Goal: Task Accomplishment & Management: Manage account settings

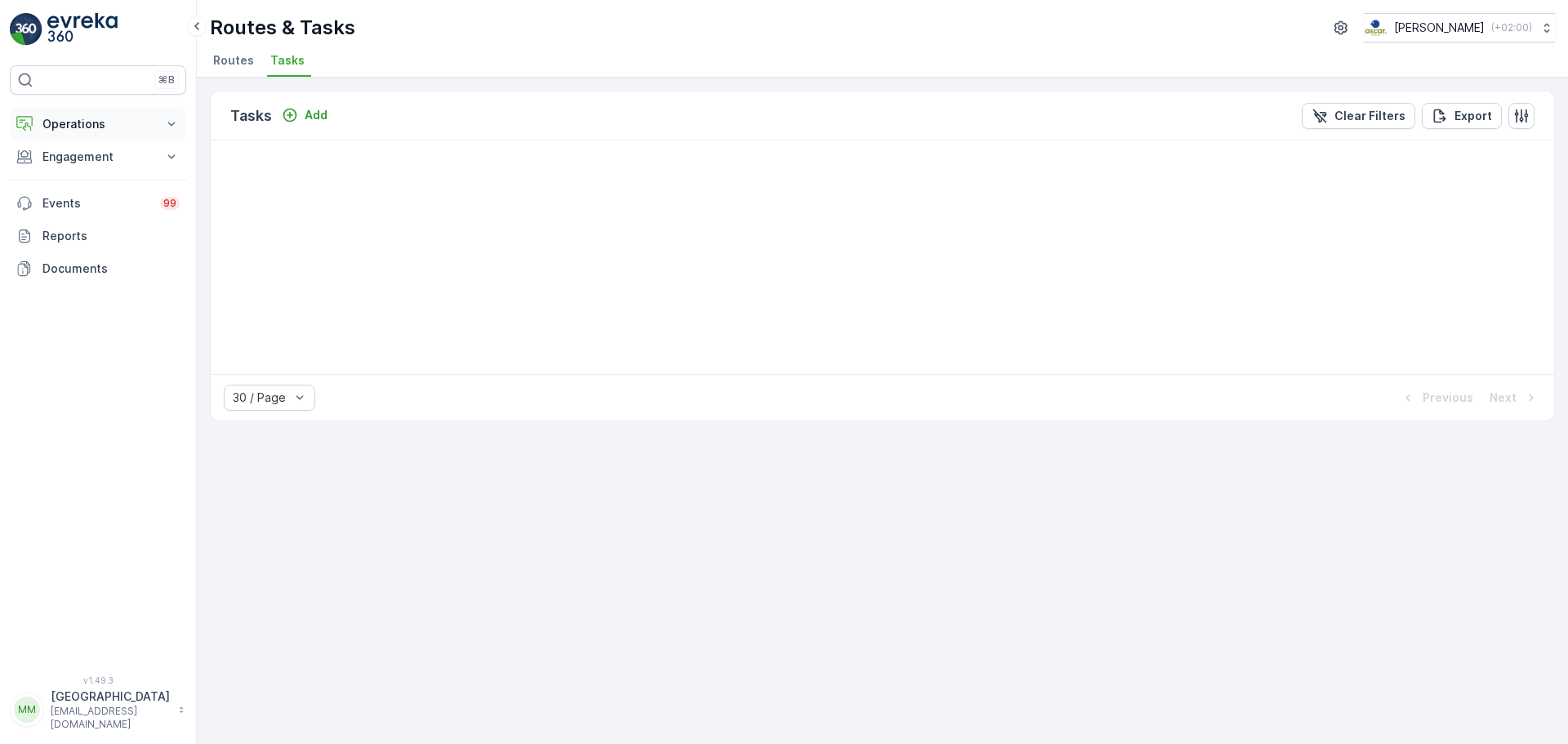
click at [110, 113] on button "Operations" at bounding box center [97, 124] width 176 height 32
click at [113, 206] on link "Routes & Tasks" at bounding box center [110, 198] width 151 height 23
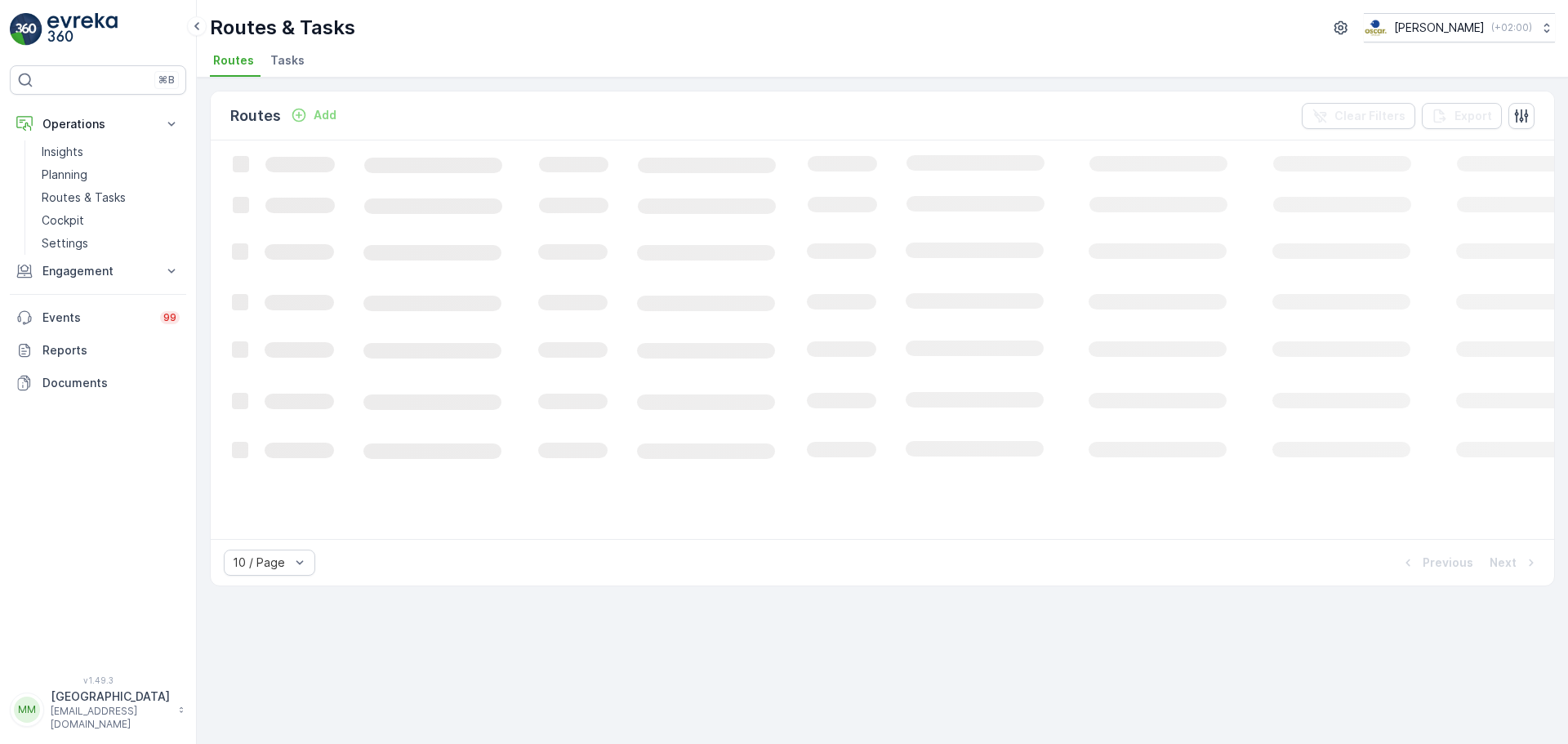
click at [277, 57] on span "Tasks" at bounding box center [287, 60] width 34 height 16
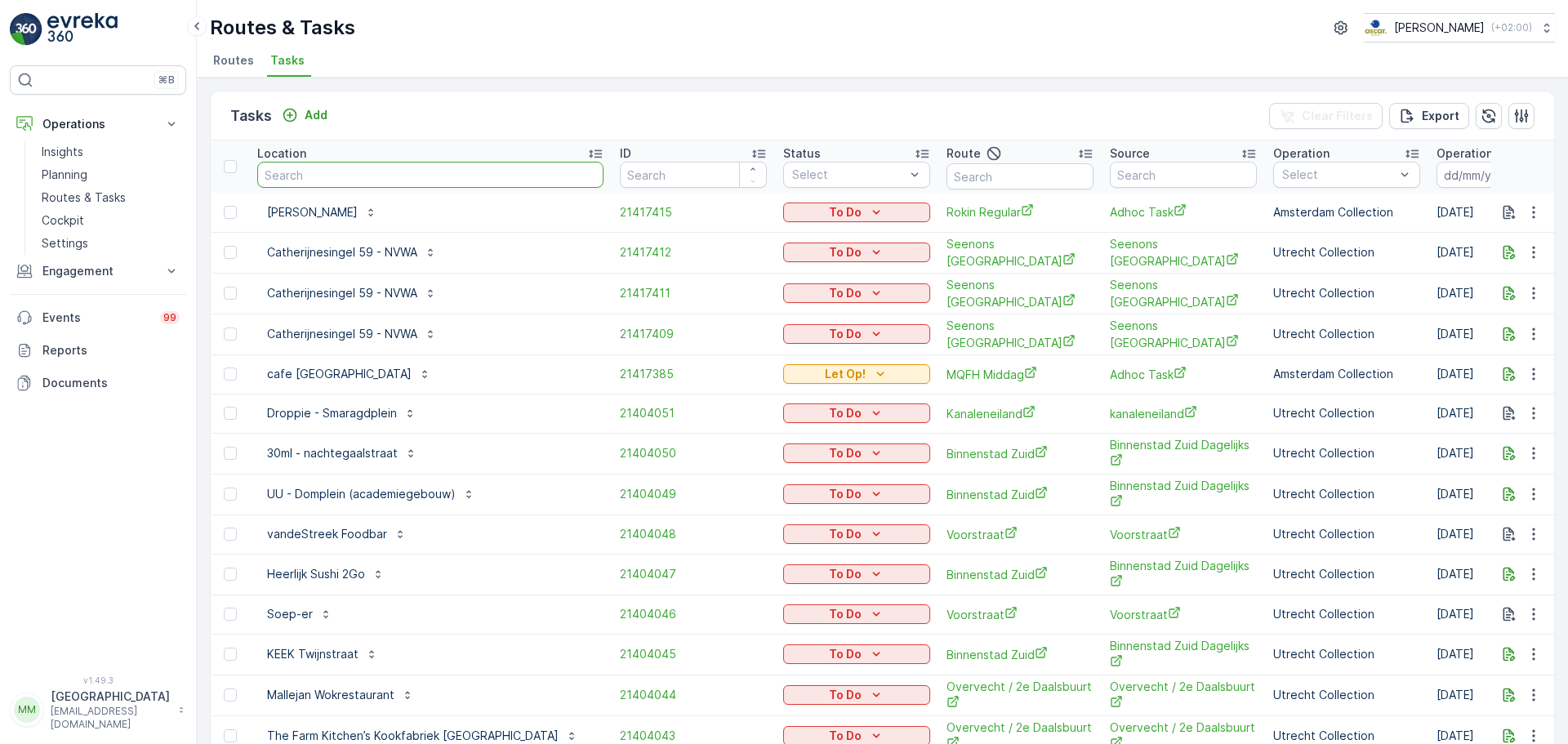
click at [349, 180] on input "text" at bounding box center [430, 174] width 346 height 27
type input "oude"
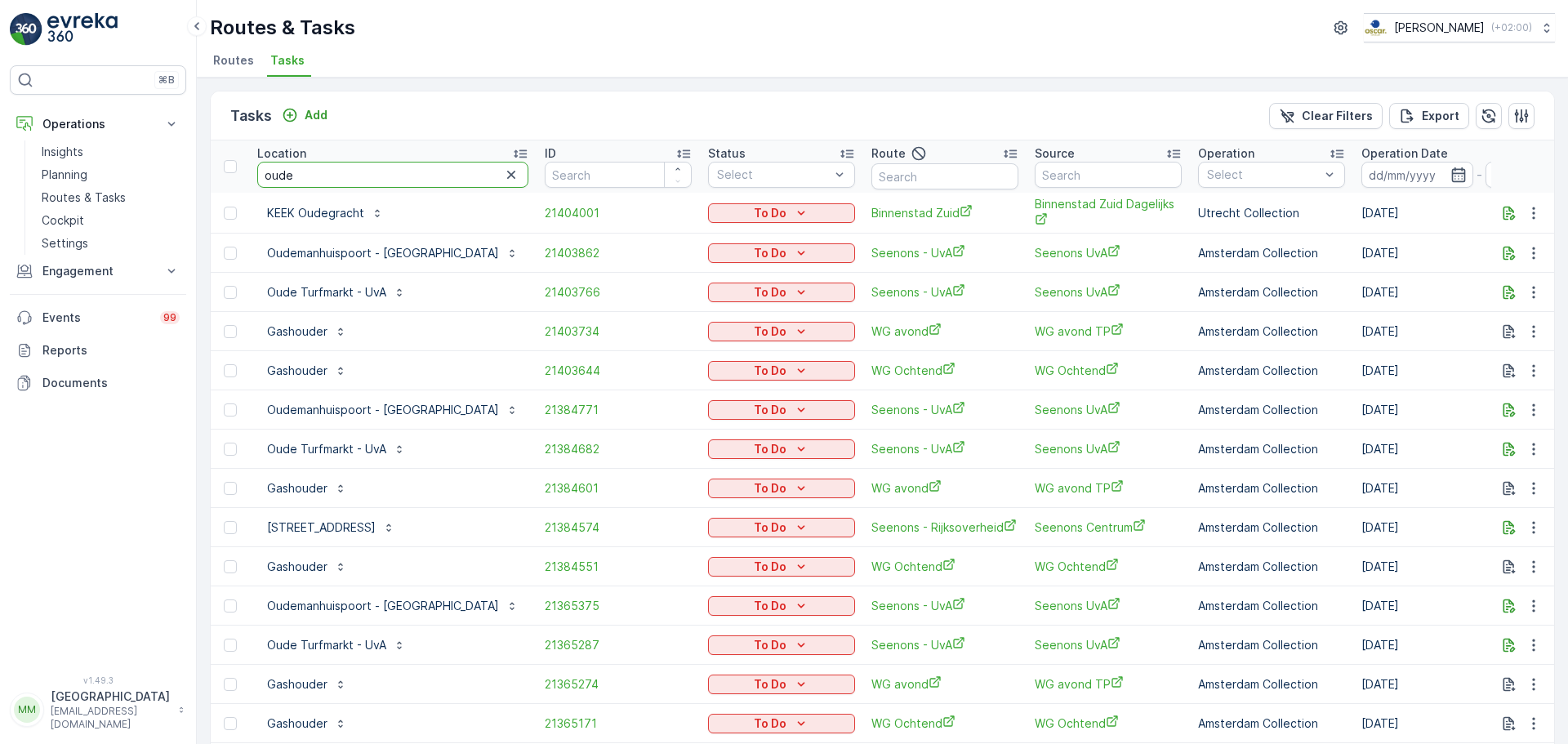
click at [380, 172] on input "oude" at bounding box center [392, 174] width 271 height 27
type input "oudezijds"
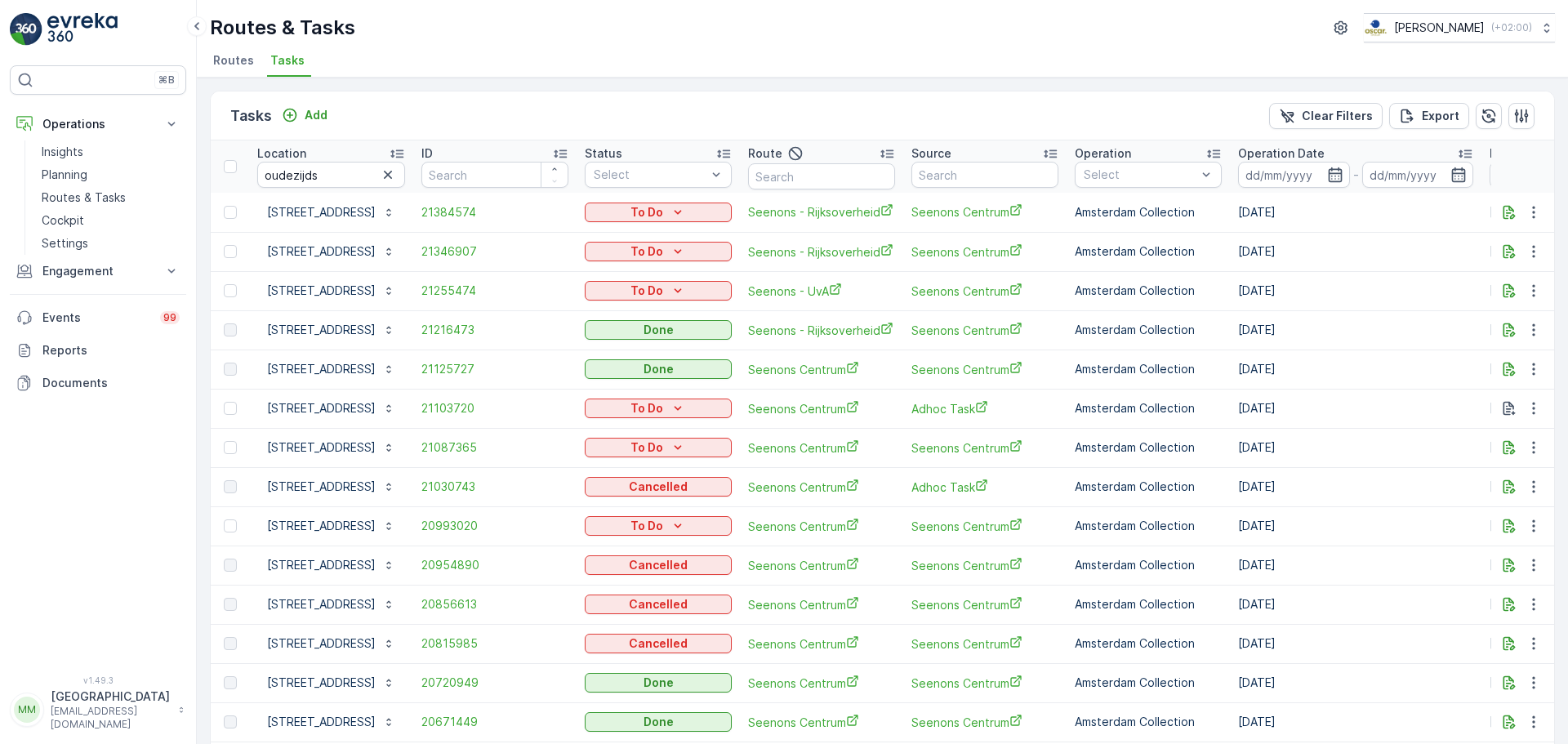
click at [61, 26] on img at bounding box center [82, 29] width 70 height 32
click at [1535, 290] on icon "button" at bounding box center [1533, 290] width 16 height 16
click at [1508, 363] on span "Change Route" at bounding box center [1491, 361] width 80 height 16
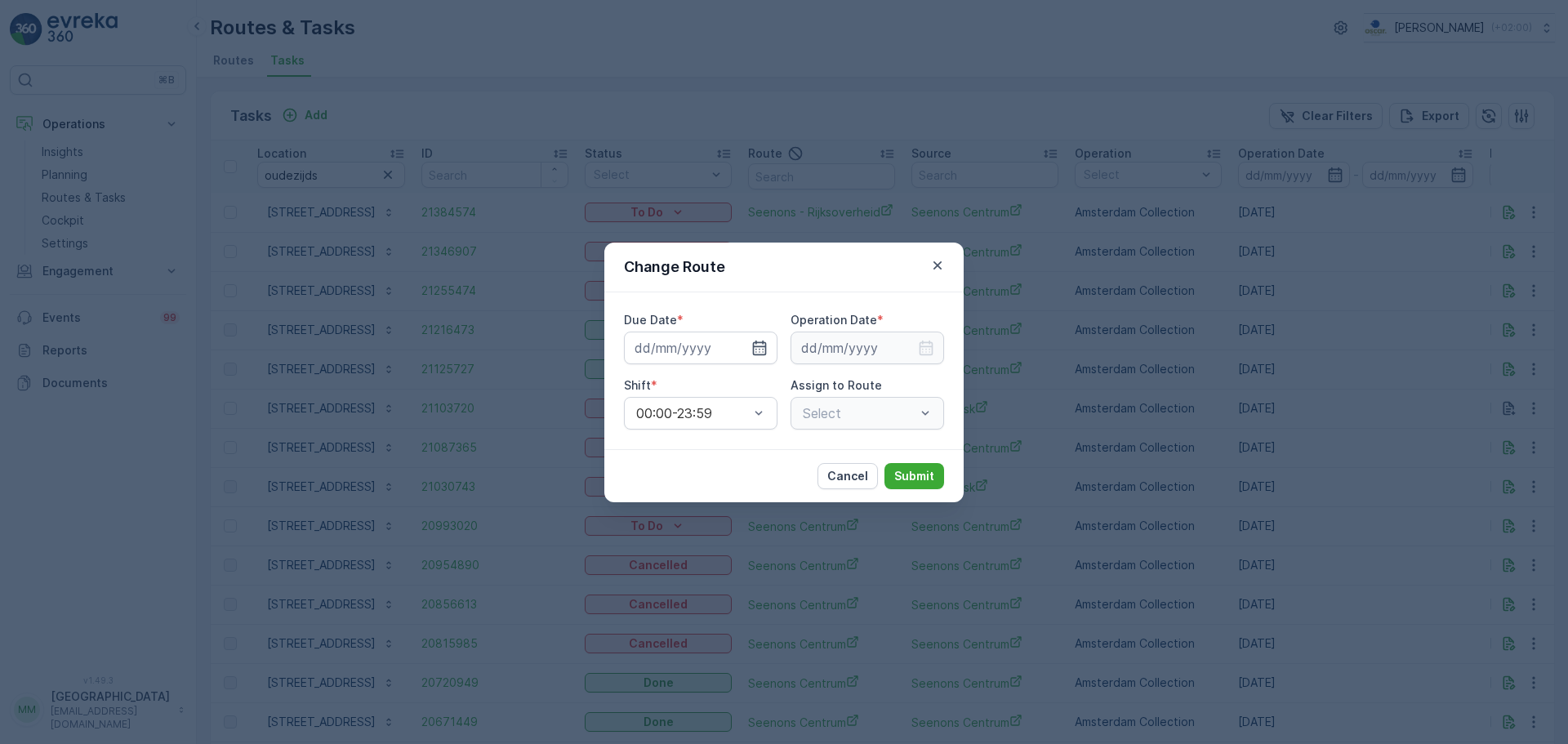
type input "[DATE]"
click at [835, 404] on div "Select" at bounding box center [868, 413] width 154 height 32
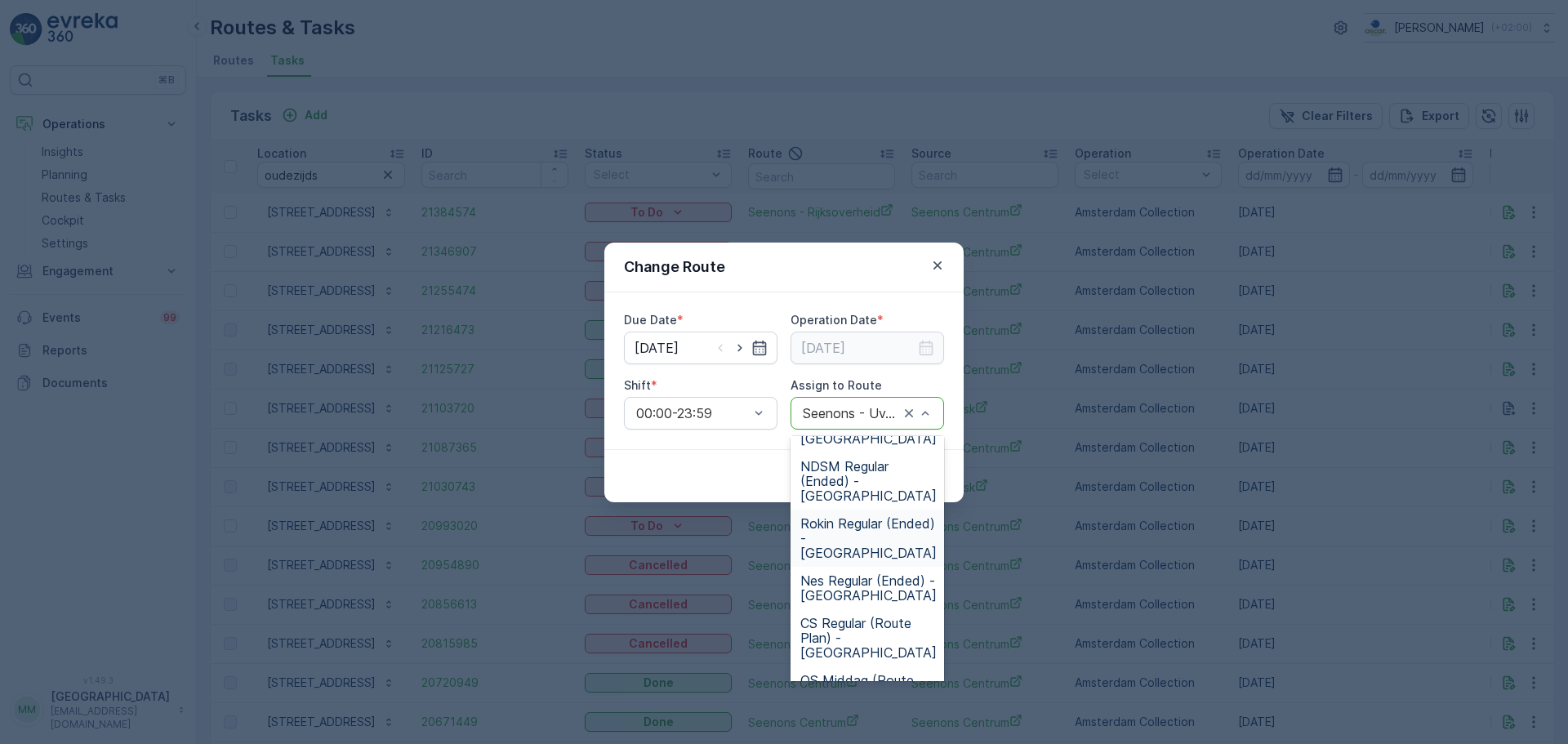
scroll to position [716, 0]
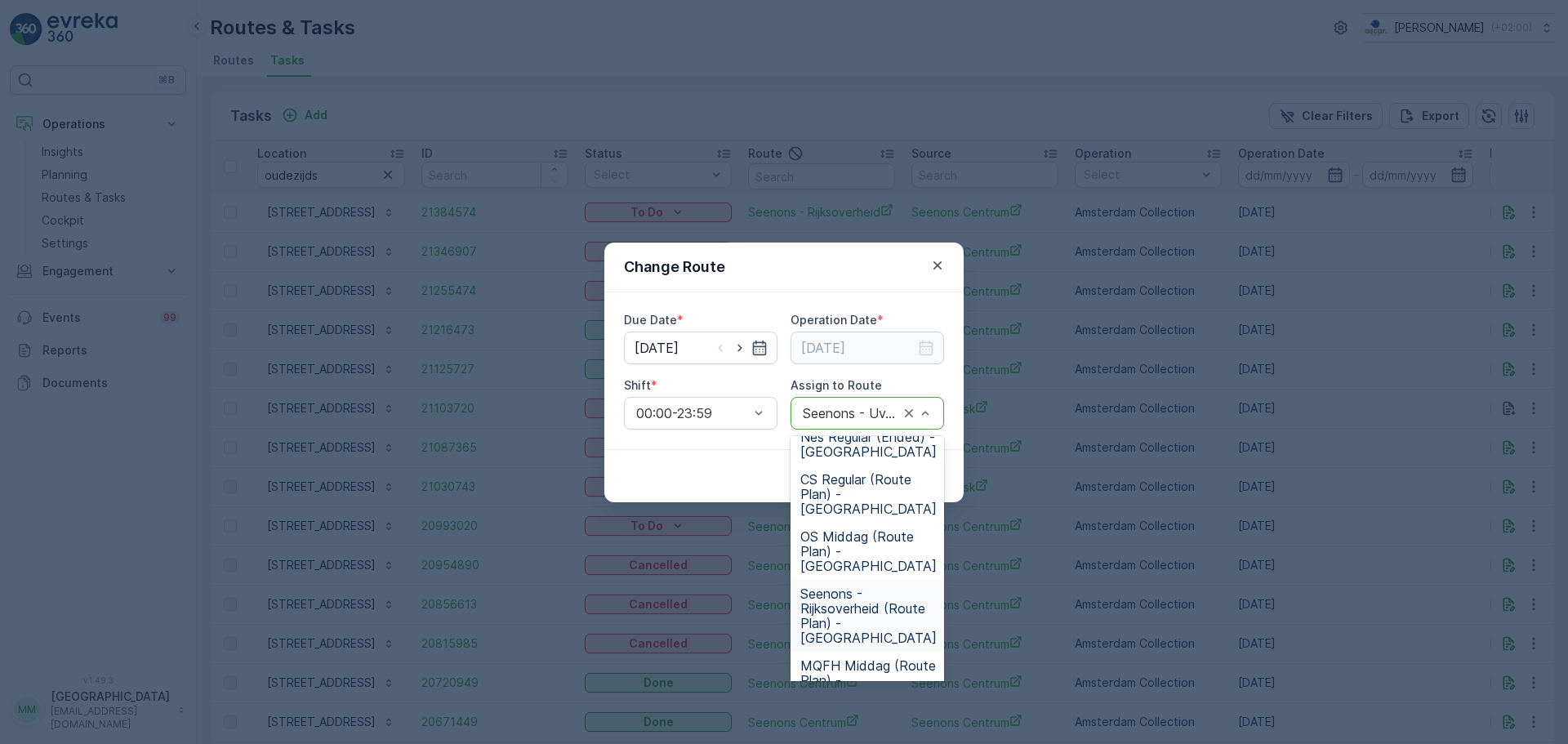
click at [883, 587] on span "Seenons - Rijksoverheid (Route Plan) - Amsterdam" at bounding box center [869, 616] width 137 height 59
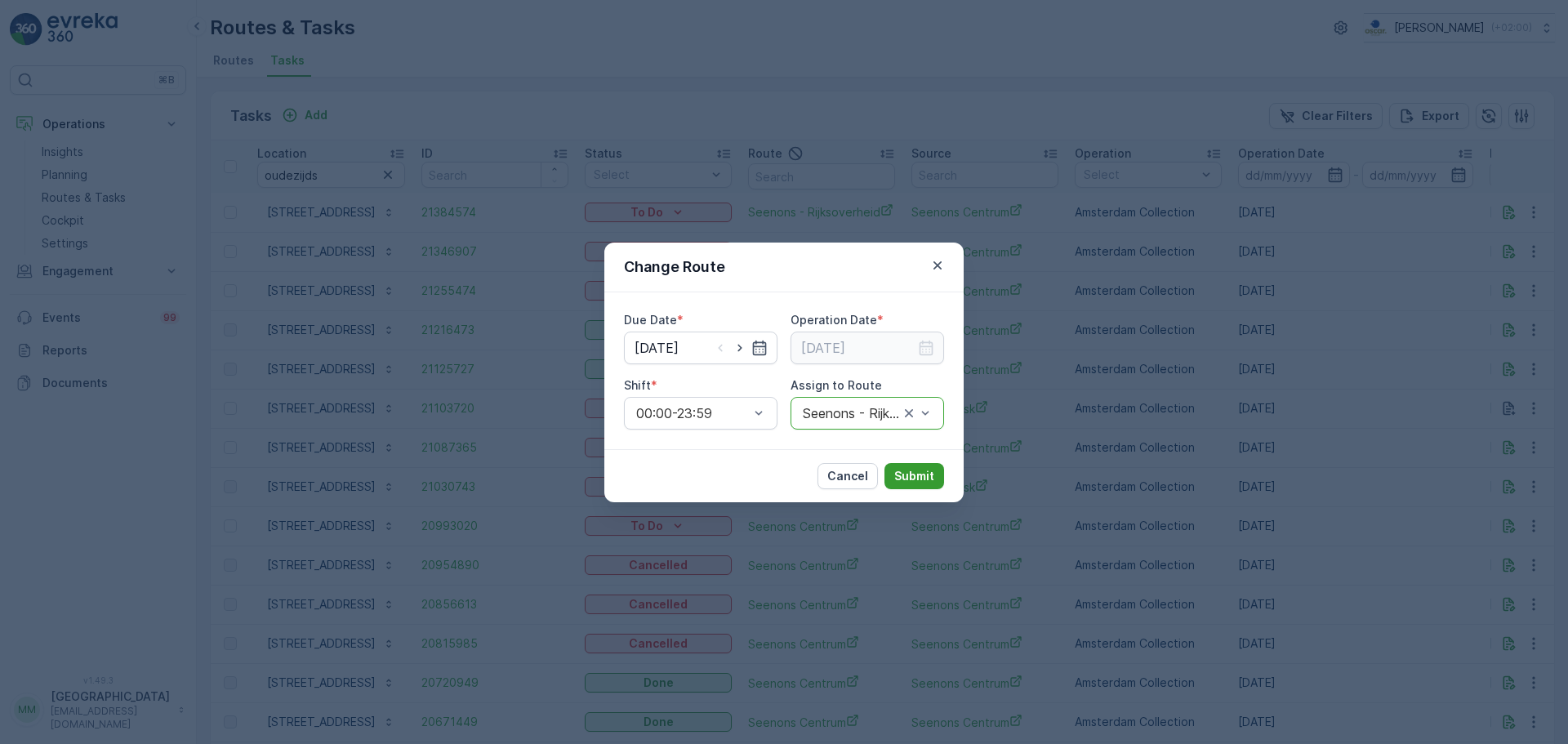
click at [917, 479] on p "Submit" at bounding box center [914, 475] width 40 height 16
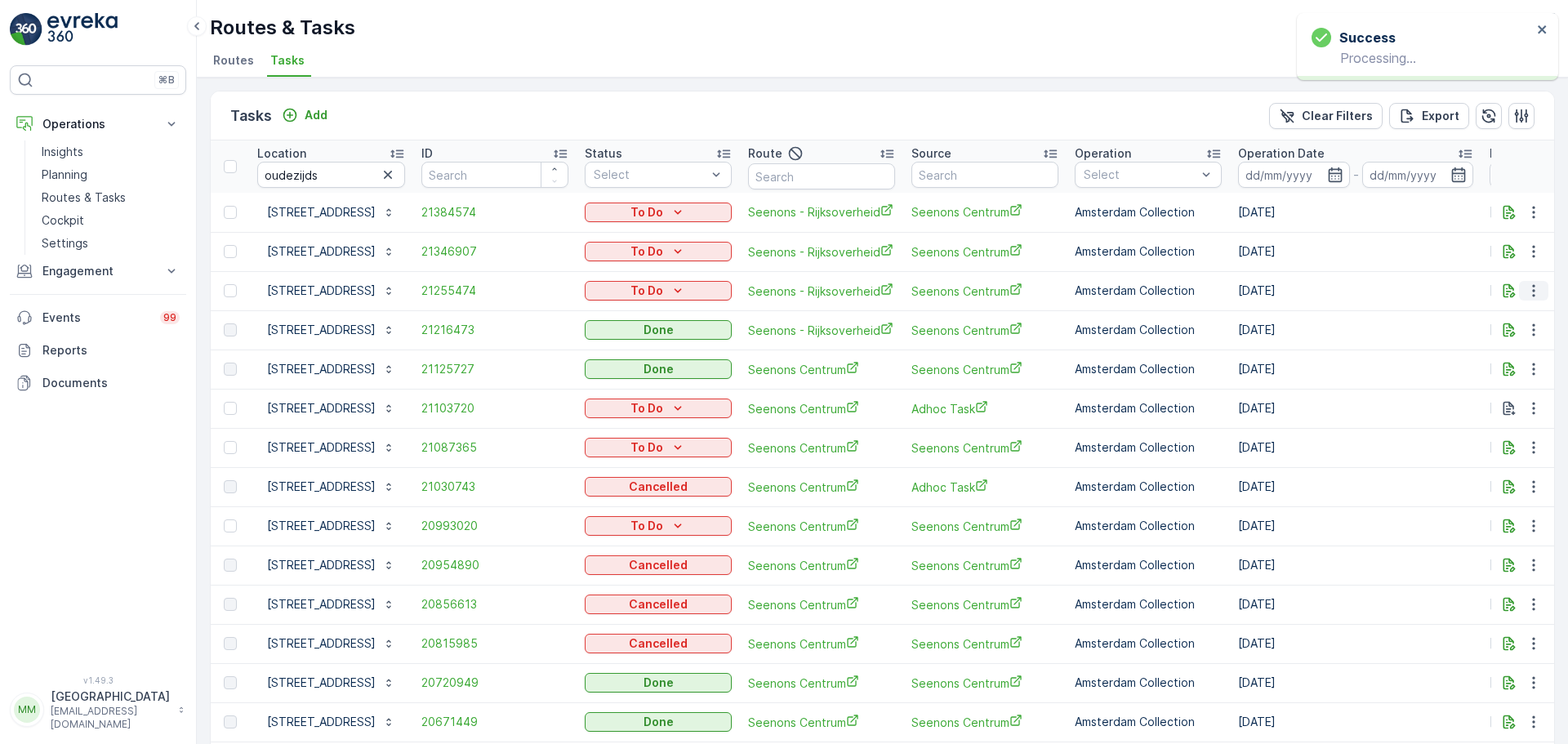
click at [1526, 289] on icon "button" at bounding box center [1533, 290] width 16 height 16
click at [1489, 355] on span "Change Route" at bounding box center [1491, 361] width 80 height 16
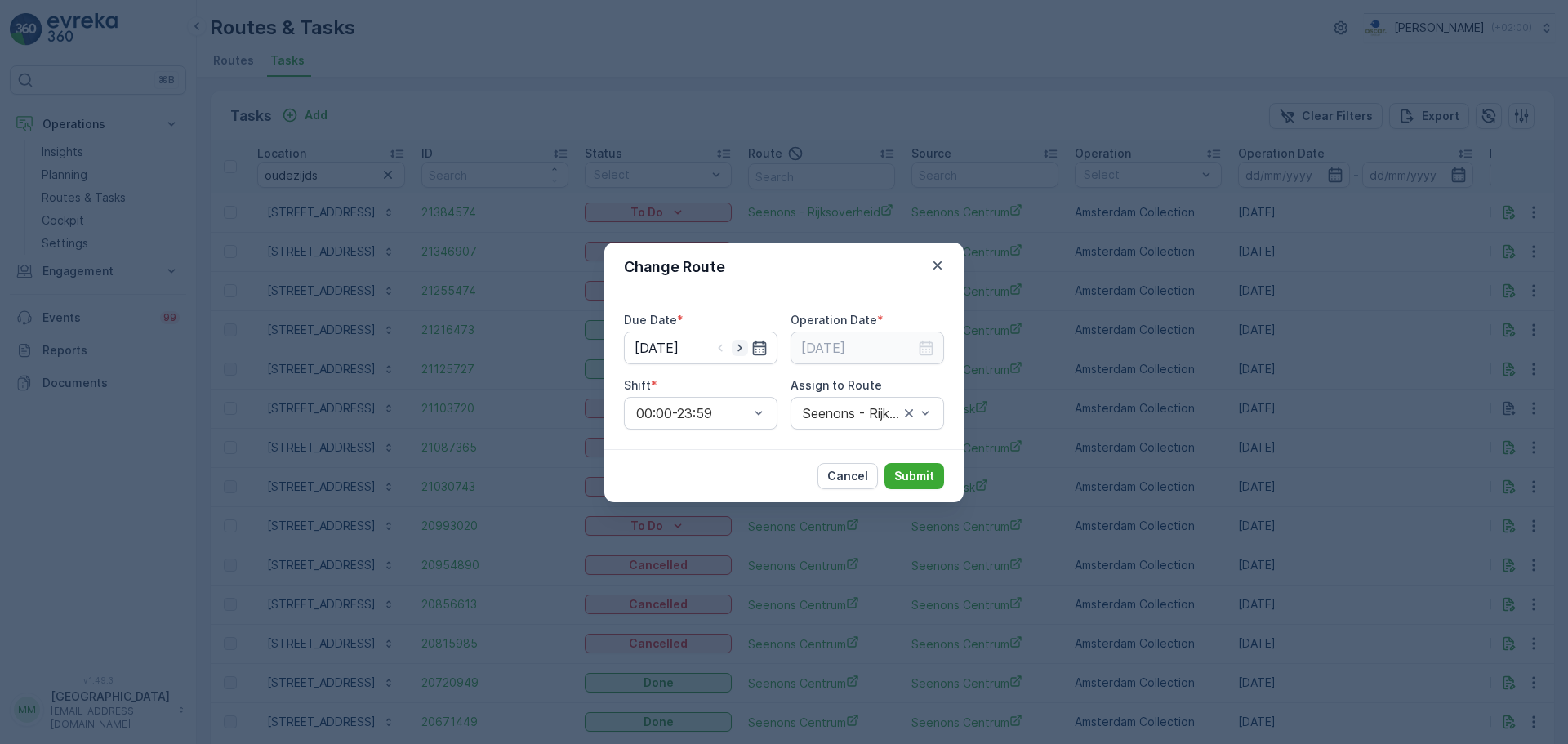
click at [741, 349] on icon "button" at bounding box center [740, 347] width 16 height 16
type input "[DATE]"
click at [882, 351] on input at bounding box center [868, 348] width 154 height 32
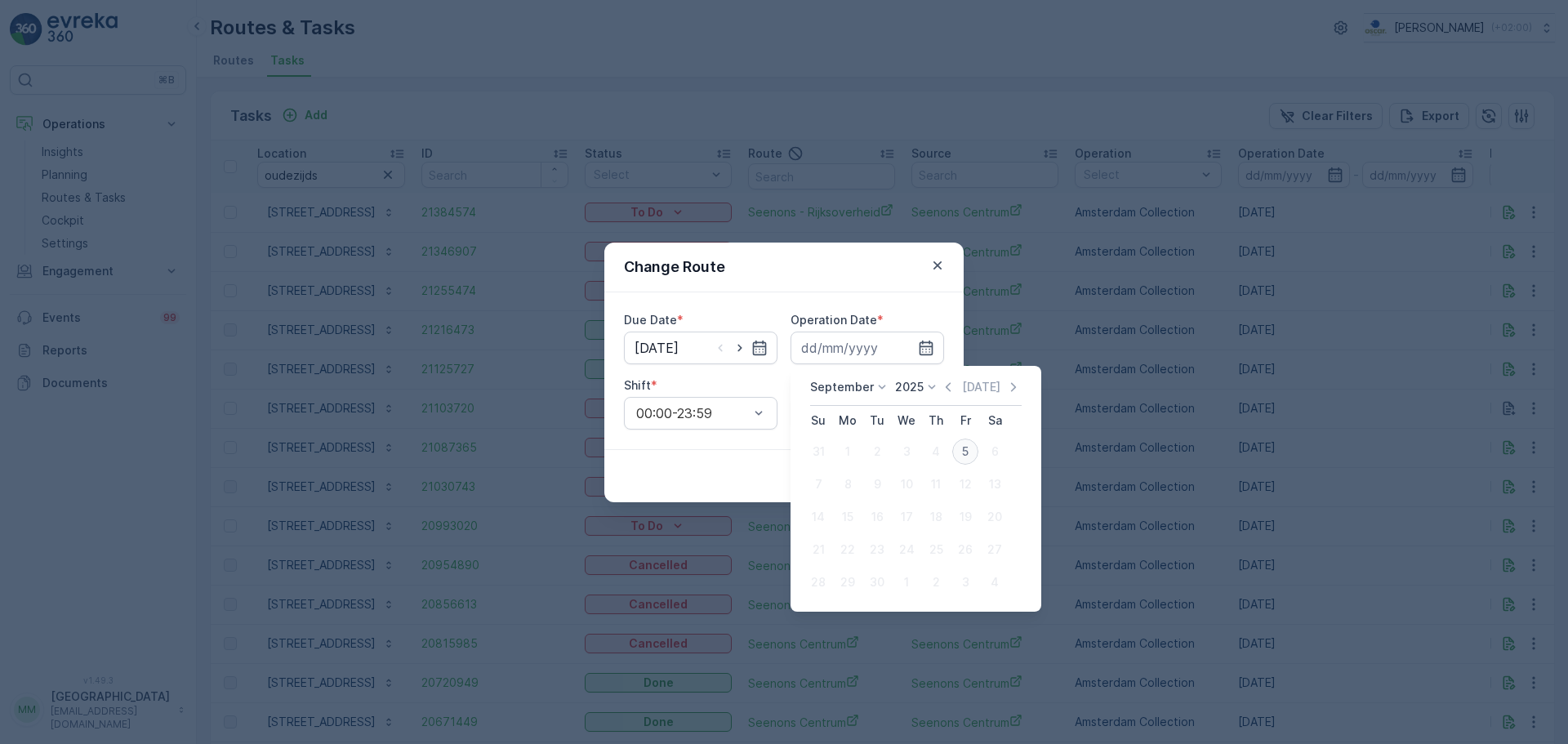
click at [962, 452] on div "5" at bounding box center [965, 452] width 27 height 27
type input "[DATE]"
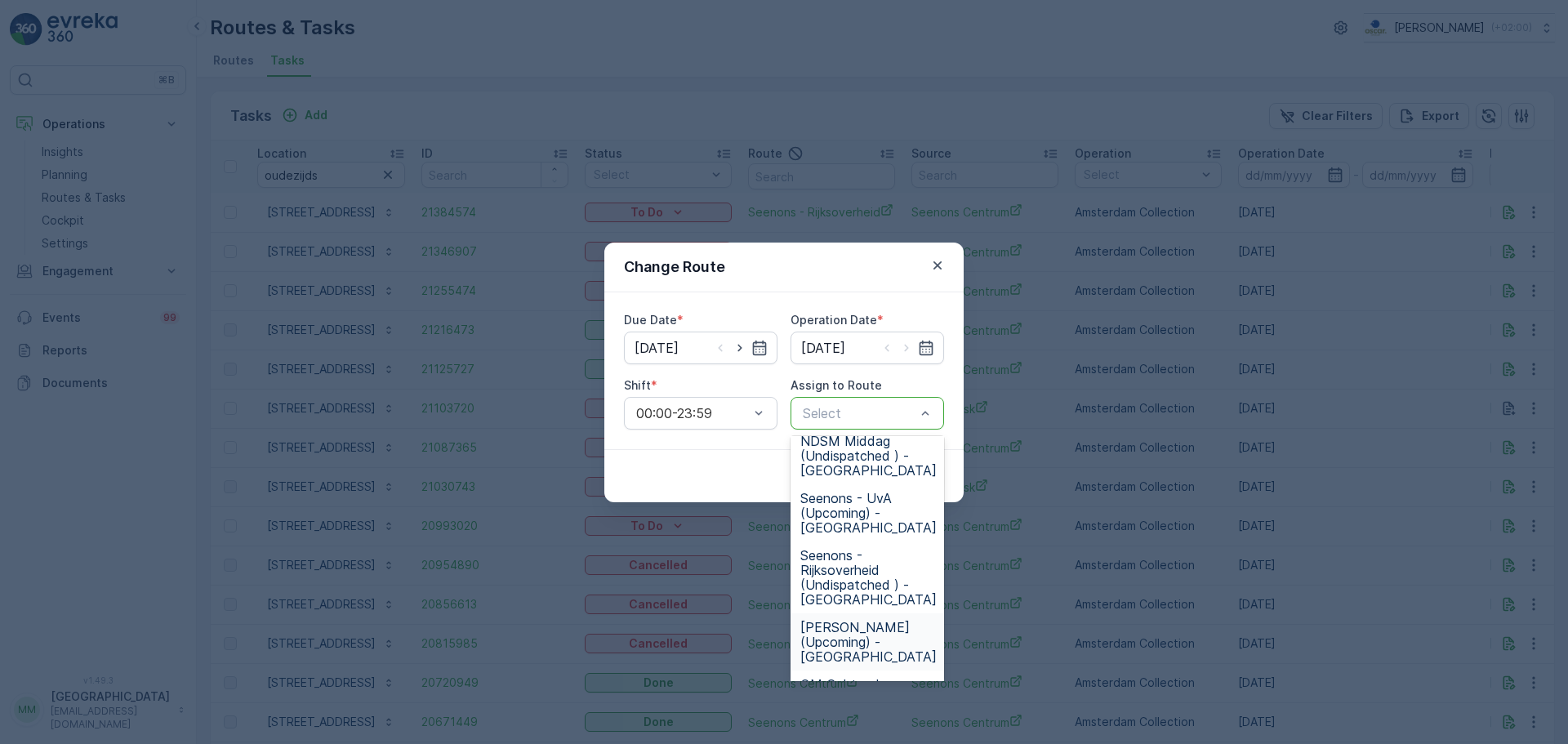
scroll to position [289, 0]
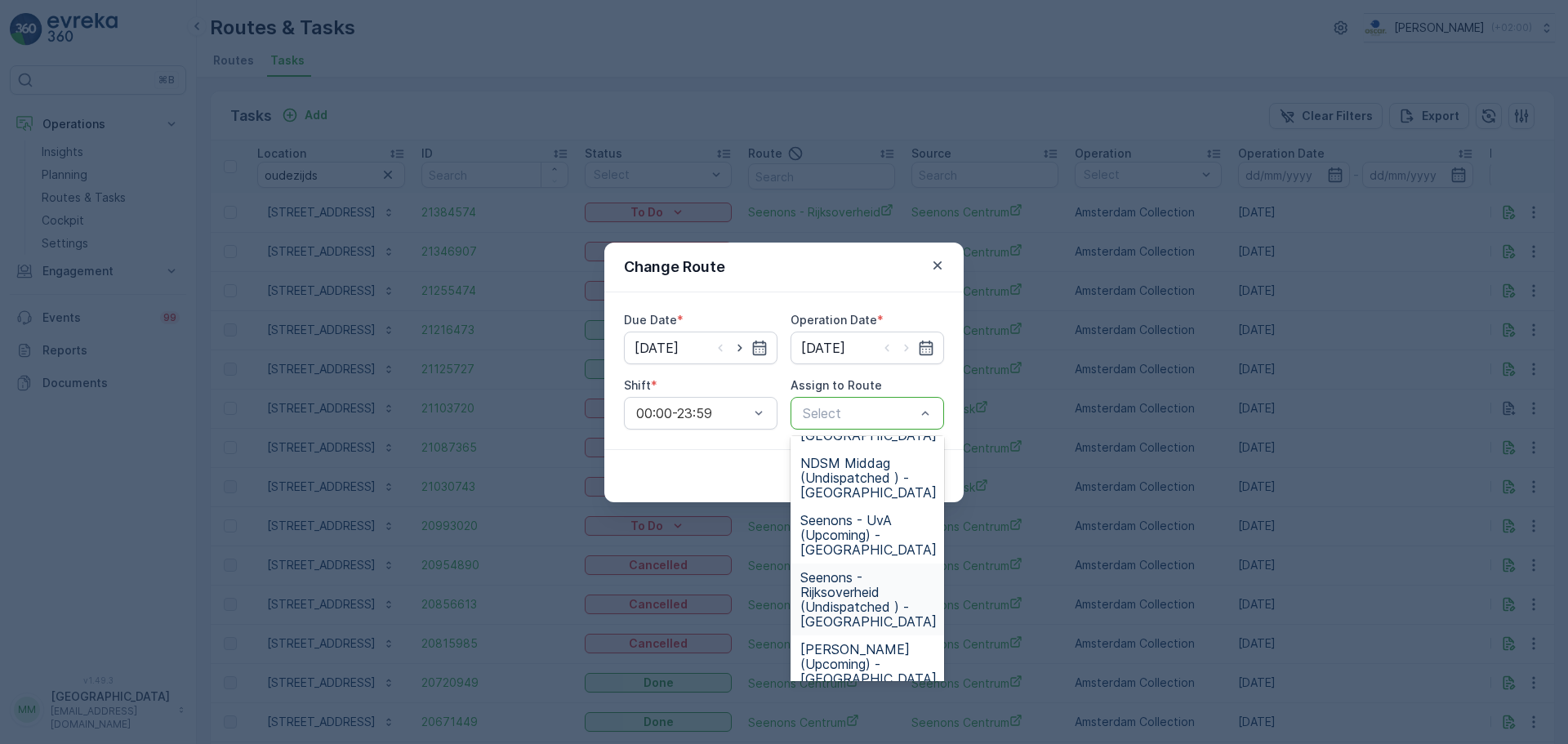
click at [888, 599] on span "Seenons - Rijksoverheid (Undispatched ) - Amsterdam" at bounding box center [869, 599] width 137 height 59
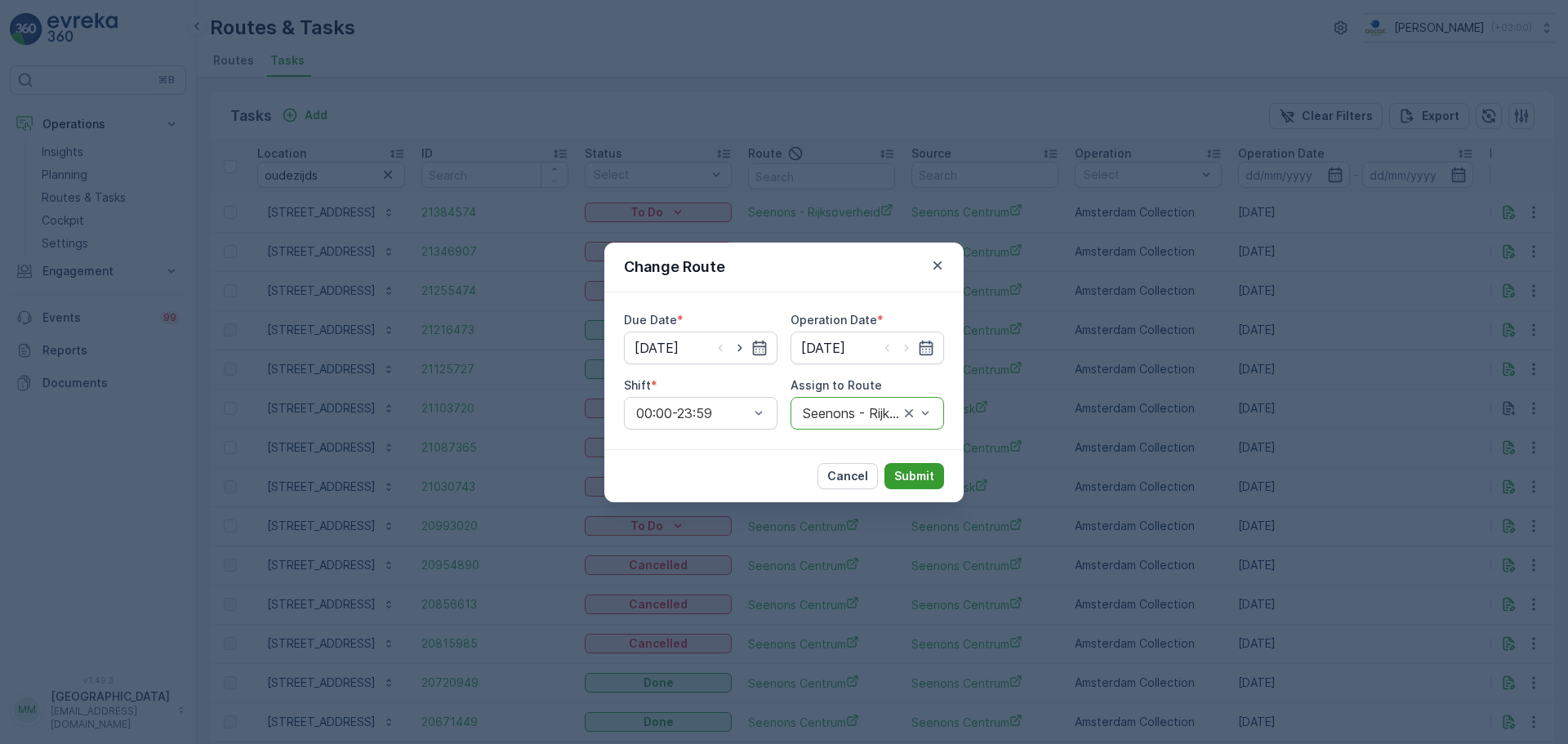
click at [930, 465] on button "Submit" at bounding box center [914, 476] width 60 height 27
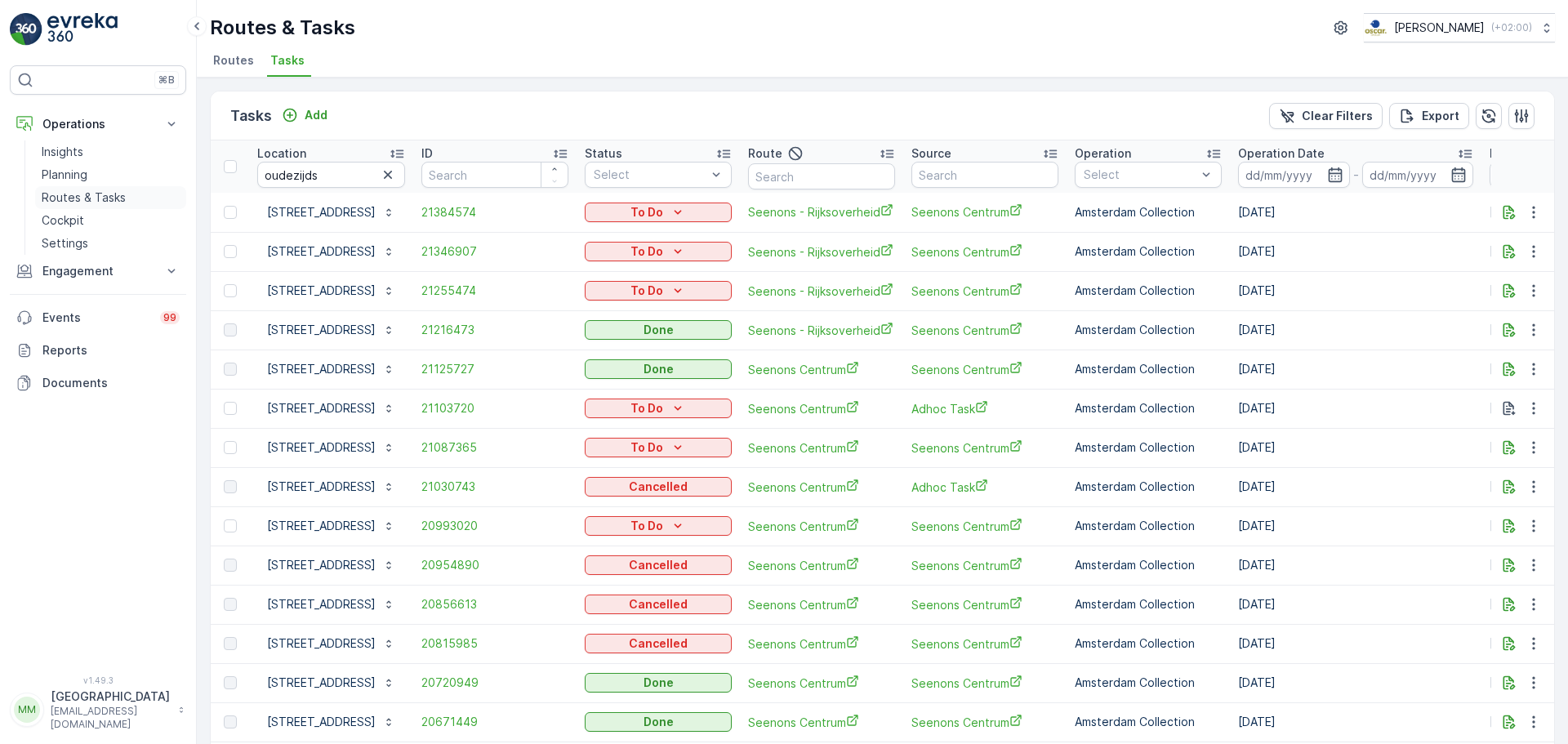
click at [81, 198] on p "Routes & Tasks" at bounding box center [84, 198] width 84 height 16
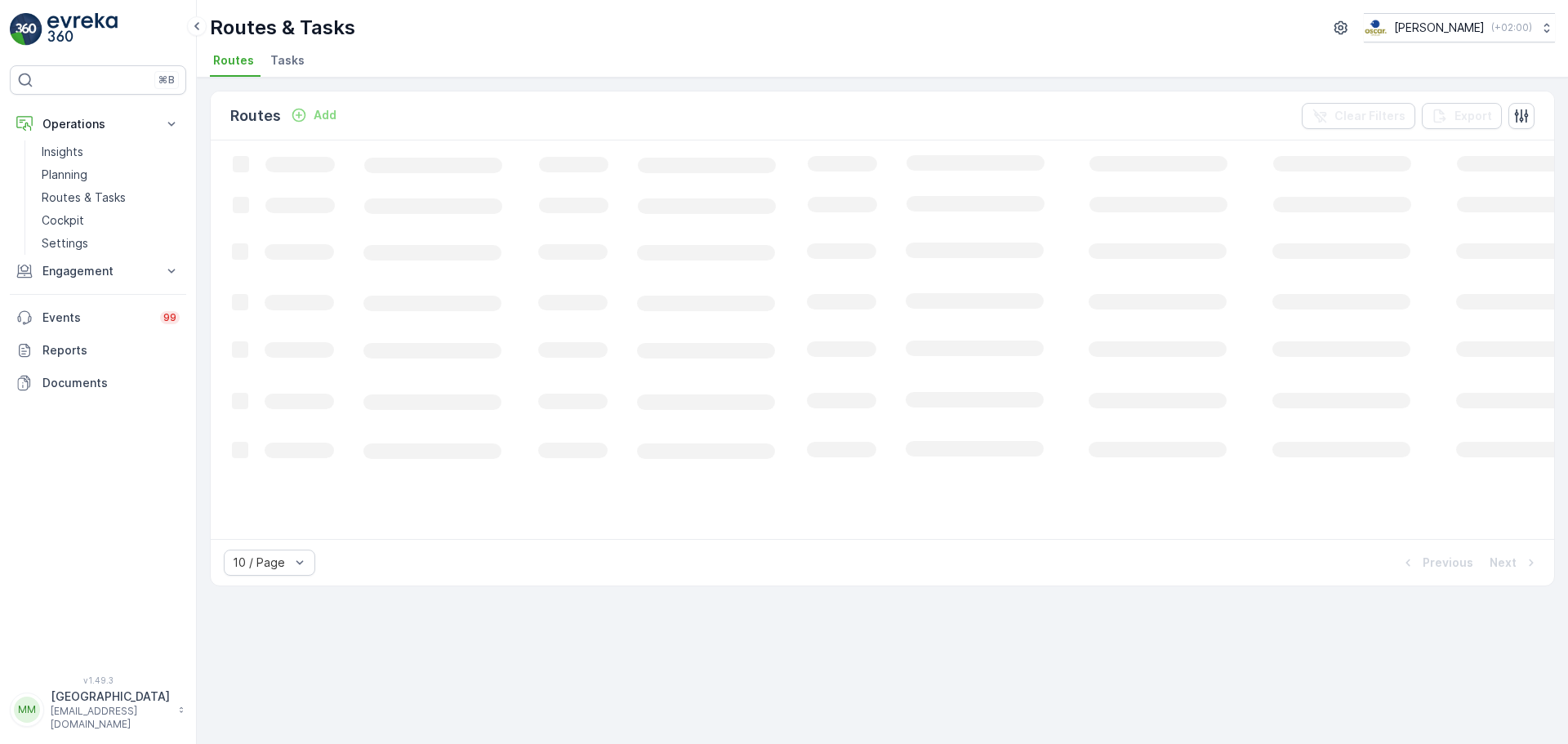
click at [283, 78] on div "Routes Add Clear Filters Export Loading... 10 / Page Previous Next" at bounding box center [882, 410] width 1371 height 666
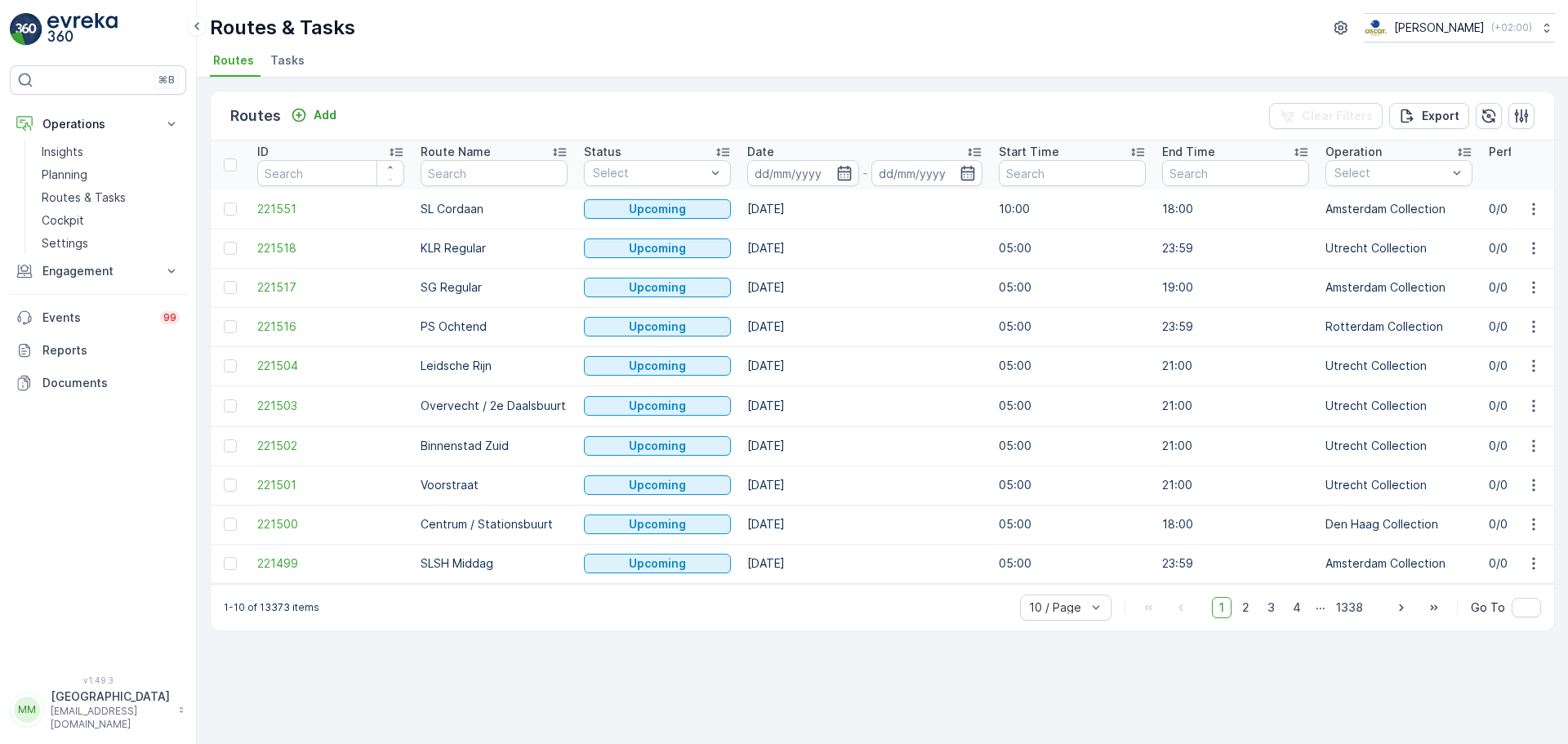
click at [288, 68] on li "Tasks" at bounding box center [289, 62] width 44 height 27
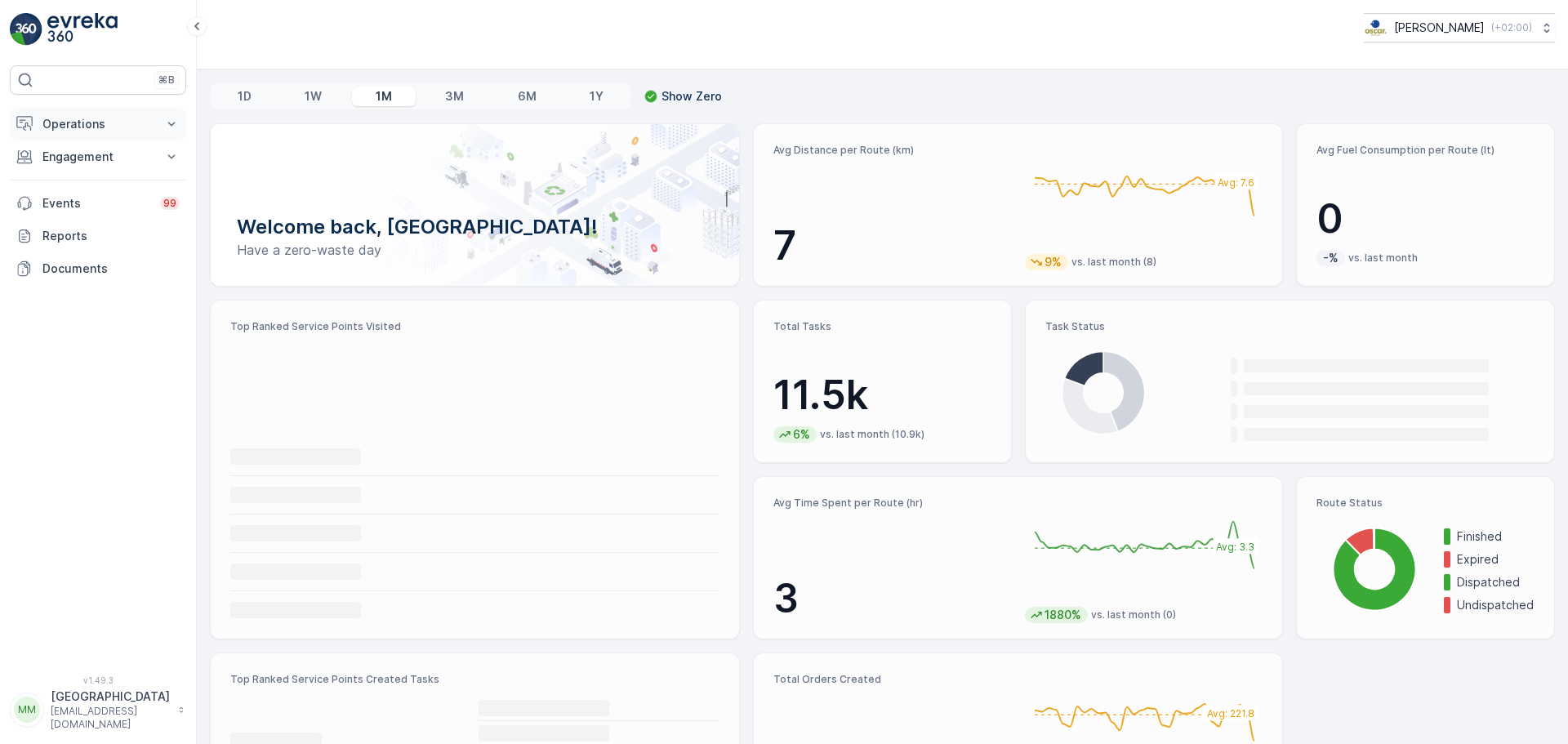
click at [95, 117] on p "Operations" at bounding box center [98, 124] width 111 height 16
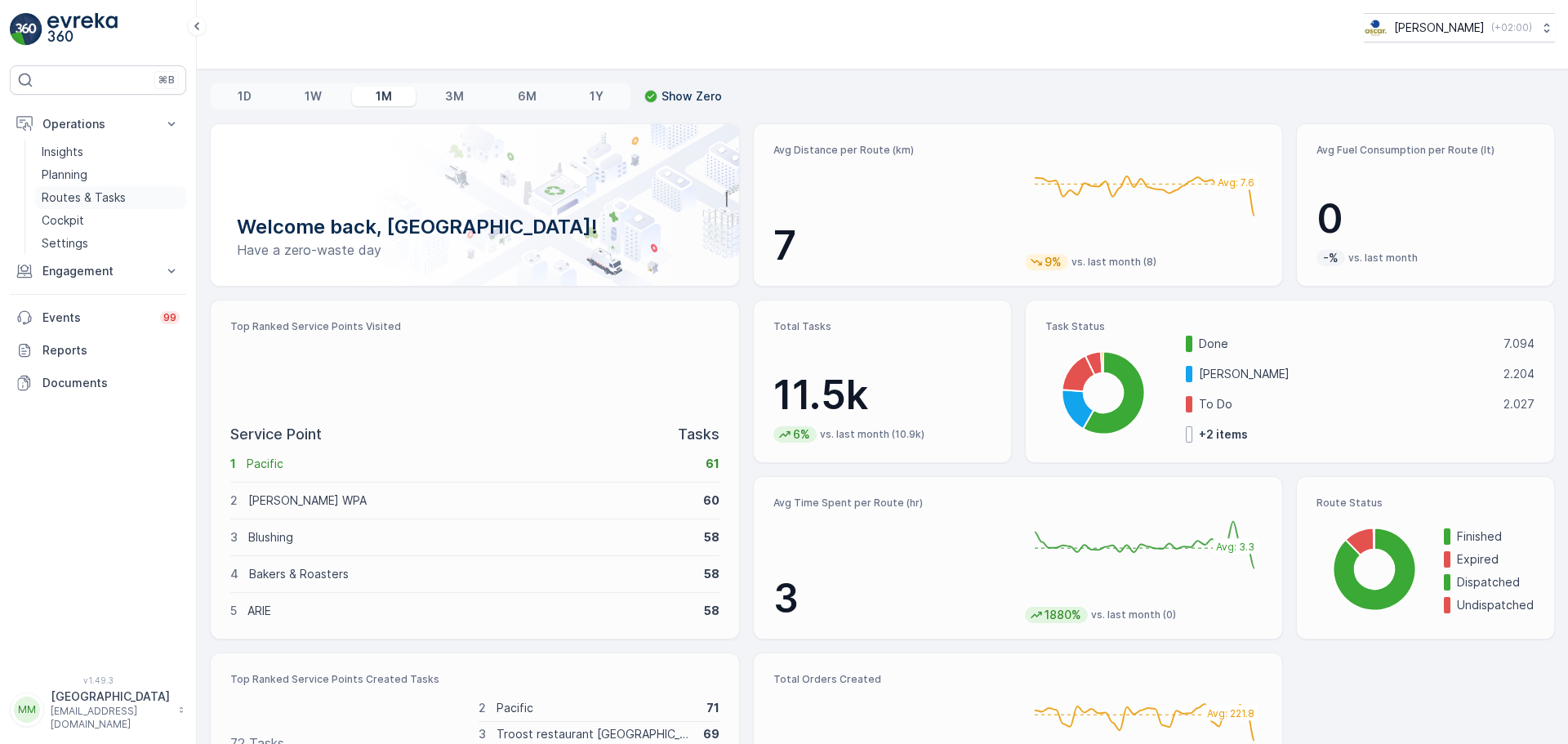
click at [116, 192] on p "Routes & Tasks" at bounding box center [84, 198] width 84 height 16
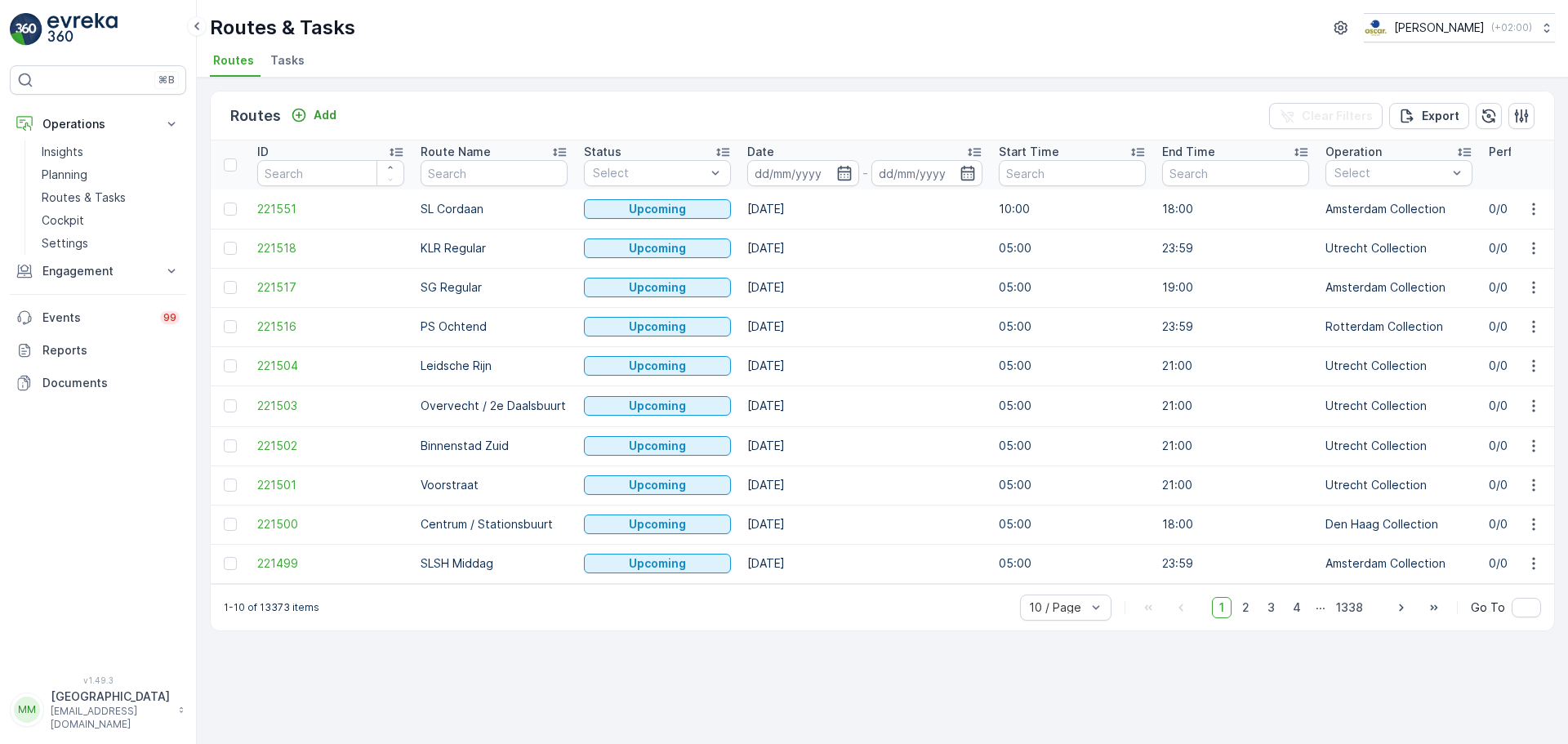
click at [271, 61] on span "Tasks" at bounding box center [287, 60] width 34 height 16
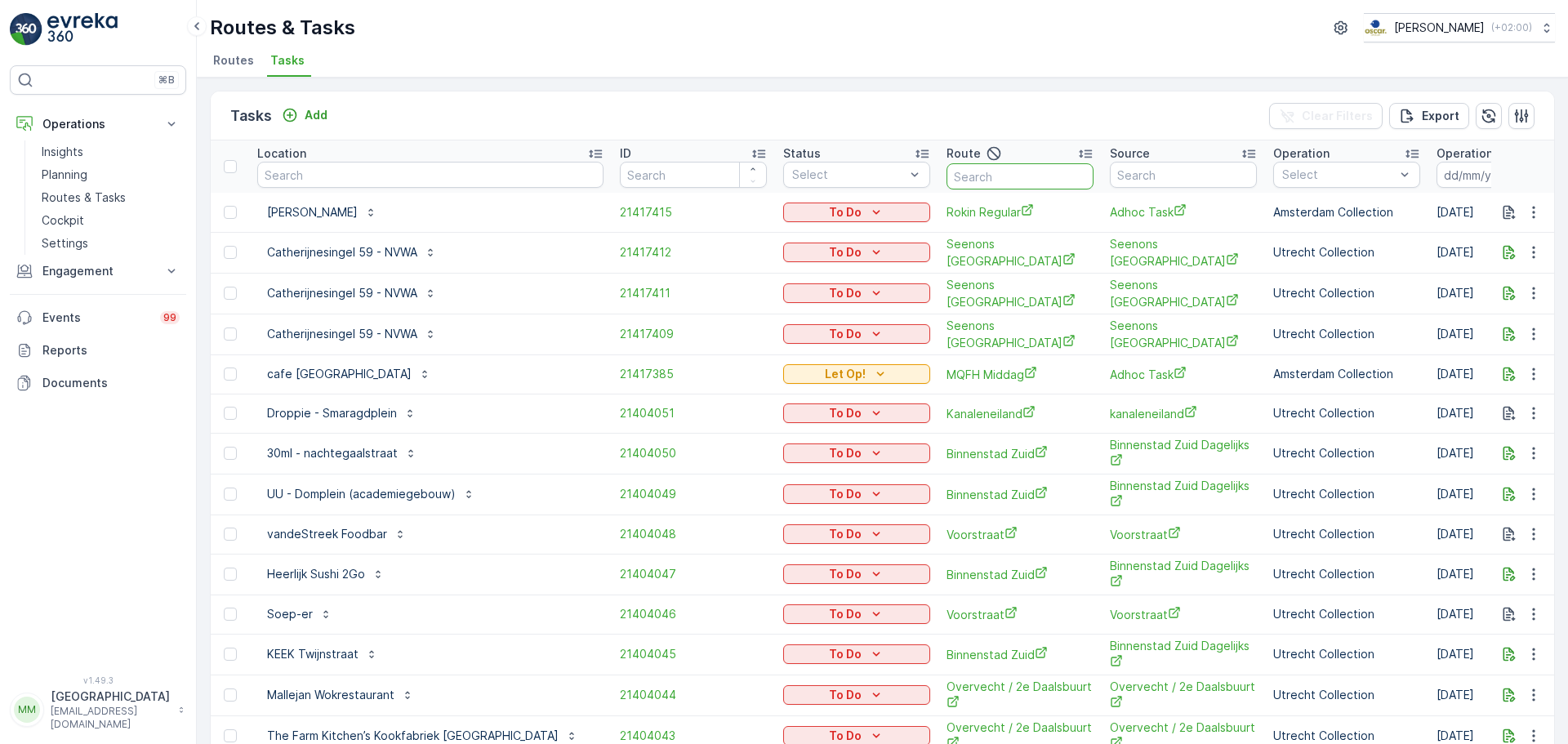
click at [946, 179] on input "text" at bounding box center [1020, 176] width 147 height 27
type input "ùva"
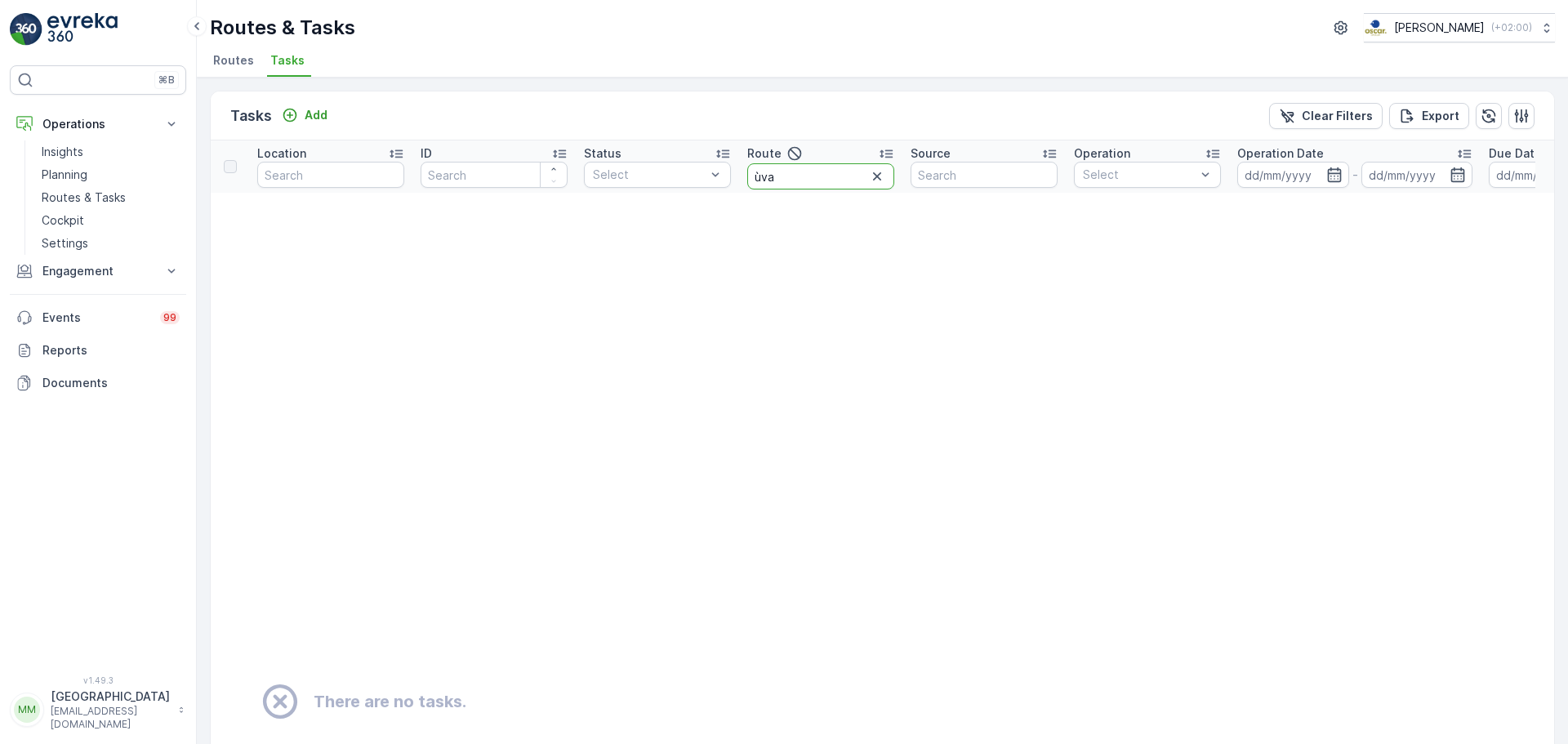
drag, startPoint x: 762, startPoint y: 182, endPoint x: 740, endPoint y: 182, distance: 22.0
click at [740, 182] on th "Route ùva" at bounding box center [820, 166] width 163 height 52
type input "uva"
click at [1288, 174] on input at bounding box center [1293, 174] width 112 height 27
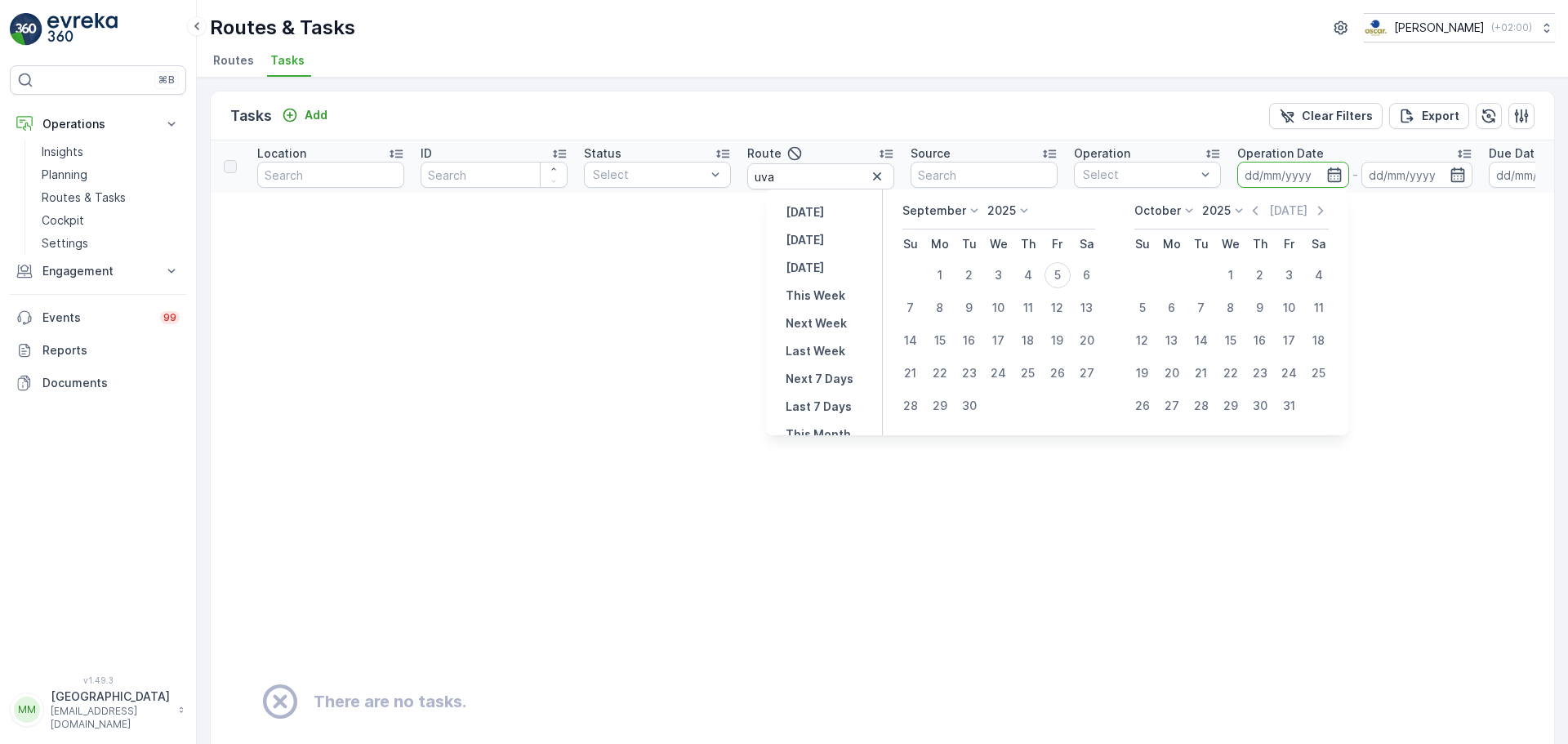
click at [1045, 269] on td "5" at bounding box center [1058, 275] width 29 height 32
click at [1029, 275] on div "4" at bounding box center [1028, 275] width 27 height 27
type input "04.09.2025"
click at [1029, 275] on div "4" at bounding box center [1028, 275] width 27 height 27
type input "04.09.2025"
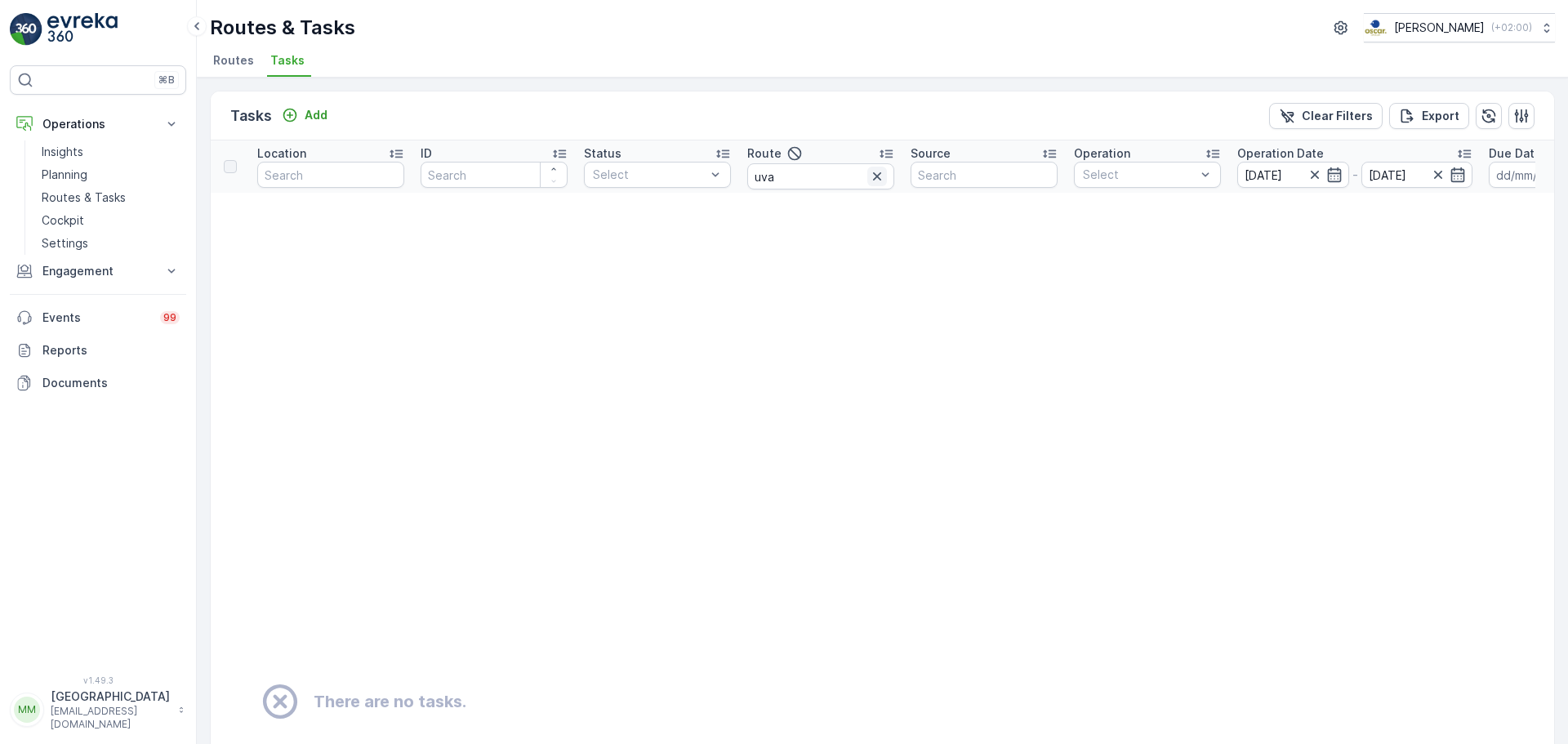
click at [886, 181] on button "button" at bounding box center [876, 176] width 20 height 20
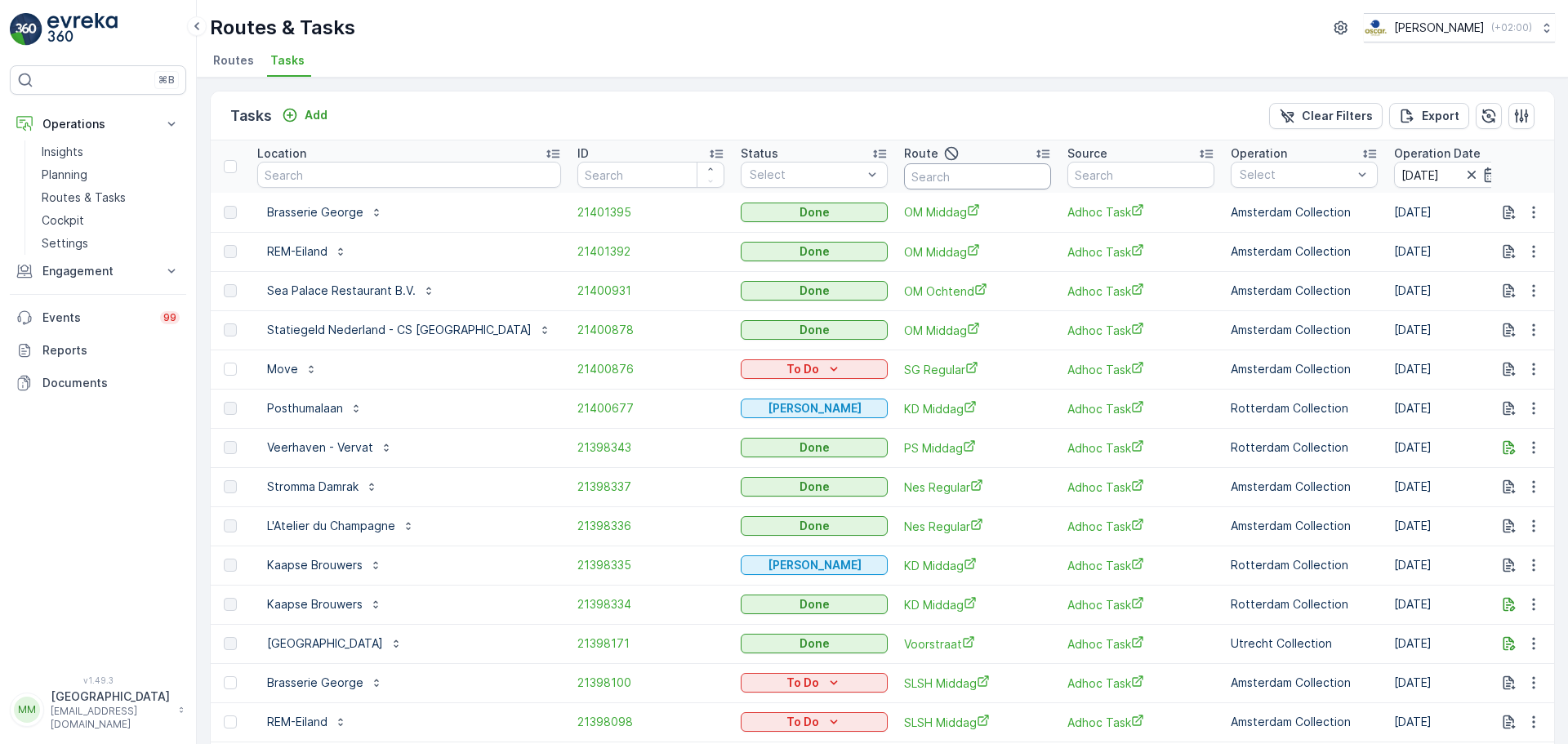
click at [938, 173] on input "text" at bounding box center [977, 176] width 147 height 27
type input "Uva"
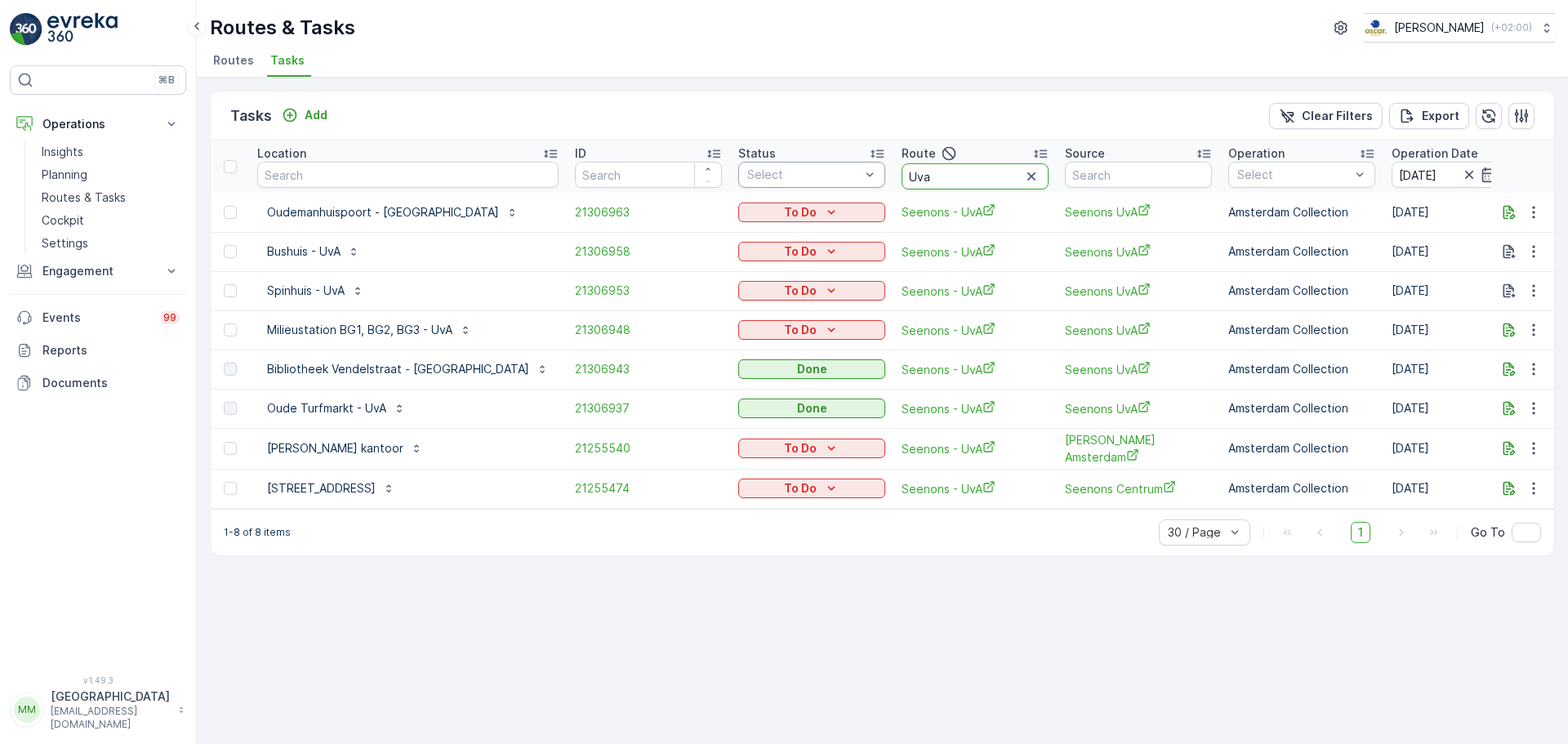
drag, startPoint x: 846, startPoint y: 179, endPoint x: 761, endPoint y: 167, distance: 85.8
click at [749, 173] on tr "Location ID Status Select Route Uva Source Operation Select Operation Date 04.0…" at bounding box center [1547, 166] width 2673 height 52
type input "rijks"
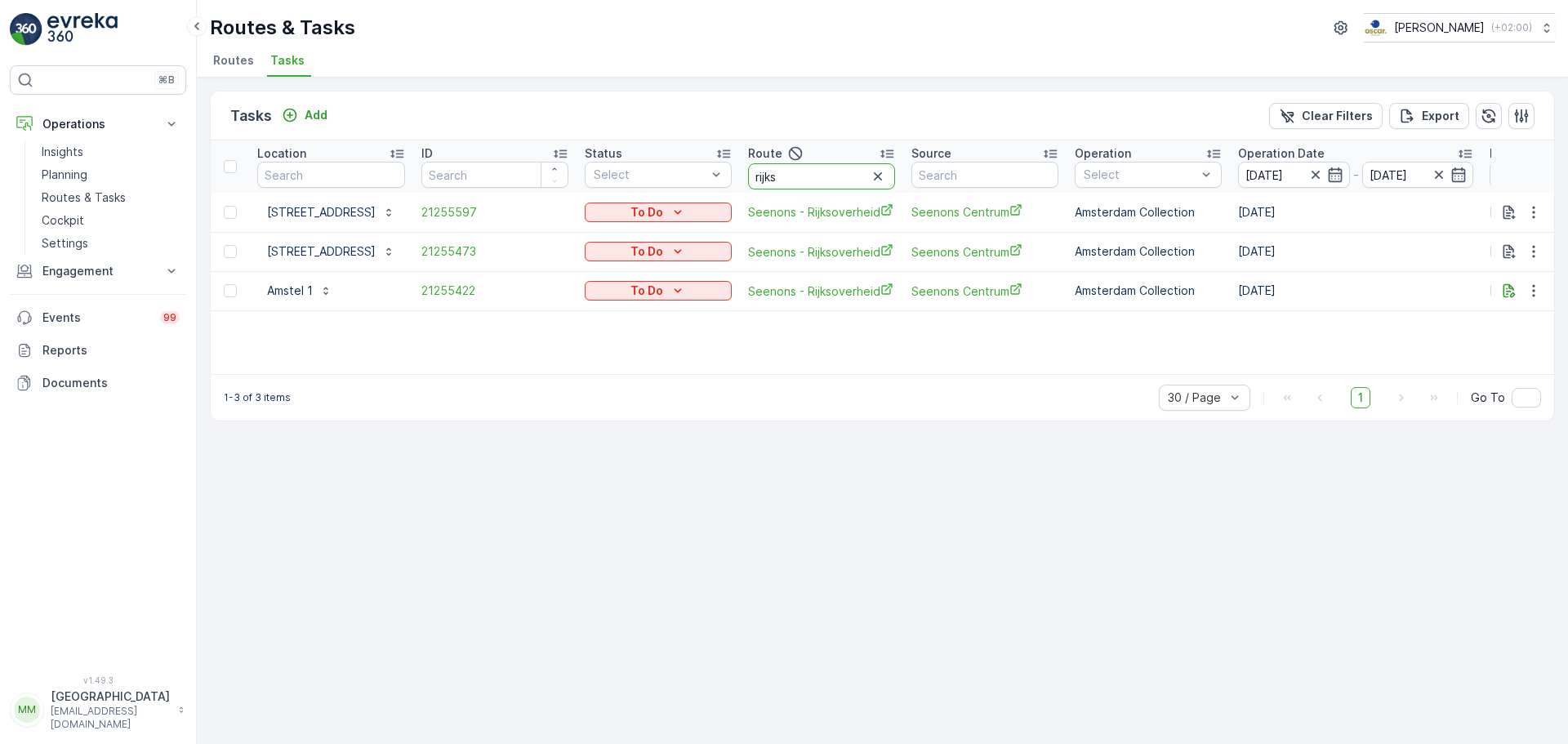
click at [782, 173] on input "rijks" at bounding box center [822, 176] width 147 height 27
click at [1250, 170] on input "[DATE]" at bounding box center [1294, 174] width 112 height 27
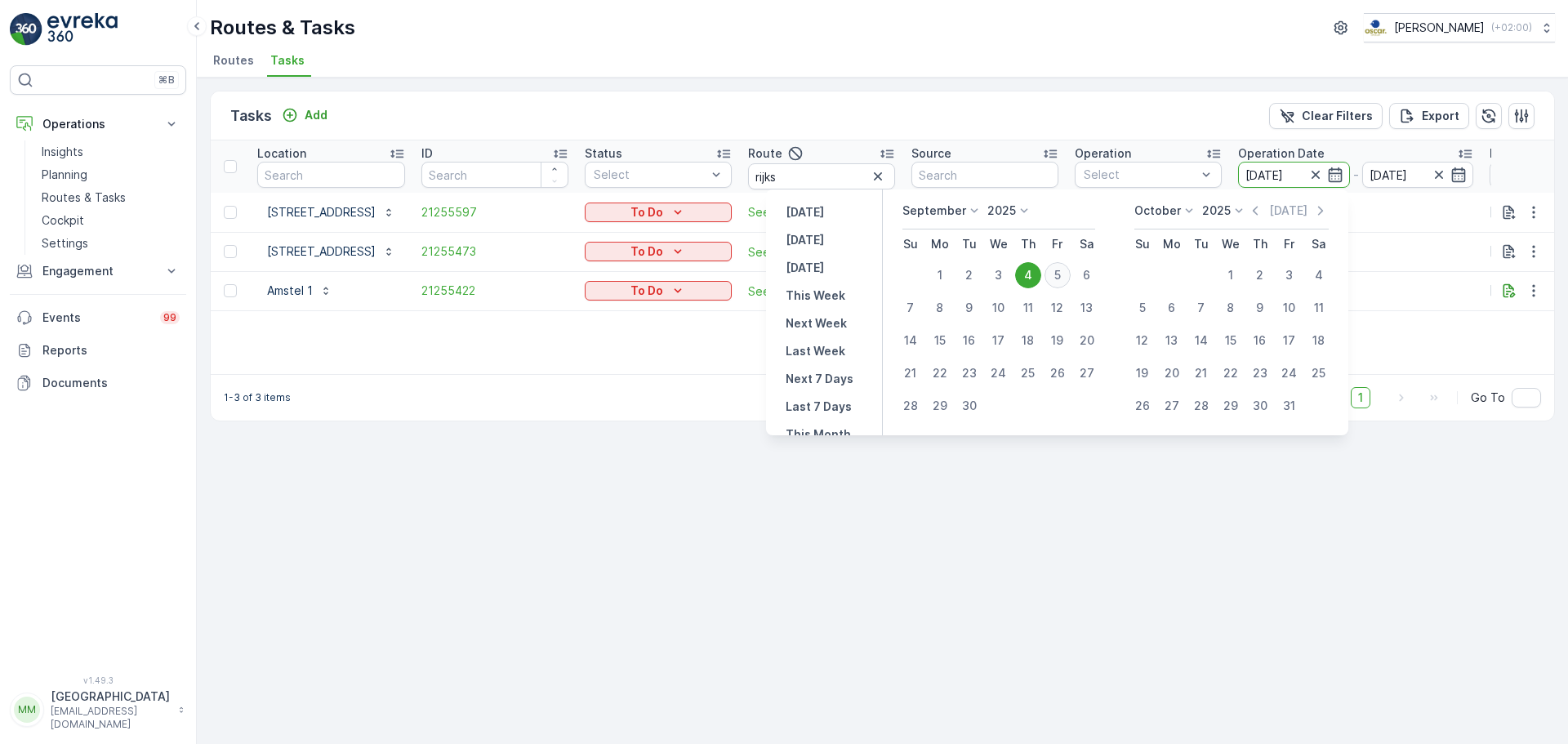
click at [1067, 277] on div "5" at bounding box center [1058, 275] width 27 height 27
type input "[DATE]"
click at [1067, 277] on div "5" at bounding box center [1058, 275] width 27 height 27
type input "[DATE]"
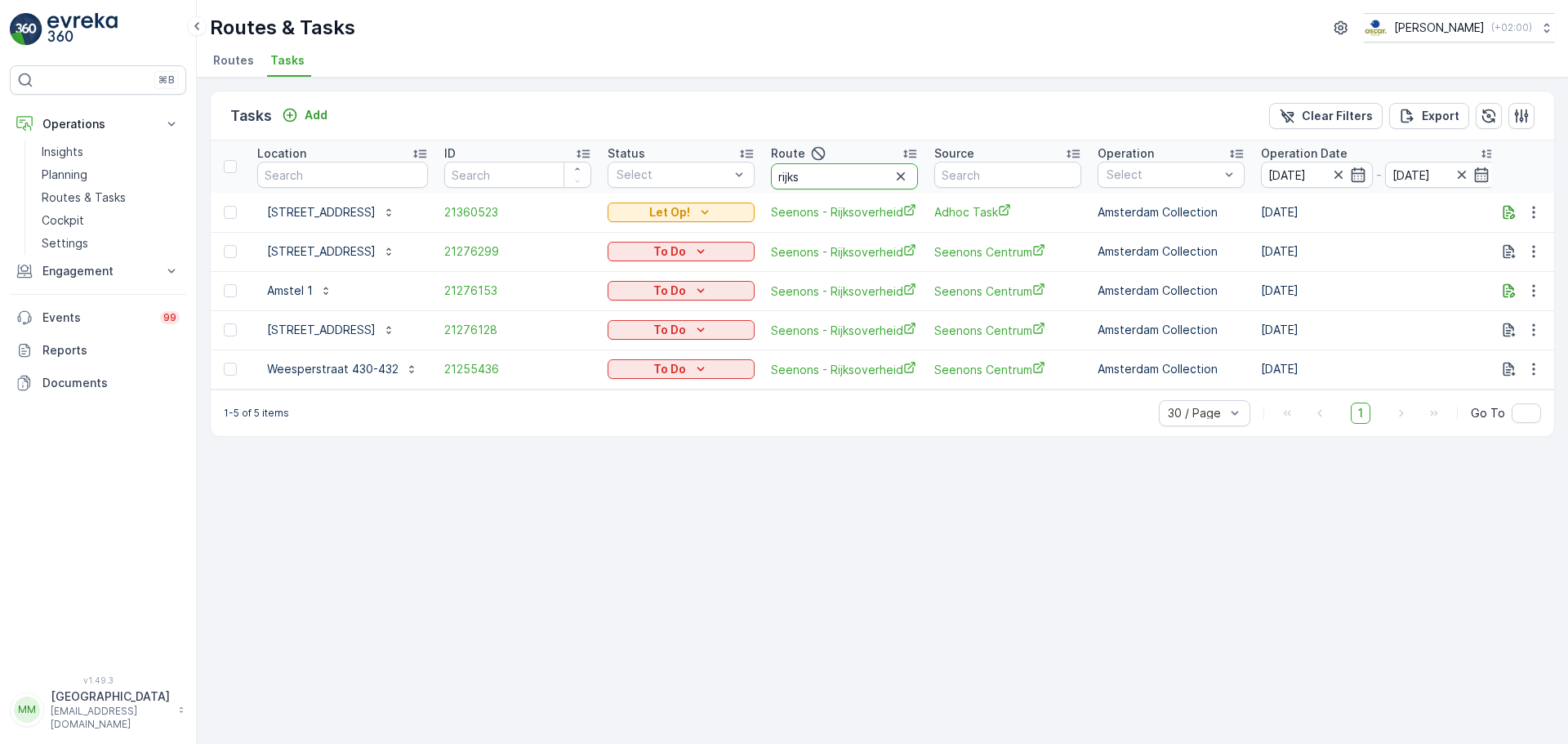
drag, startPoint x: 836, startPoint y: 175, endPoint x: 607, endPoint y: 161, distance: 229.4
click at [607, 161] on tr "Location ID Status Select Route rijks Source Operation Select Operation Date 05…" at bounding box center [1482, 166] width 2543 height 52
type input "uva"
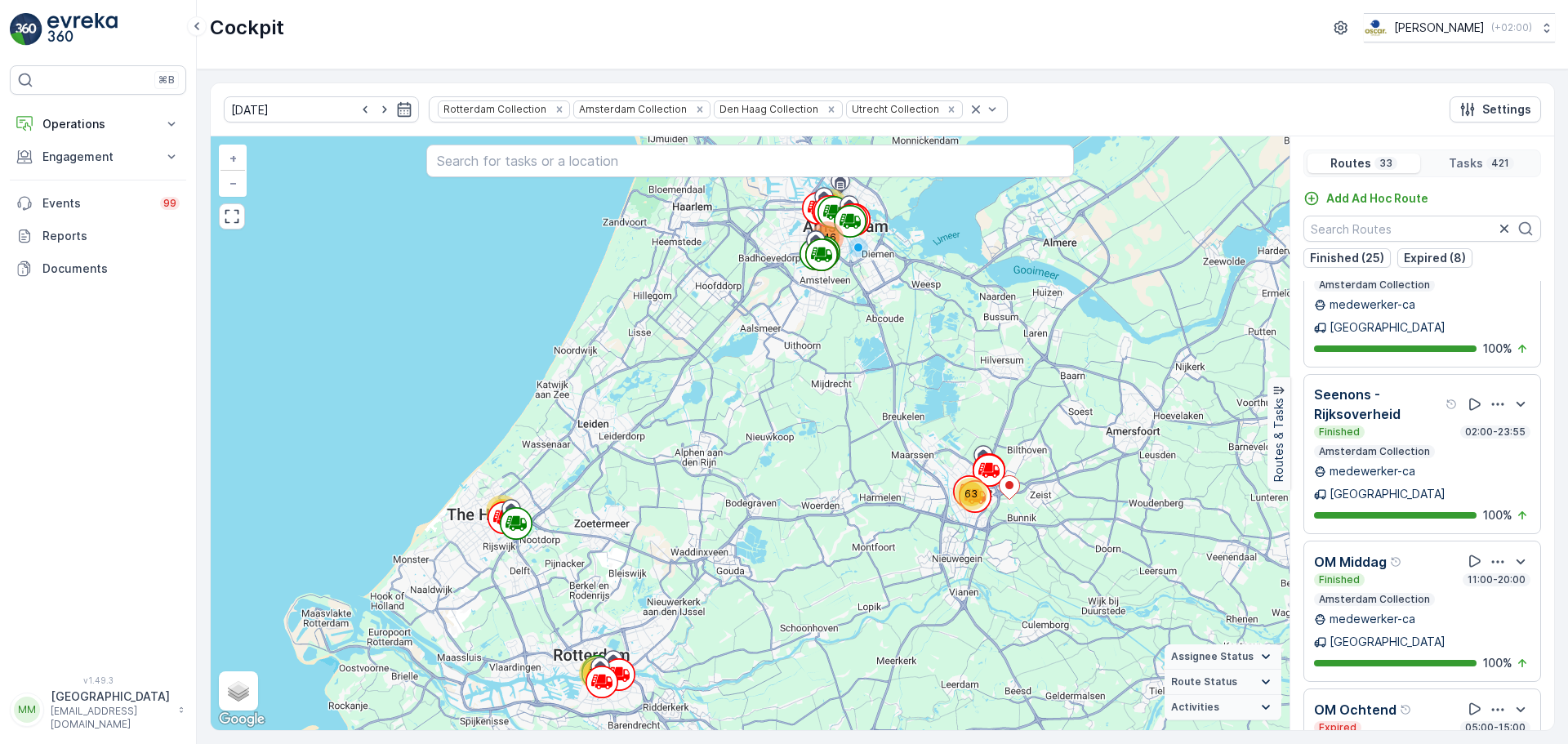
scroll to position [82, 0]
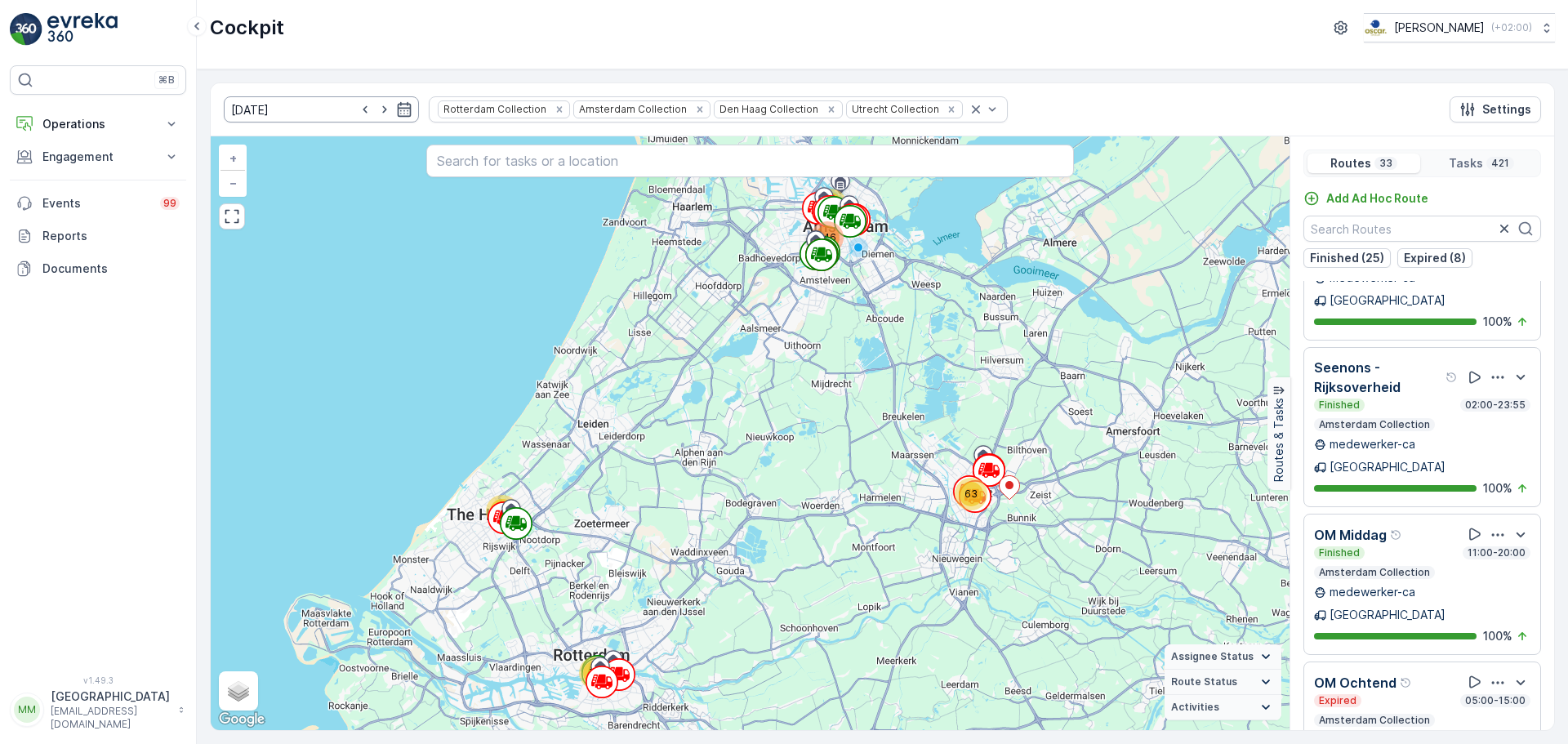
click at [315, 109] on input "[DATE]" at bounding box center [321, 109] width 195 height 27
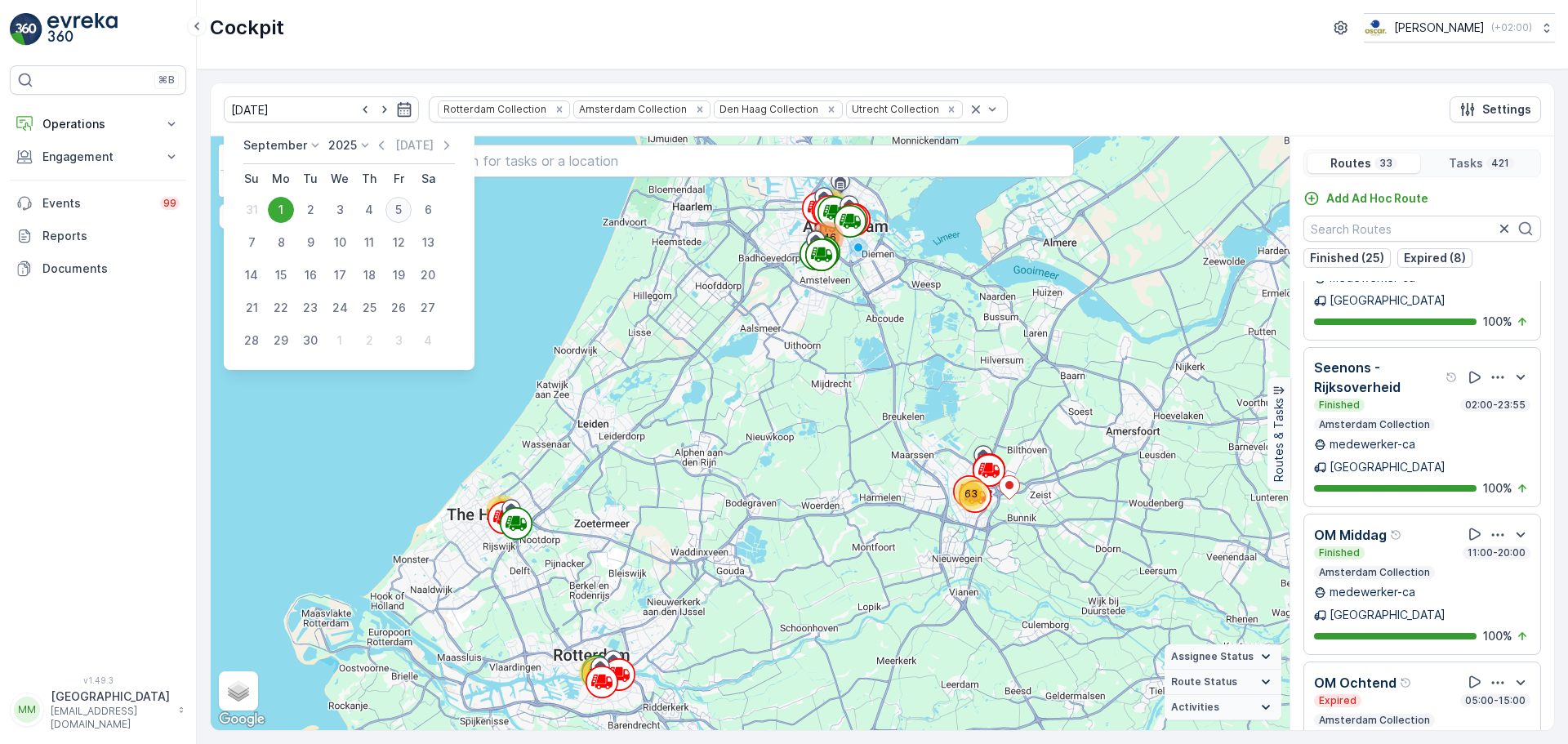
click at [399, 209] on div "5" at bounding box center [398, 210] width 27 height 27
type input "[DATE]"
click at [399, 209] on div "63 74 41 96 146 + − Satellite Roadmap Terrain Hybrid Leaflet Keyboard shortcuts…" at bounding box center [750, 434] width 1079 height 593
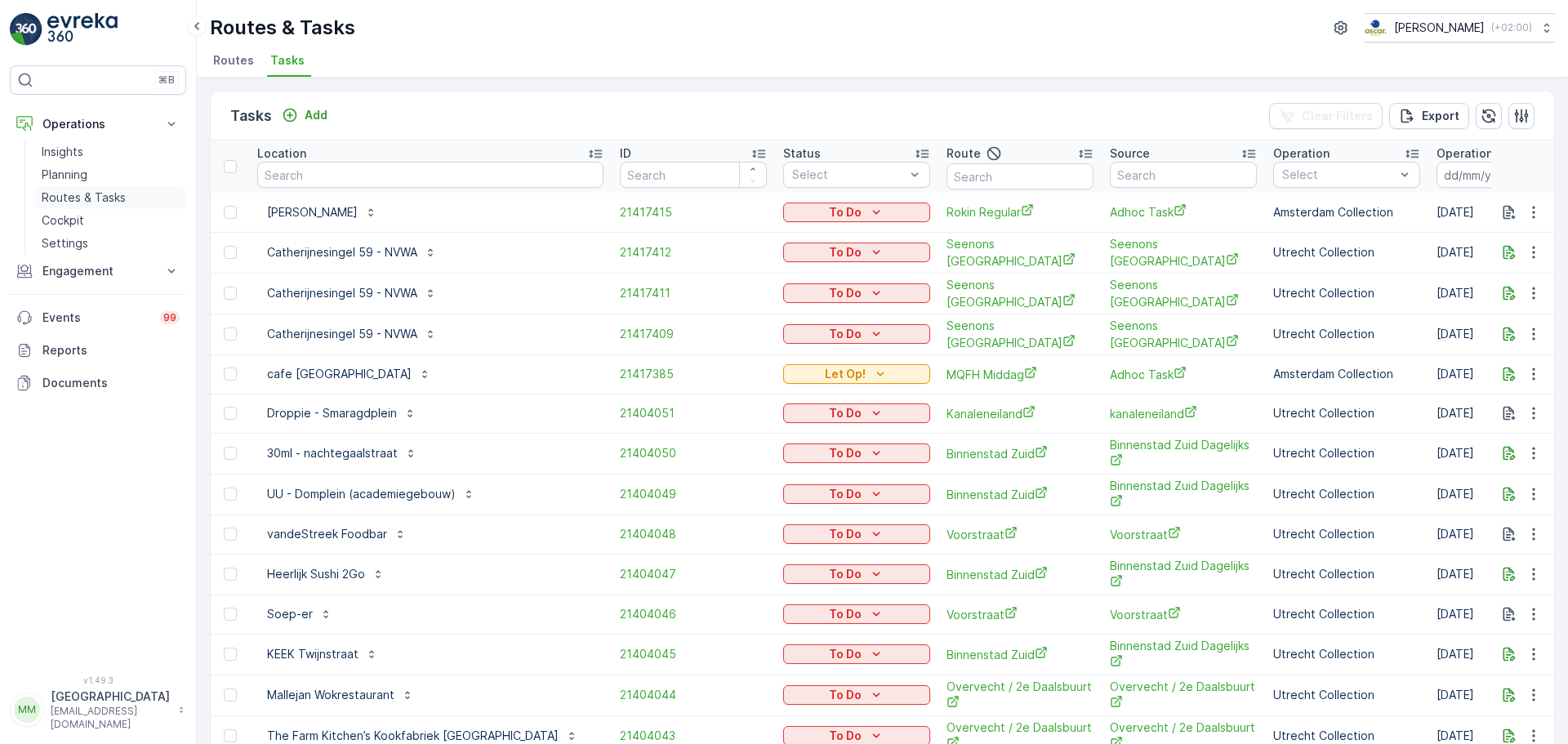
click at [92, 193] on p "Routes & Tasks" at bounding box center [84, 198] width 84 height 16
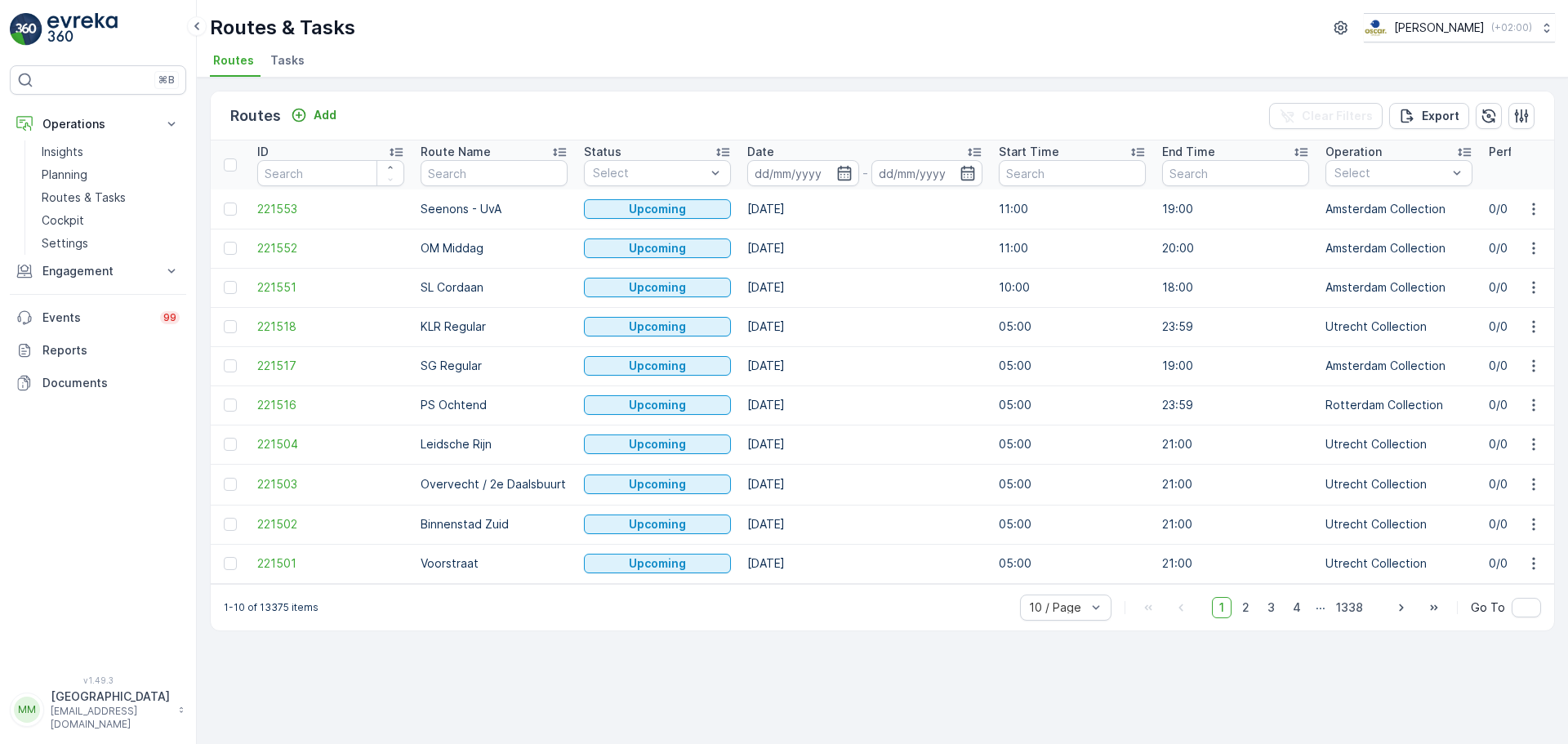
click at [281, 63] on span "Tasks" at bounding box center [287, 60] width 34 height 16
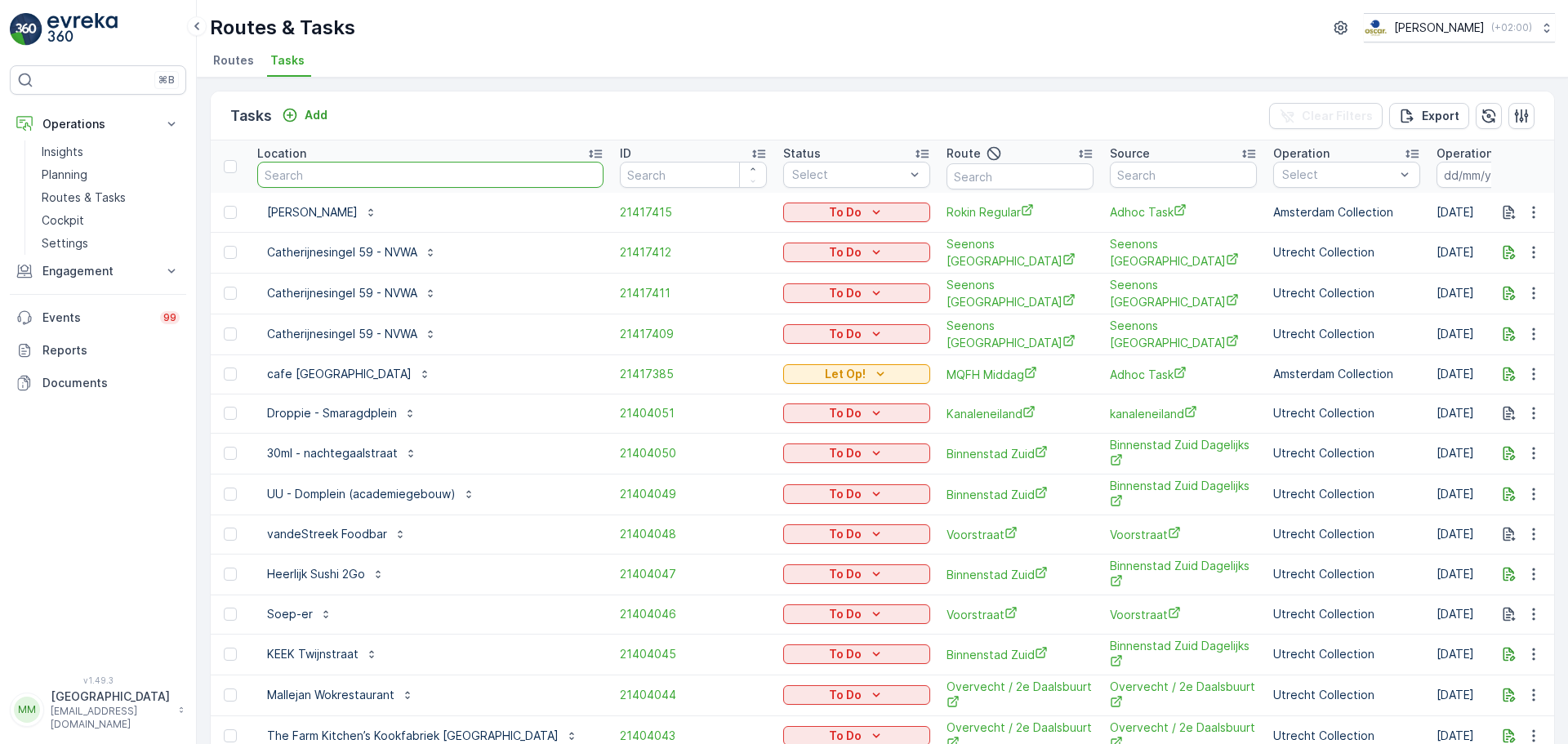
click at [346, 175] on input "text" at bounding box center [430, 174] width 346 height 27
type input "prot"
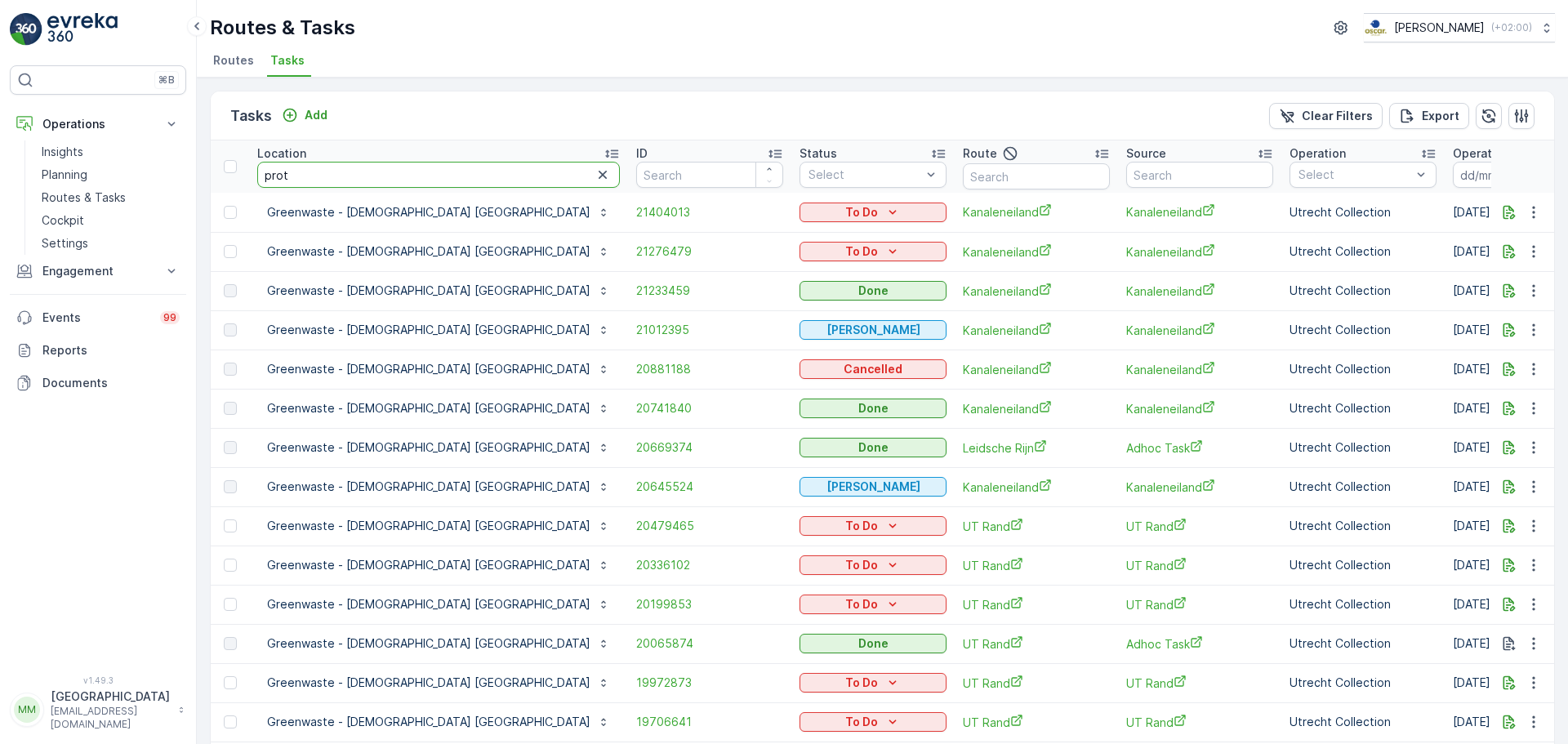
drag, startPoint x: 333, startPoint y: 175, endPoint x: 247, endPoint y: 175, distance: 86.0
click at [247, 175] on tr "Location prot ID Status Select Route Source Operation Select Operation Date - D…" at bounding box center [1577, 166] width 2735 height 52
type input "rijkswa"
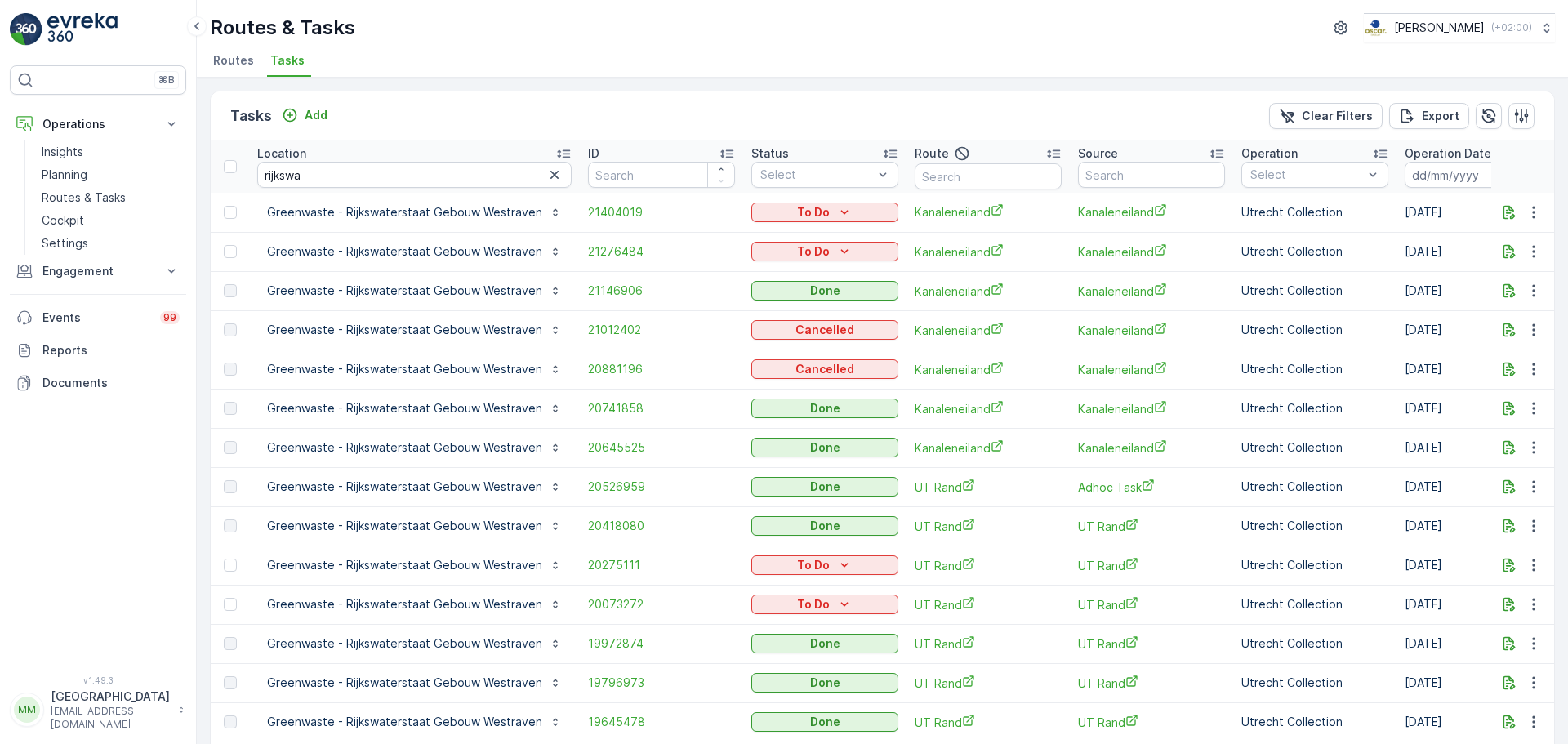
click at [598, 292] on span "21146906" at bounding box center [662, 290] width 147 height 16
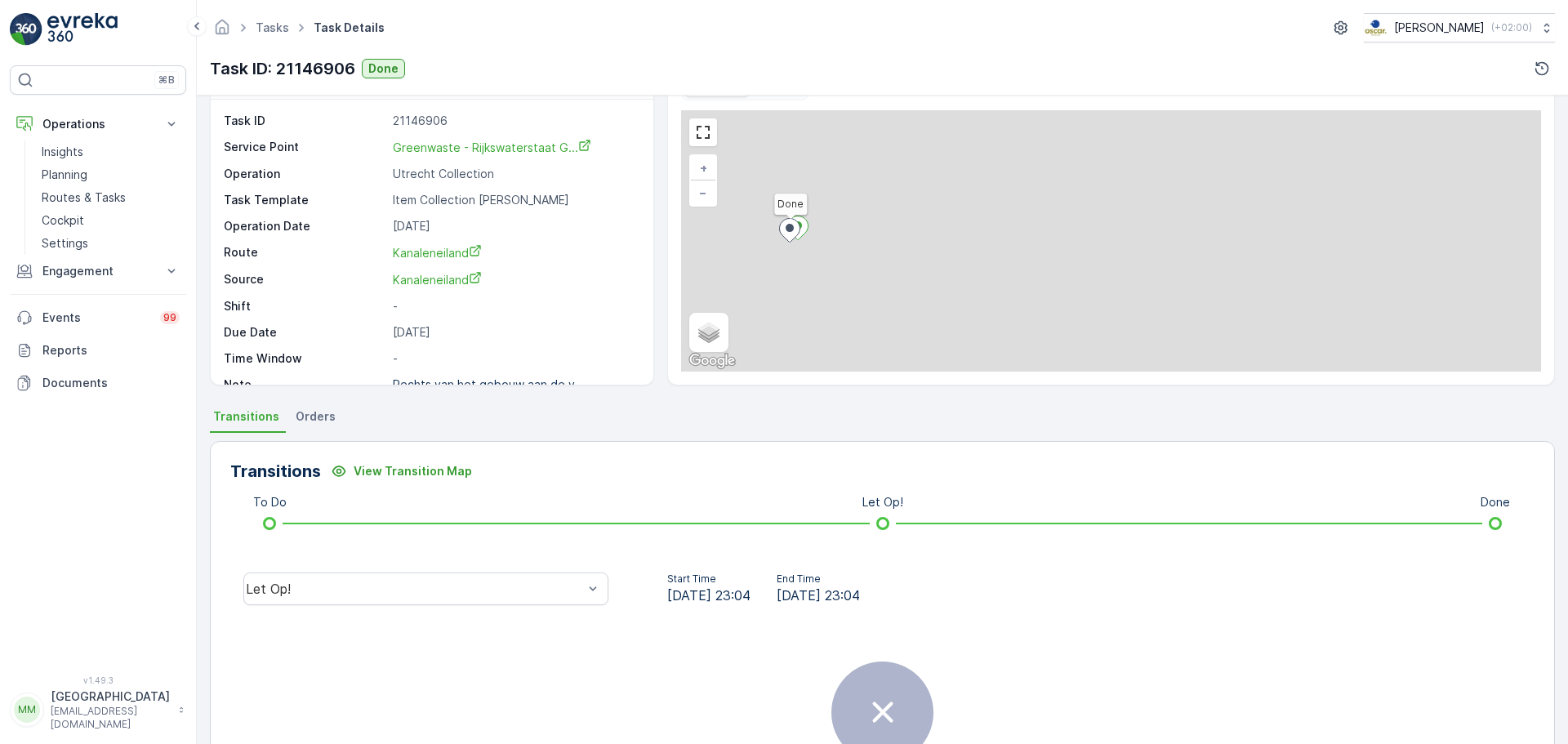
scroll to position [82, 0]
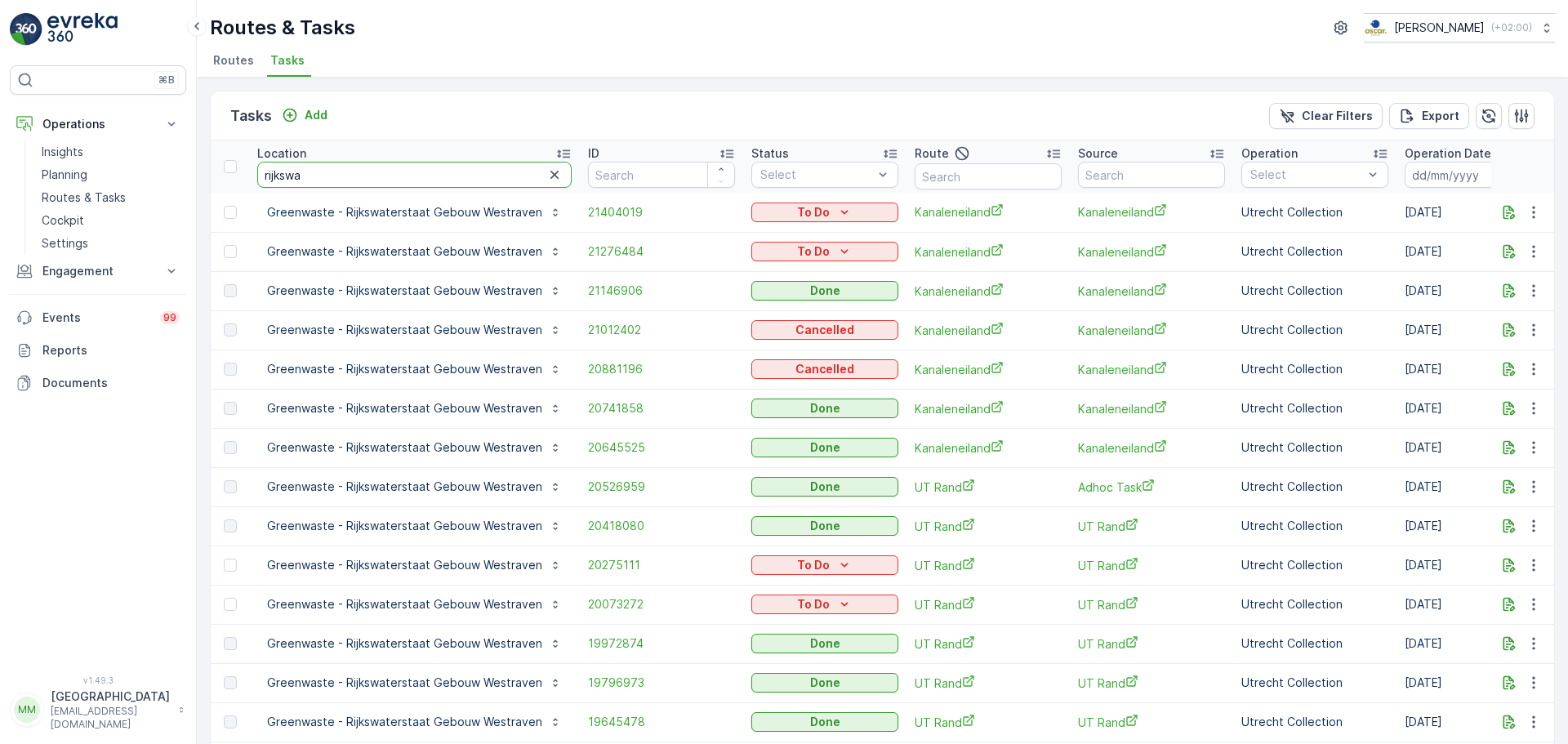
drag, startPoint x: 321, startPoint y: 175, endPoint x: 201, endPoint y: 176, distance: 120.0
click at [201, 176] on div "Tasks Add Clear Filters Export Location rijkswa ID Status Select Route Source O…" at bounding box center [882, 410] width 1371 height 666
type input "champ"
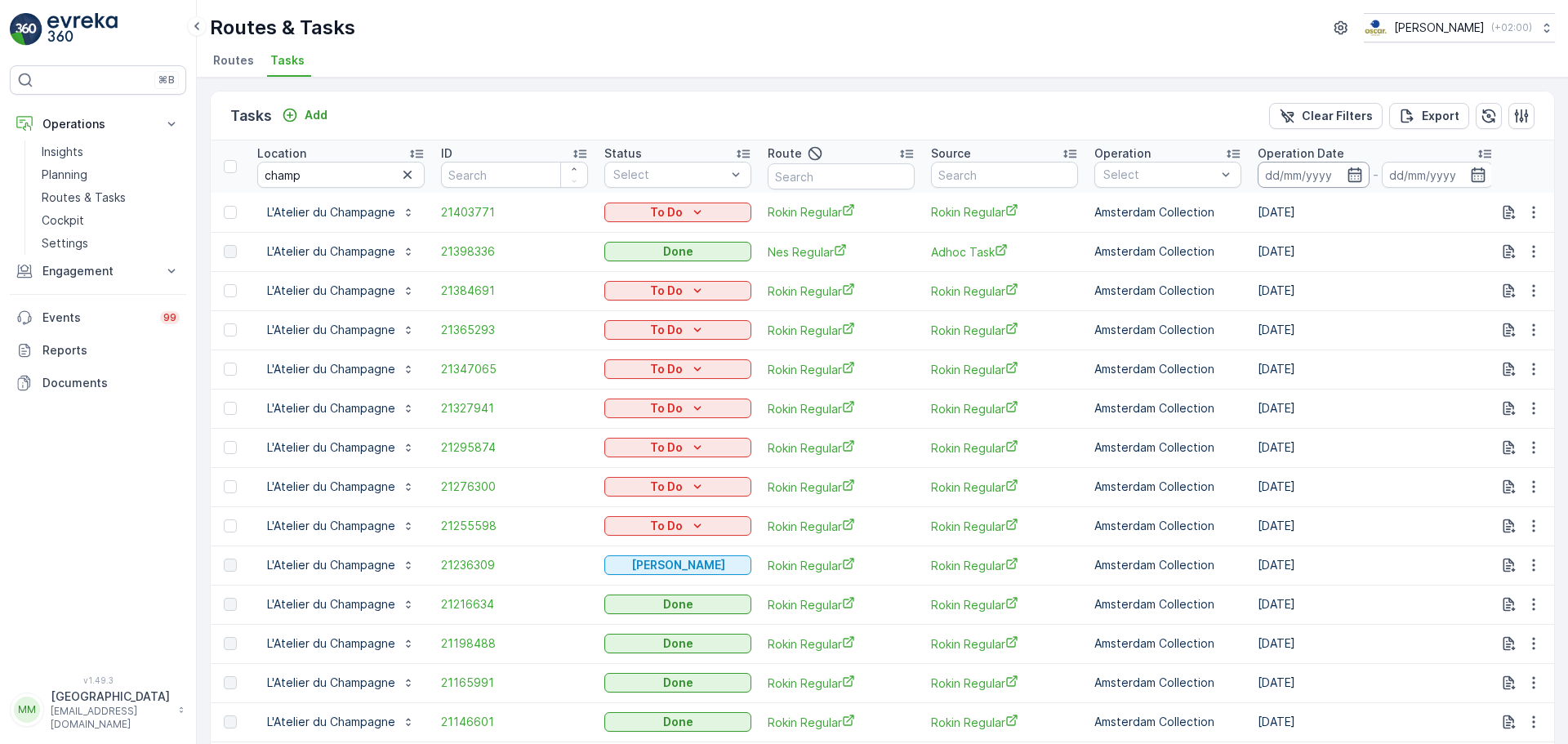
click at [1300, 183] on input at bounding box center [1313, 174] width 112 height 27
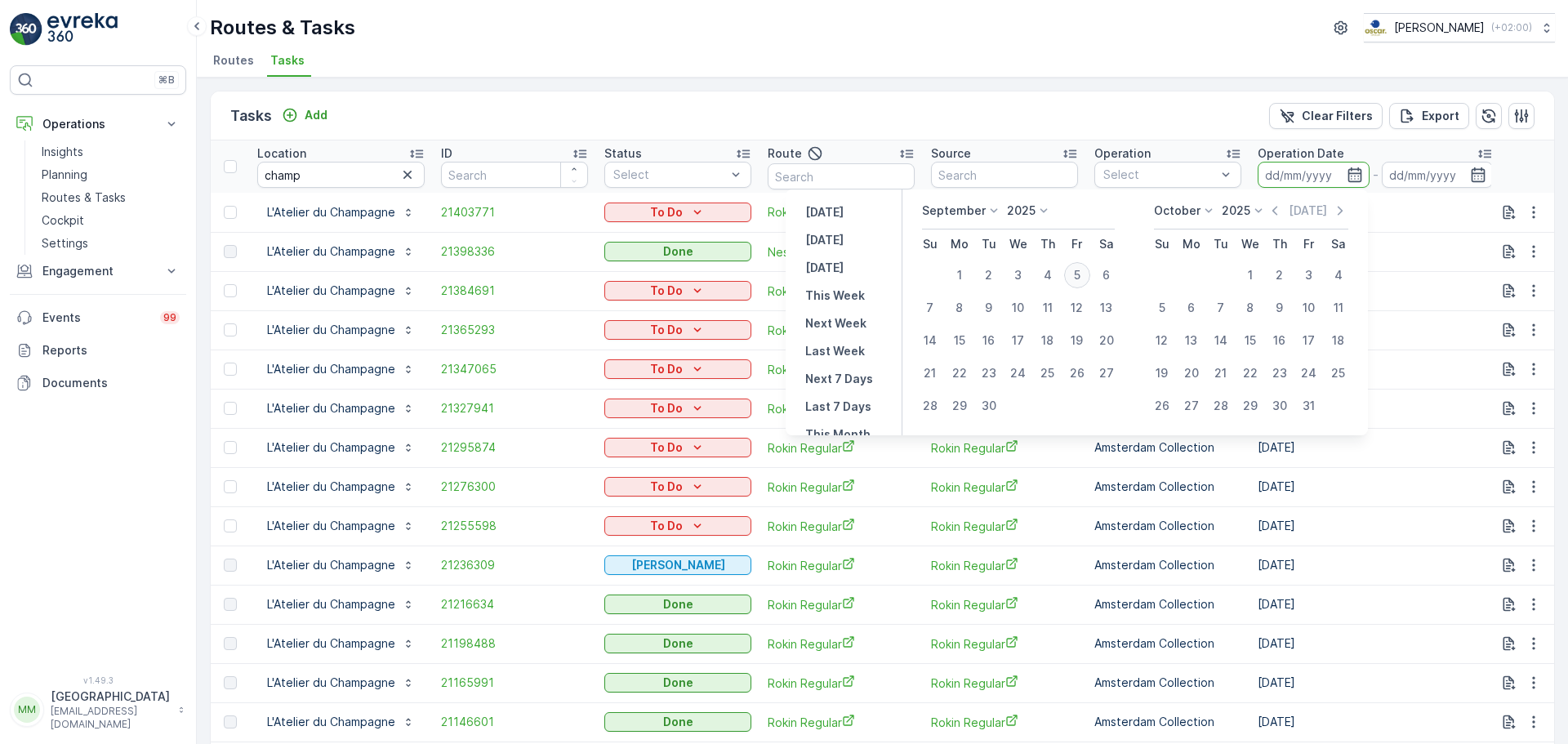
click at [1068, 279] on div "5" at bounding box center [1076, 275] width 27 height 27
type input "[DATE]"
click at [1068, 279] on div "5" at bounding box center [1076, 275] width 27 height 27
type input "[DATE]"
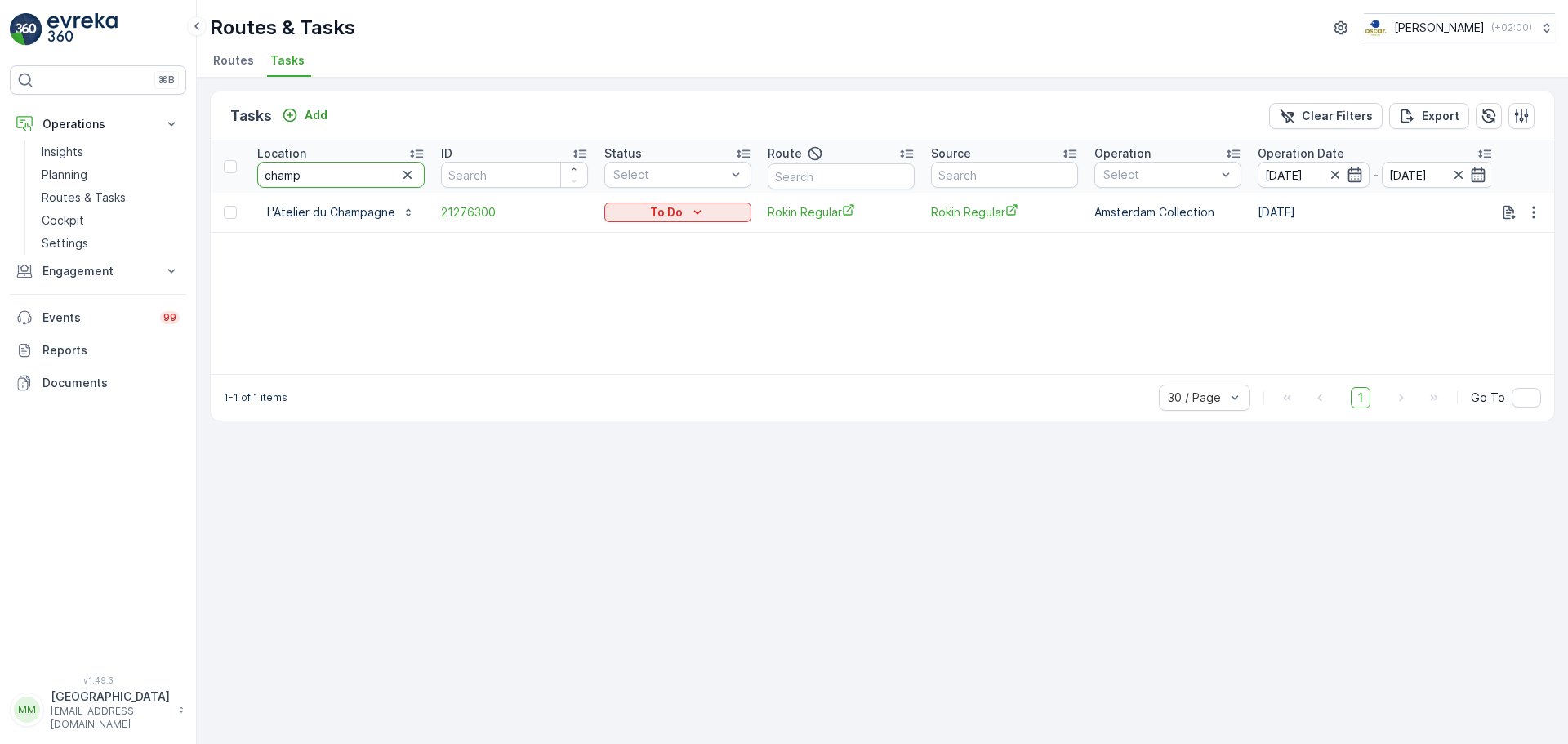
drag, startPoint x: 339, startPoint y: 168, endPoint x: 228, endPoint y: 174, distance: 111.2
click at [228, 174] on tr "Location champ ID Status Select Route Source Operation Select Operation Date 05…" at bounding box center [1480, 166] width 2539 height 52
type input "meet"
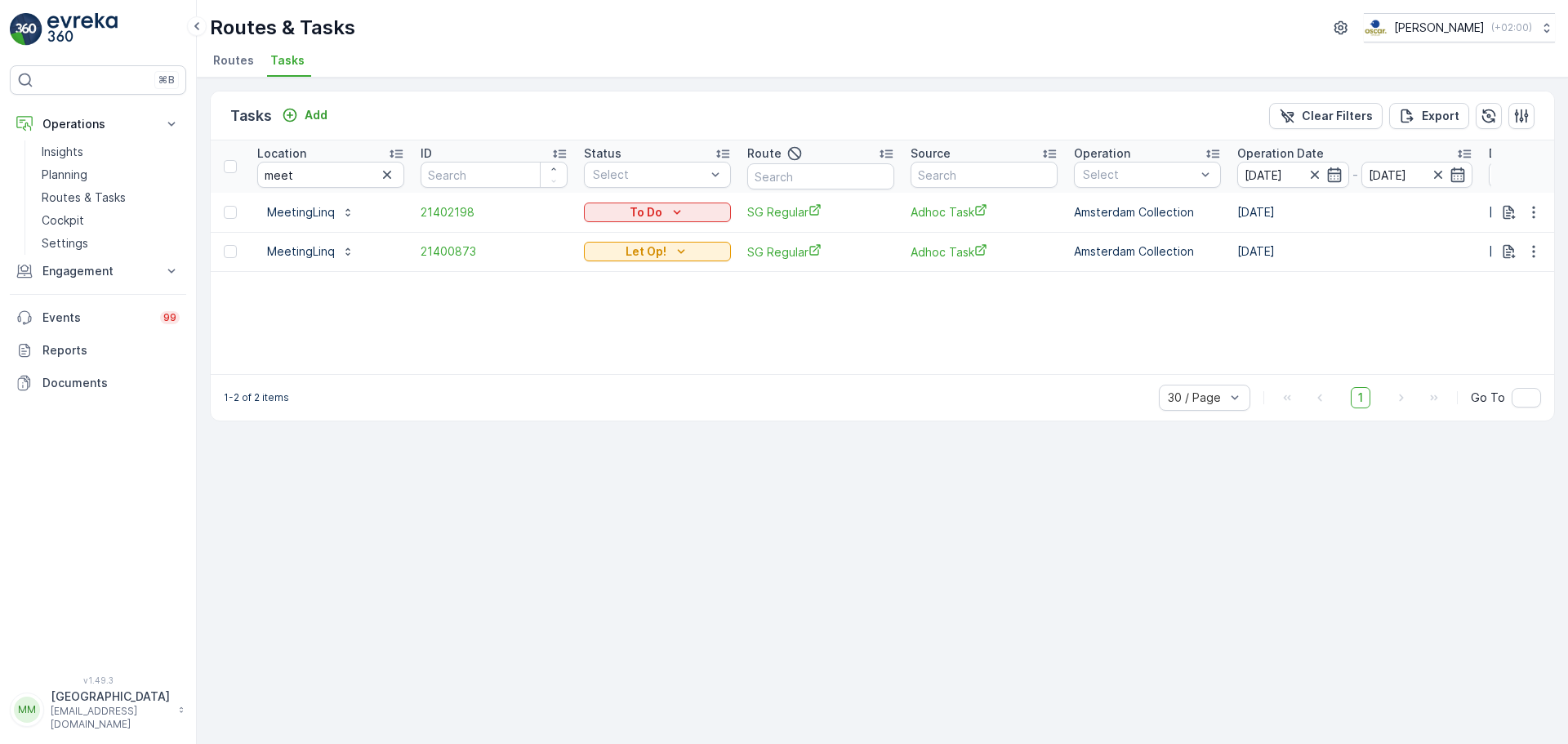
click at [451, 261] on td "21400873" at bounding box center [493, 251] width 163 height 39
click at [448, 250] on span "21400873" at bounding box center [494, 251] width 147 height 16
drag, startPoint x: 303, startPoint y: 174, endPoint x: 215, endPoint y: 189, distance: 89.3
click at [215, 189] on tr "Location meet ID Status Select Route Source Operation Select Operation Date 05.…" at bounding box center [1470, 166] width 2519 height 52
type input "rino"
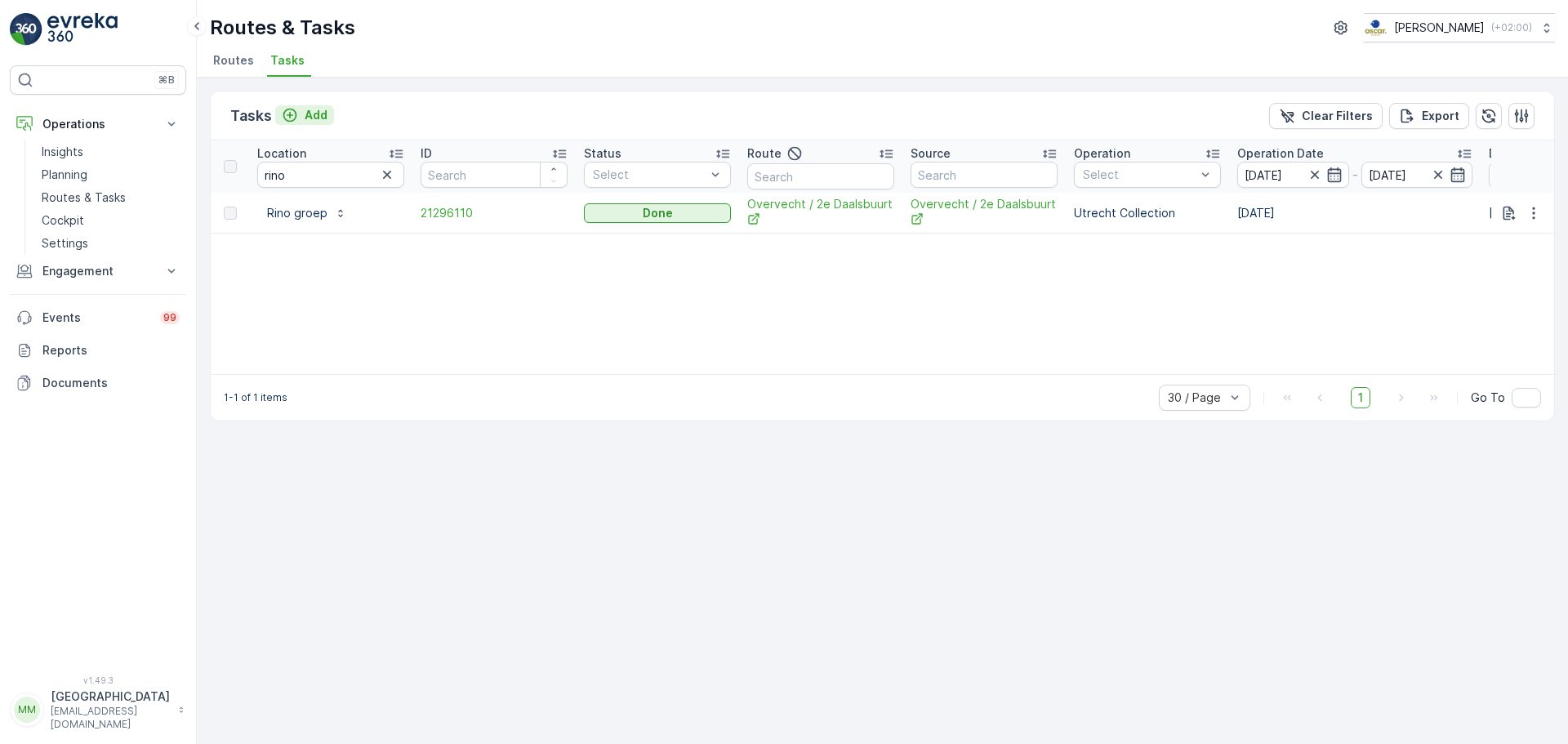
click at [312, 118] on p "Add" at bounding box center [315, 115] width 23 height 16
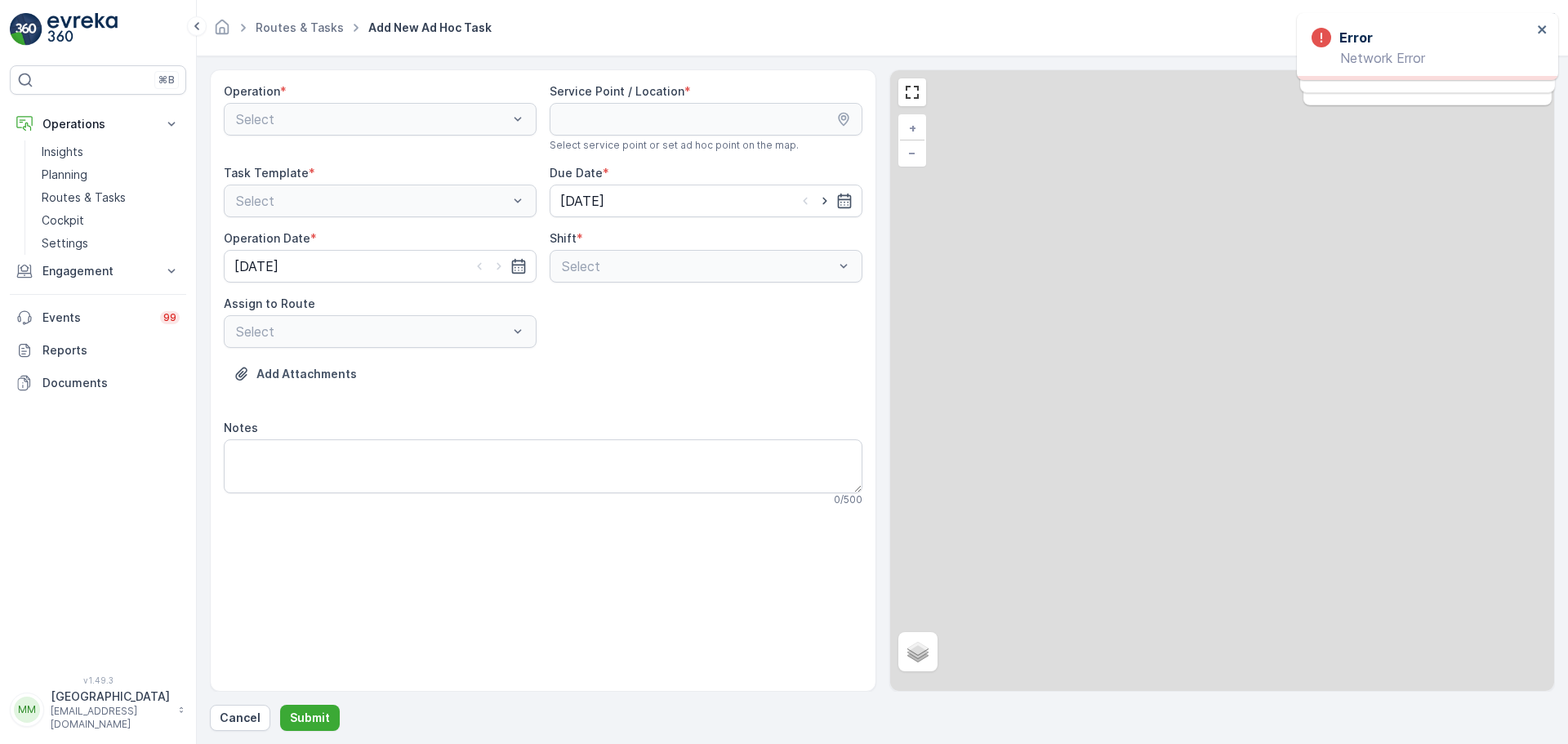
click at [325, 122] on div "Select" at bounding box center [380, 119] width 313 height 32
click at [320, 117] on div "Select" at bounding box center [380, 119] width 313 height 32
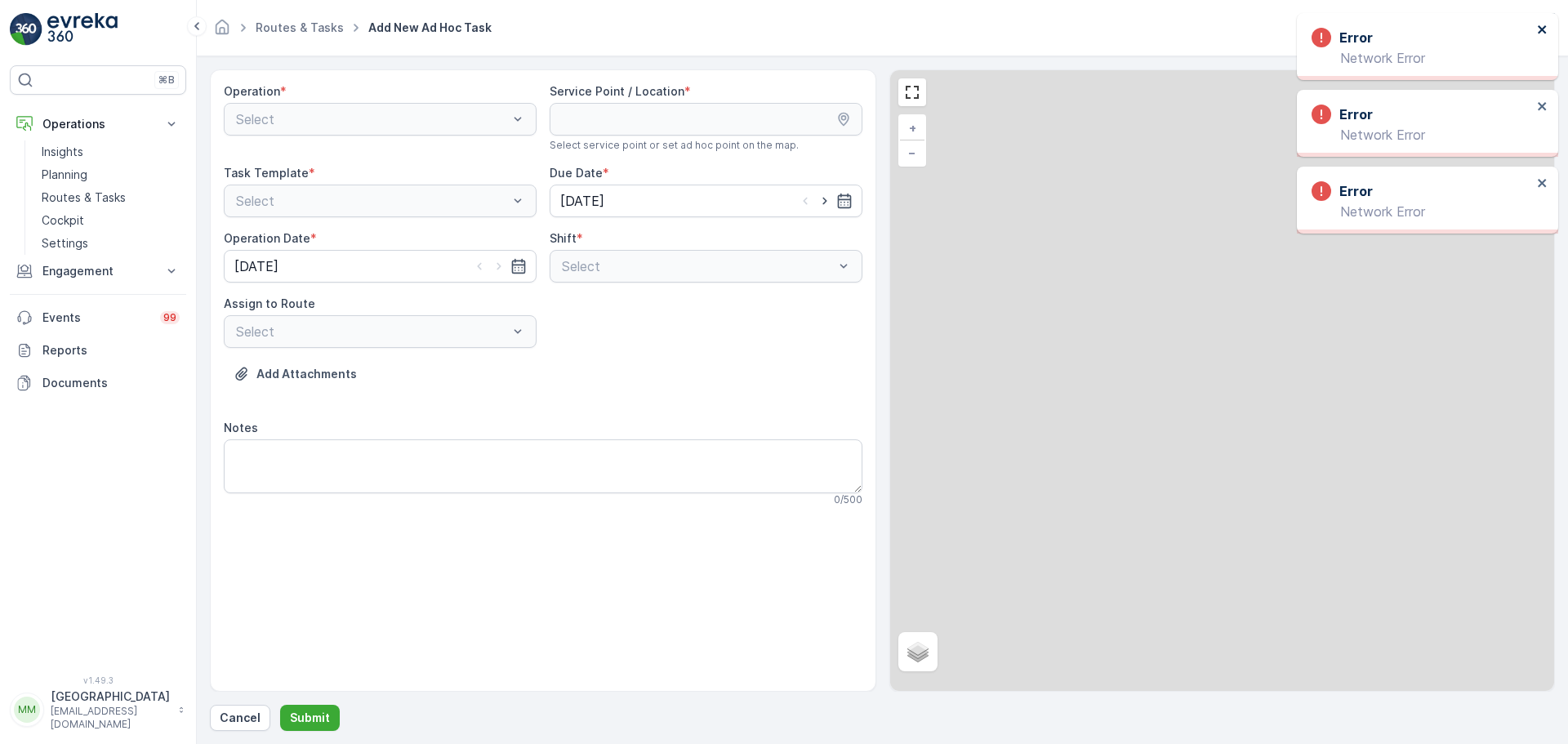
click at [1539, 23] on icon "close" at bounding box center [1541, 29] width 11 height 13
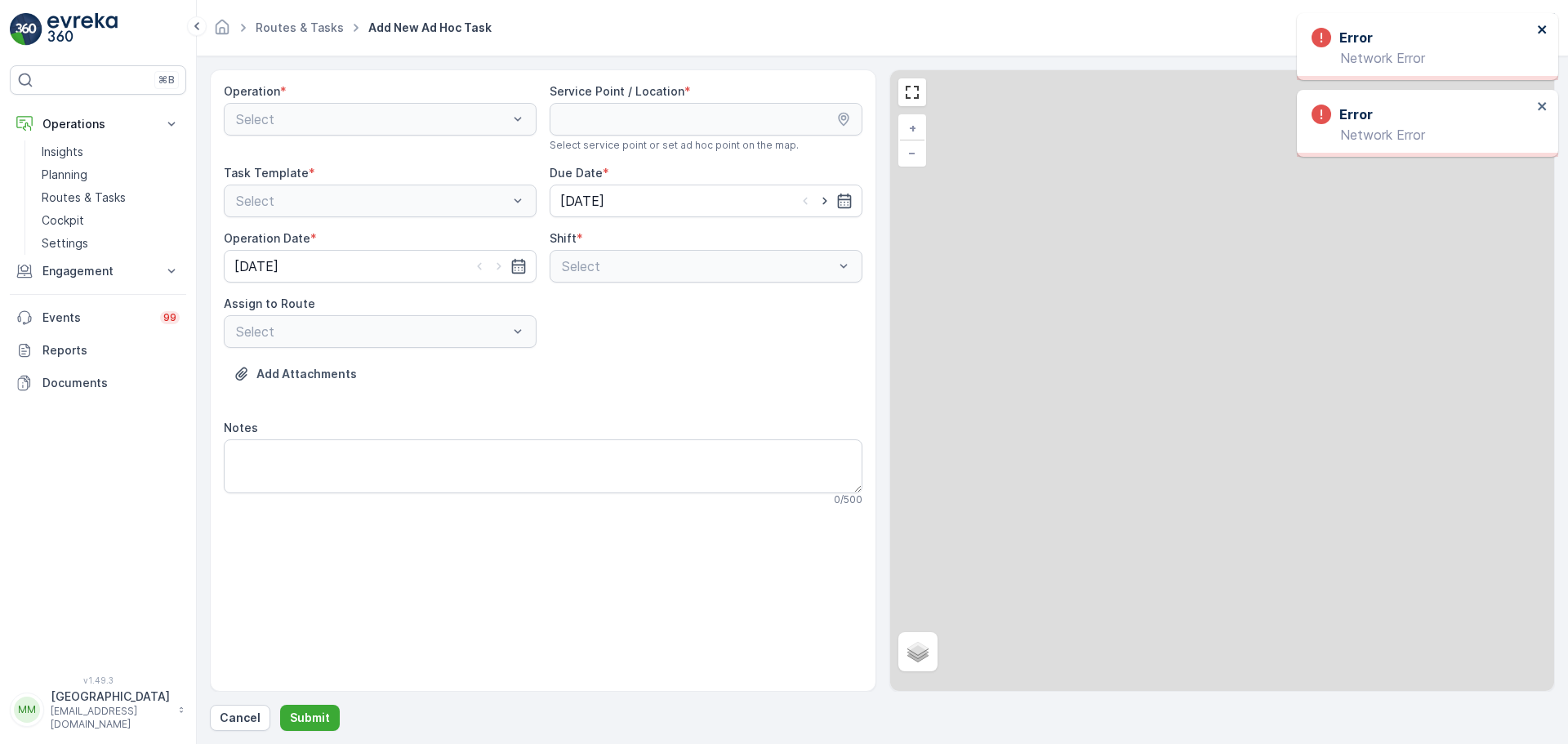
click at [1541, 32] on icon "close" at bounding box center [1541, 29] width 11 height 13
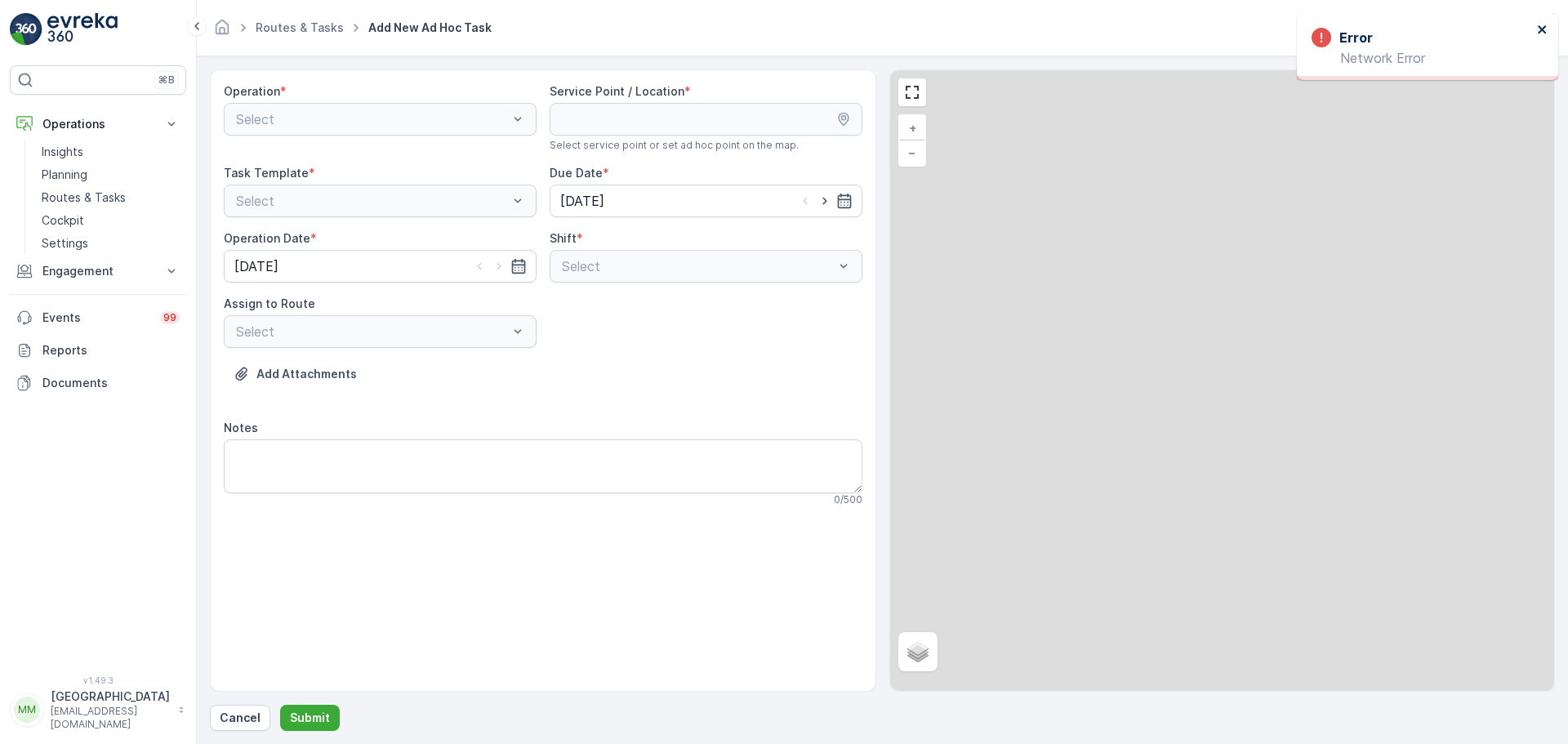
click at [1542, 26] on icon "close" at bounding box center [1541, 29] width 11 height 13
click at [336, 124] on div "Select" at bounding box center [380, 119] width 313 height 32
click at [479, 115] on div "Select" at bounding box center [380, 119] width 313 height 32
click at [399, 124] on div "Select" at bounding box center [380, 119] width 313 height 32
click at [493, 104] on div "Select" at bounding box center [380, 119] width 313 height 32
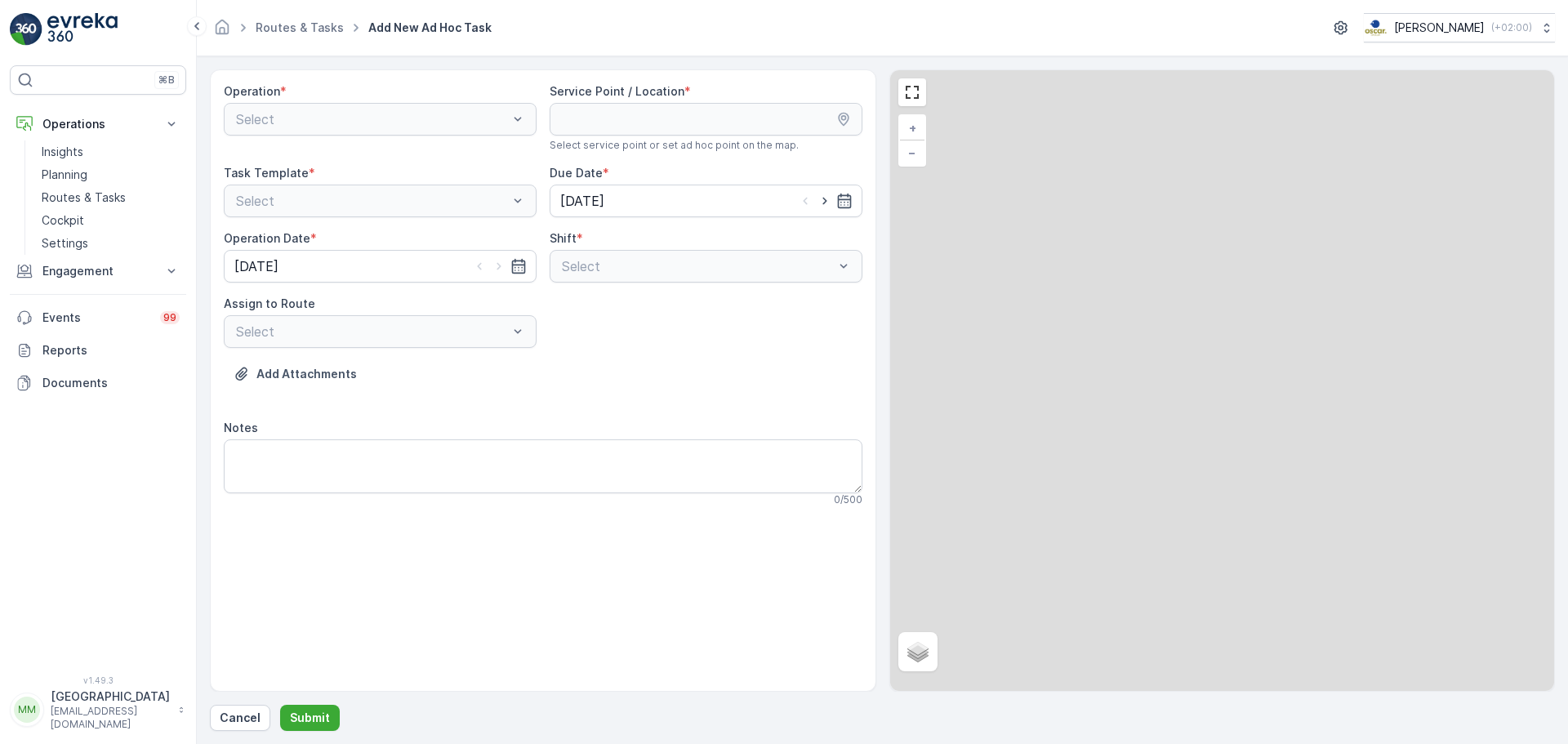
click at [504, 118] on div "Select" at bounding box center [380, 119] width 313 height 32
click at [409, 127] on div "Select" at bounding box center [380, 119] width 313 height 32
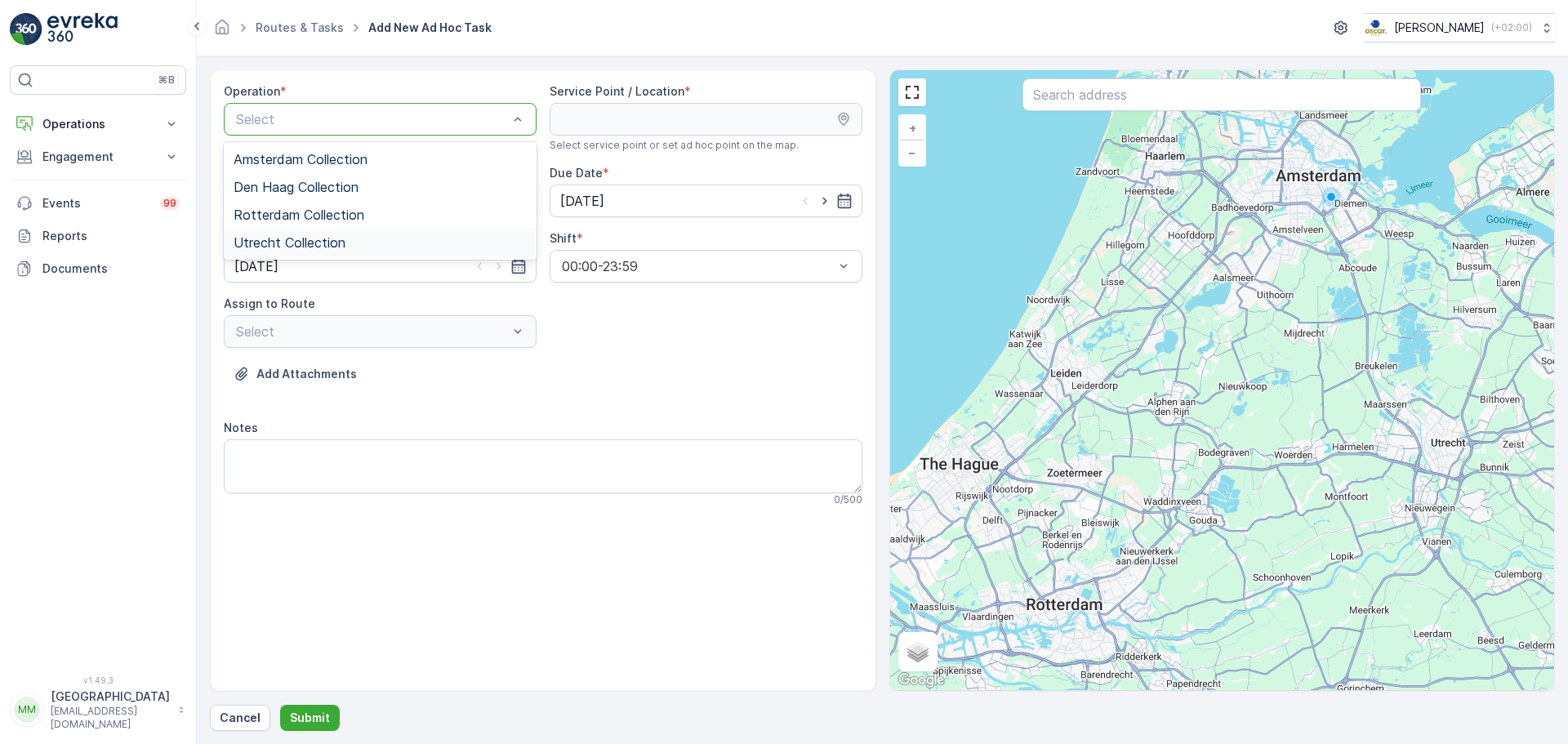
click at [311, 242] on span "Utrecht Collection" at bounding box center [289, 242] width 112 height 15
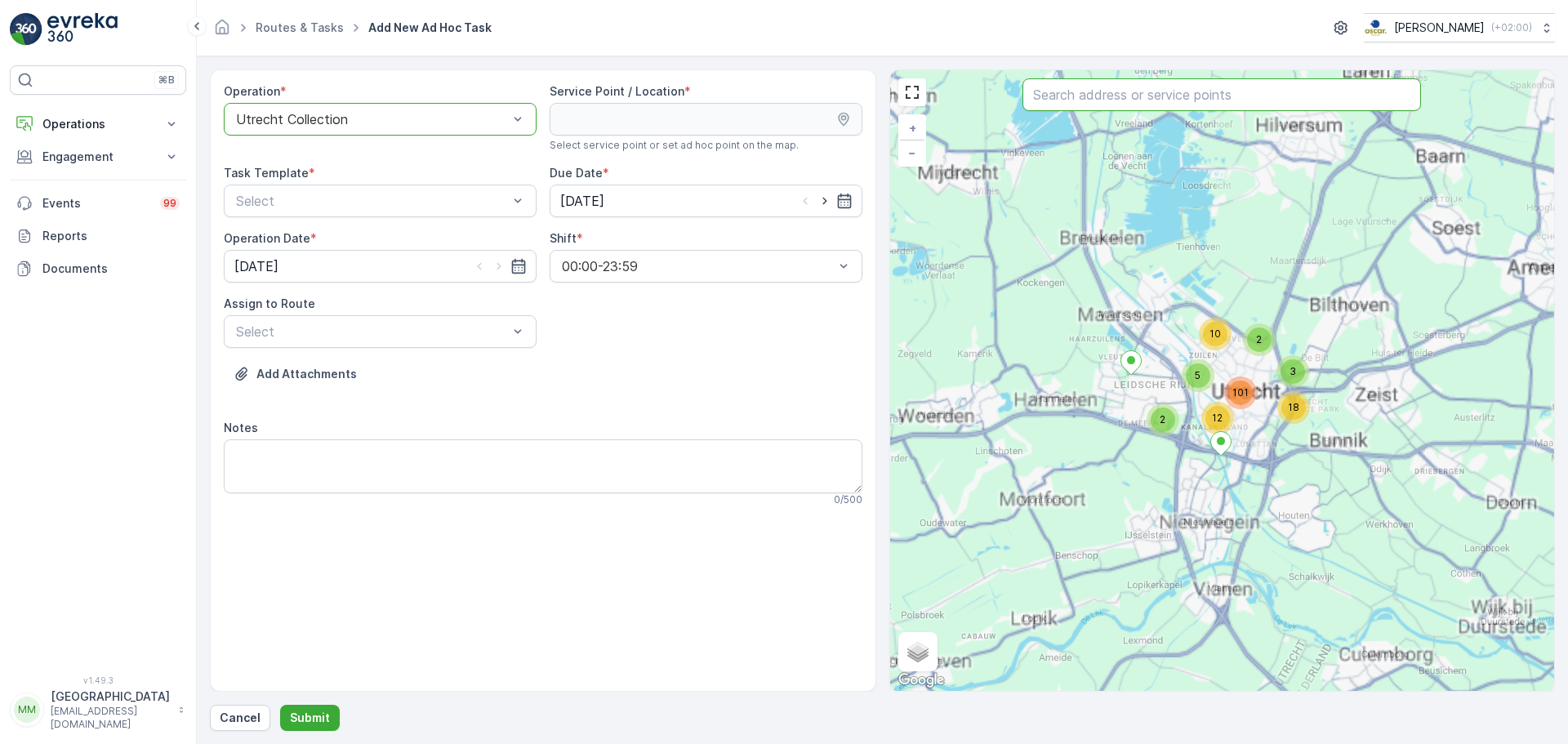
click at [1082, 98] on input "text" at bounding box center [1222, 95] width 398 height 32
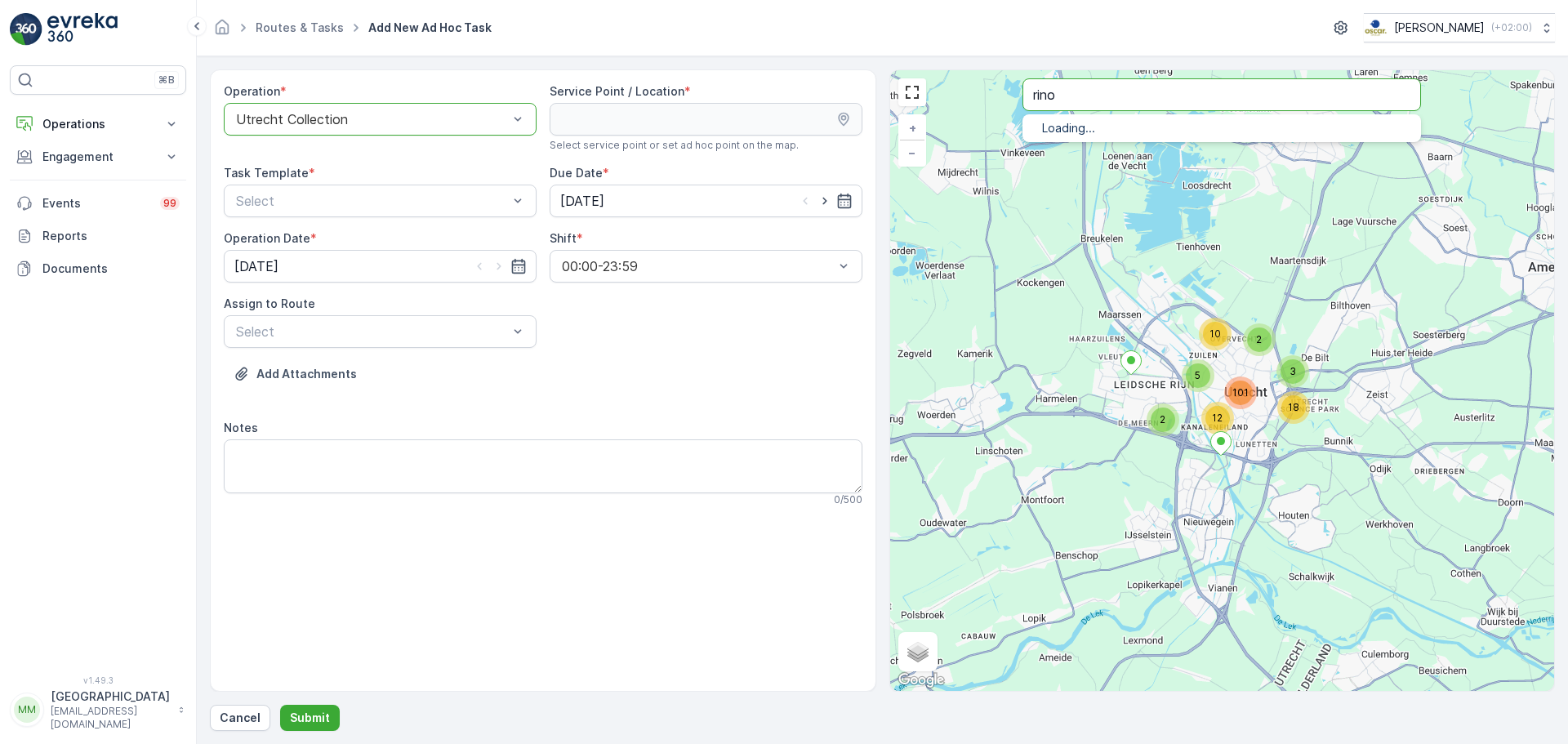
type input "rino"
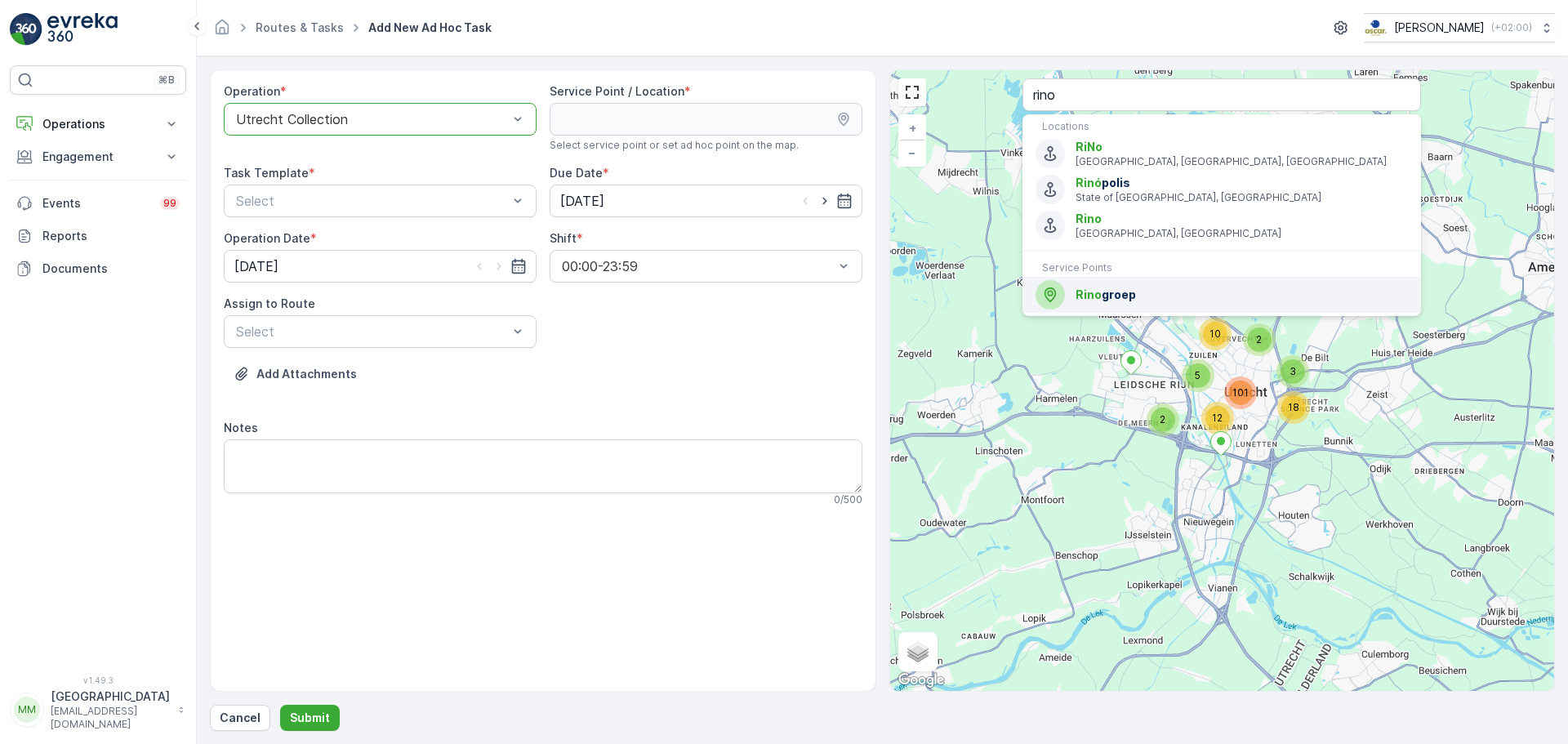
drag, startPoint x: 1082, startPoint y: 295, endPoint x: 1052, endPoint y: 278, distance: 34.5
click at [1082, 294] on span "Rino" at bounding box center [1088, 294] width 27 height 14
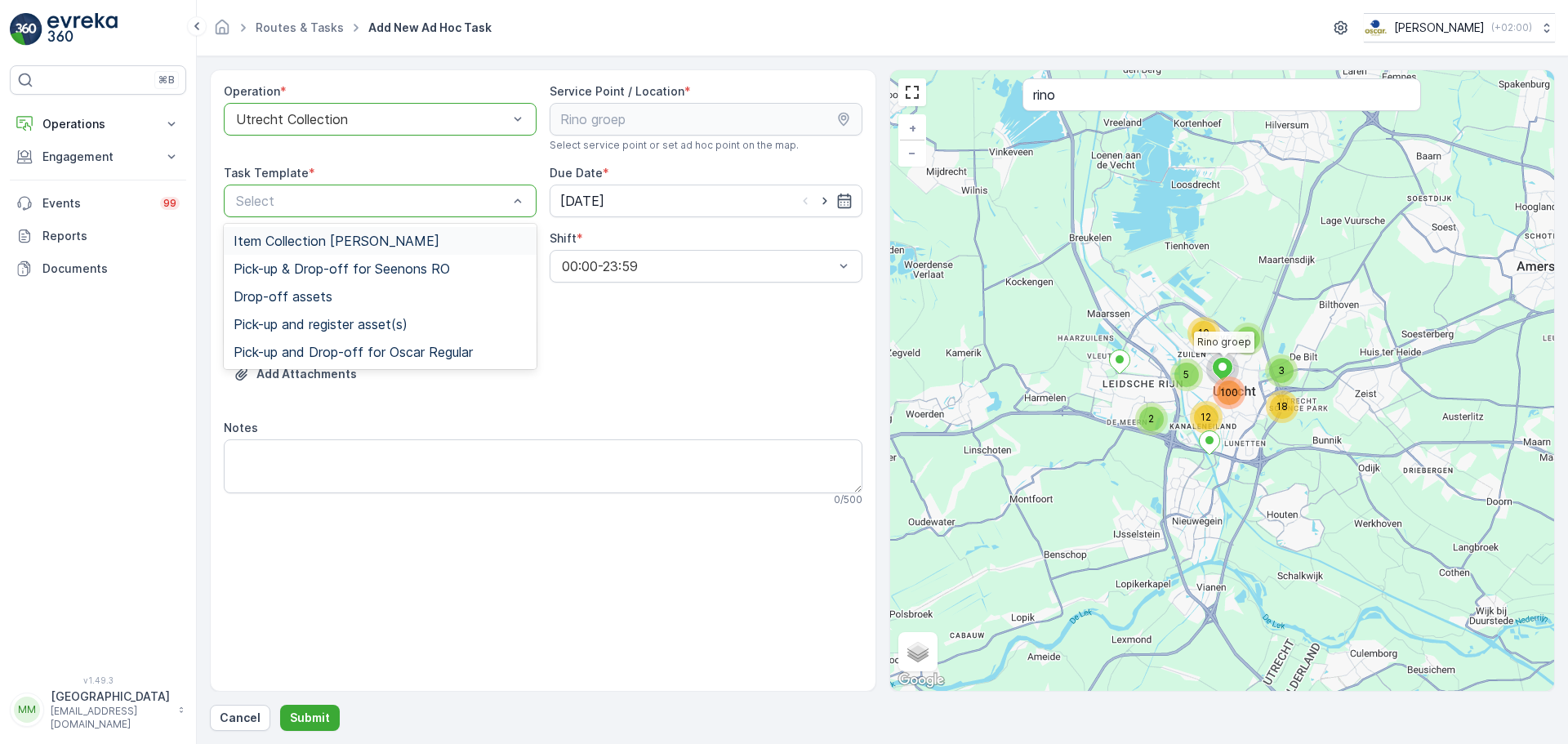
click at [400, 239] on span "Item Collection [PERSON_NAME]" at bounding box center [336, 240] width 206 height 15
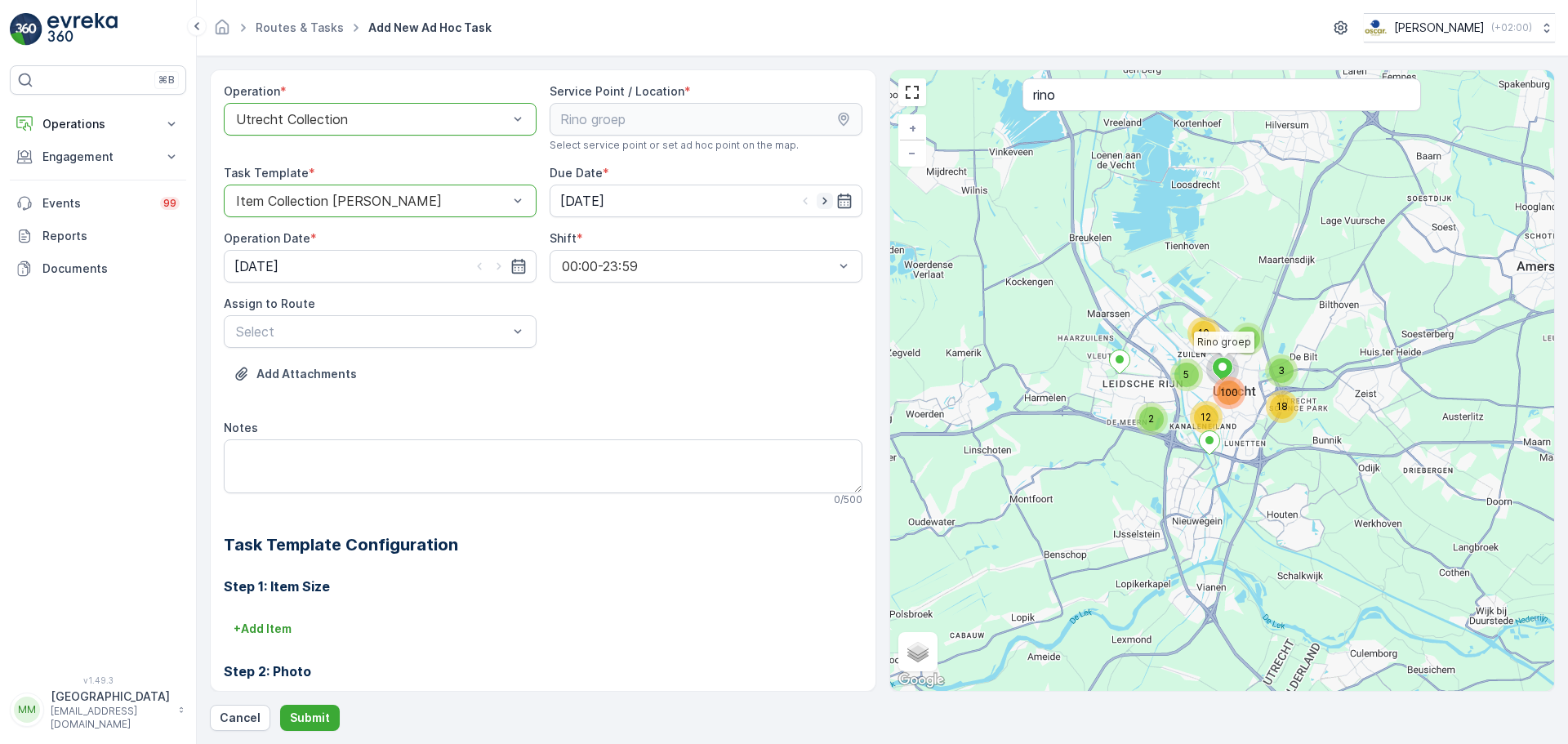
click at [822, 203] on icon "button" at bounding box center [824, 201] width 4 height 8
type input "[DATE]"
click at [495, 264] on icon "button" at bounding box center [498, 266] width 16 height 16
type input "[DATE]"
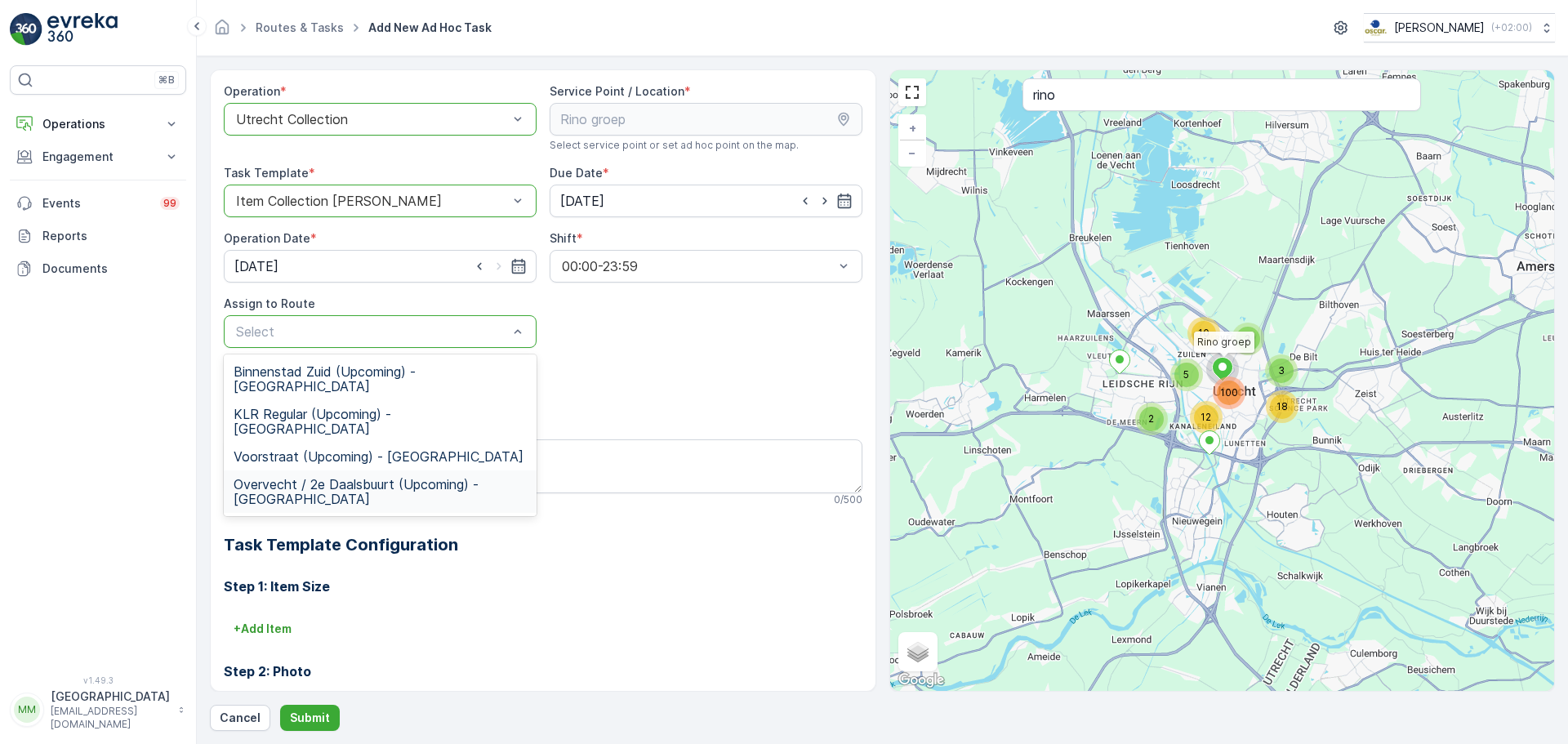
click at [357, 477] on span "Overvecht / 2e Daalsbuurt (Upcoming) - Utrecht" at bounding box center [380, 492] width 293 height 29
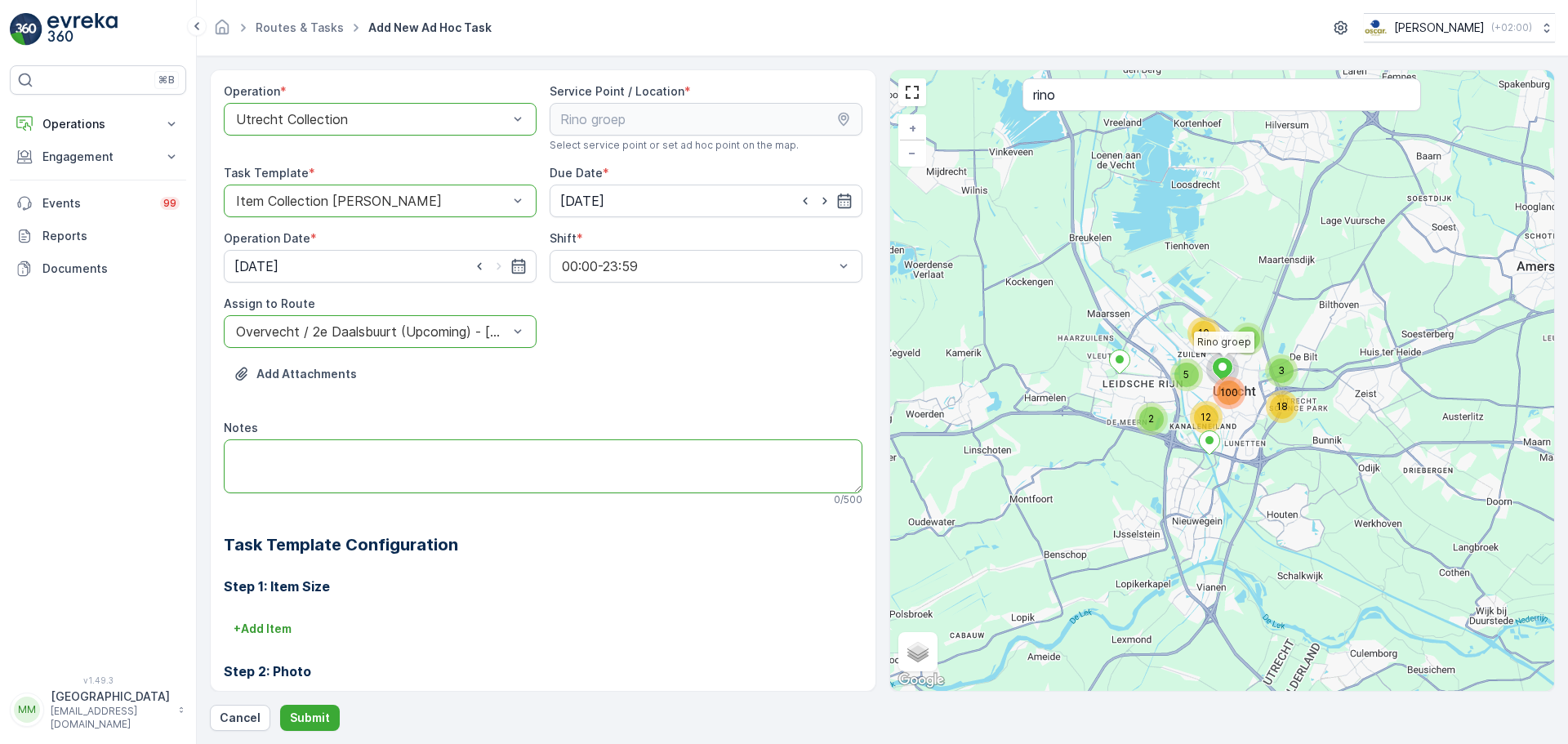
click at [355, 446] on textarea "Notes" at bounding box center [543, 466] width 639 height 54
type textarea "graag swill zakjes brengen (1 rol)"
click at [302, 727] on button "Submit" at bounding box center [310, 717] width 60 height 27
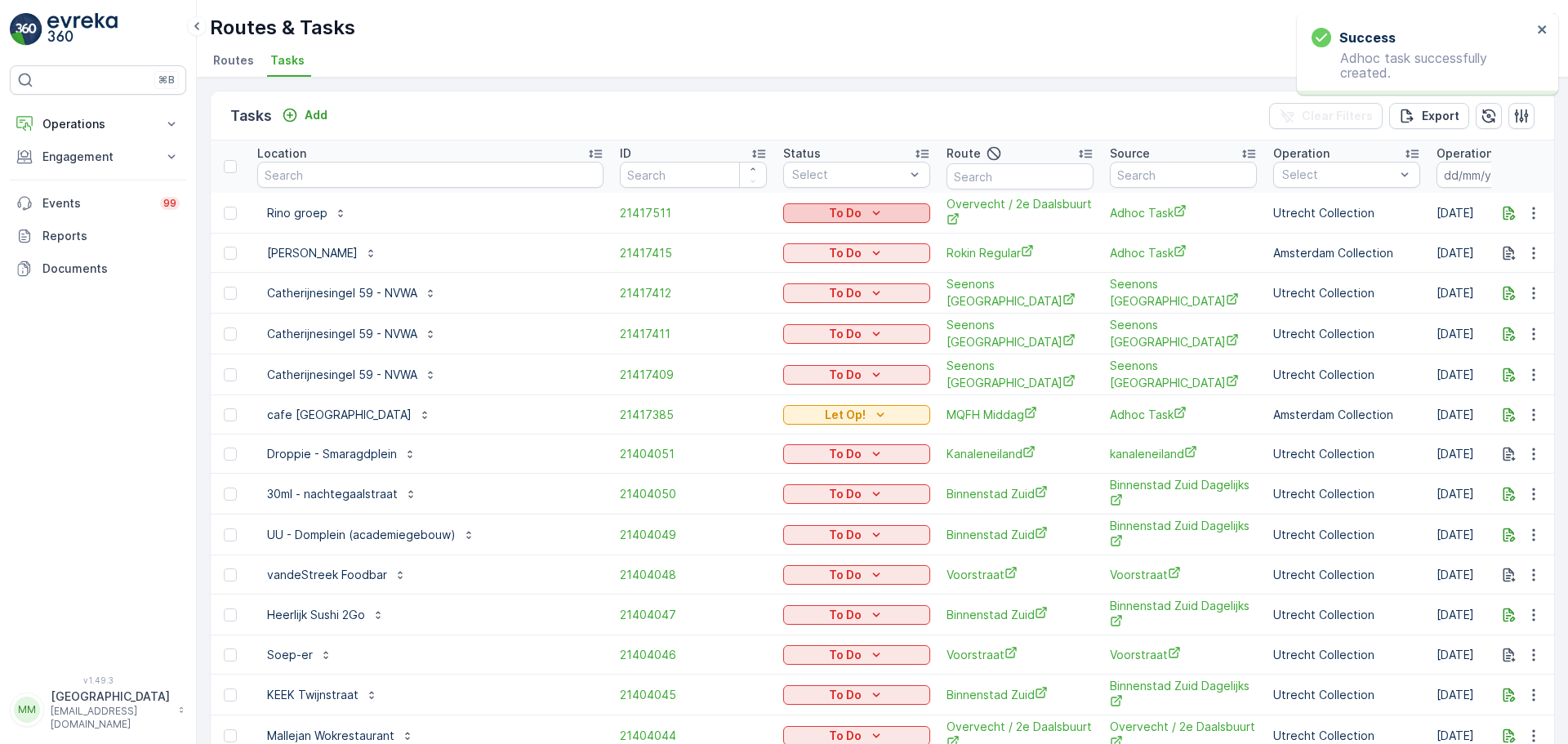
click at [828, 215] on p "To Do" at bounding box center [845, 213] width 32 height 16
click at [718, 282] on span "Let Op!" at bounding box center [721, 283] width 41 height 16
click at [347, 178] on input "text" at bounding box center [430, 174] width 346 height 27
type input "fs"
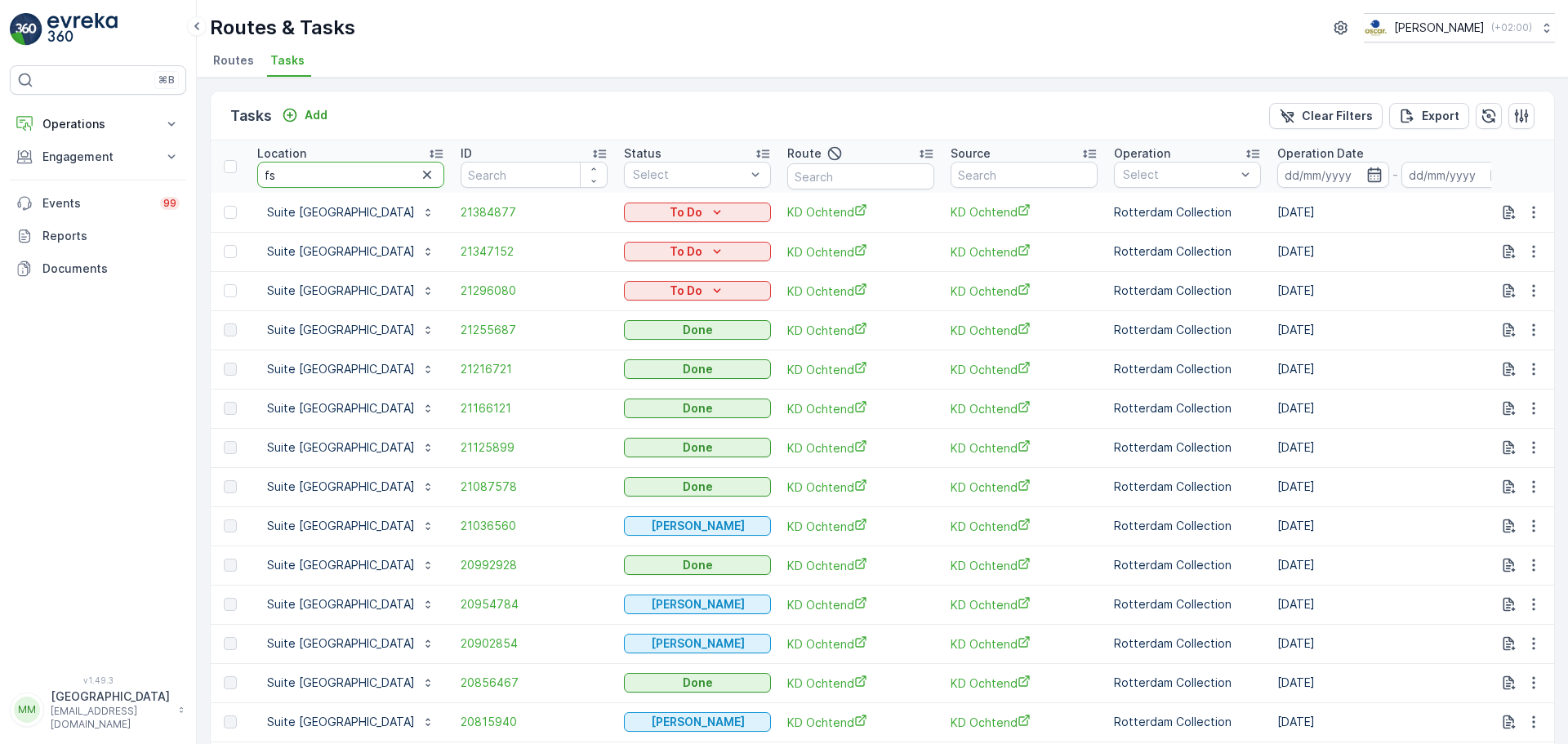
click at [335, 181] on input "fs" at bounding box center [351, 174] width 187 height 27
type input "fabr"
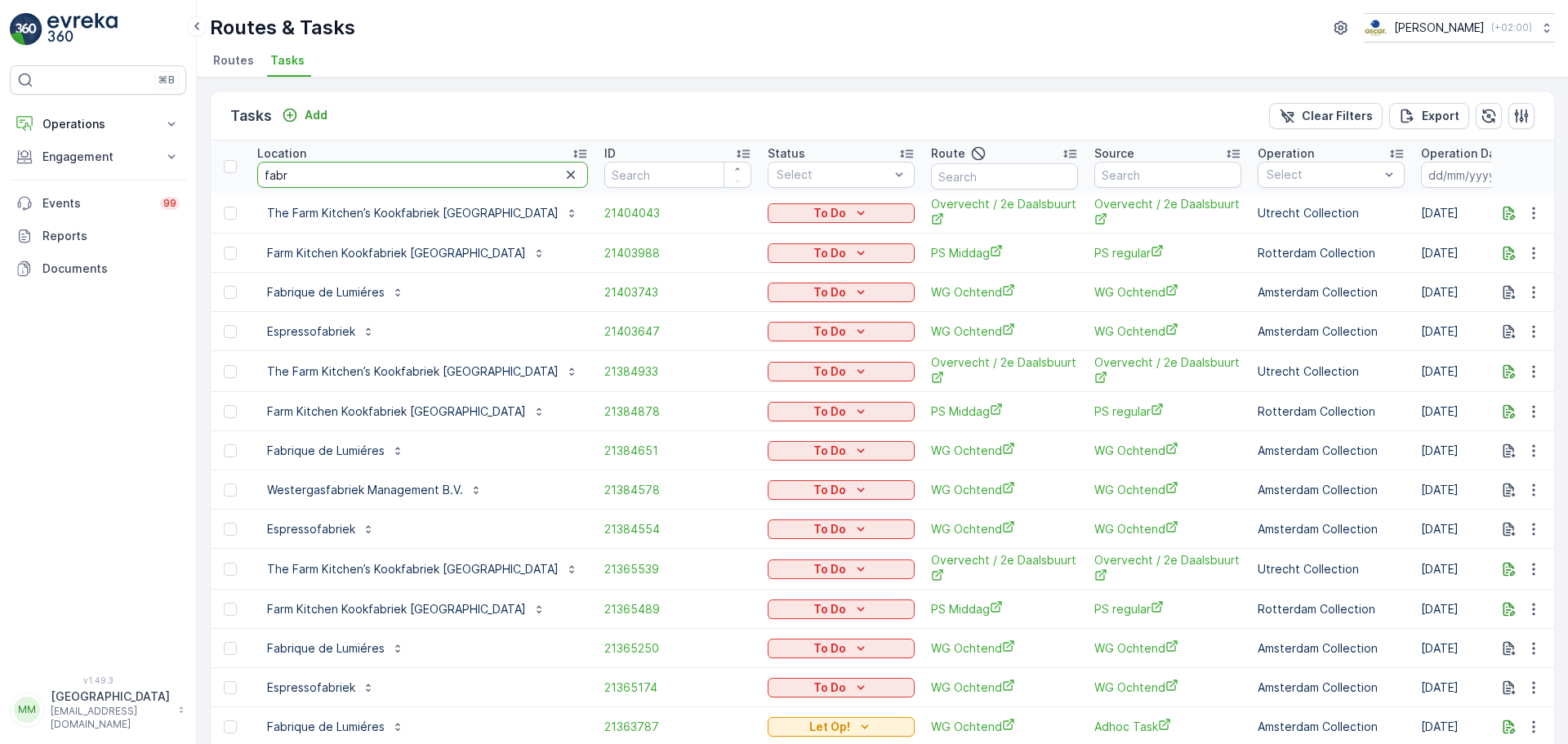
click at [322, 175] on input "fabr" at bounding box center [422, 174] width 331 height 27
type input "fabrique"
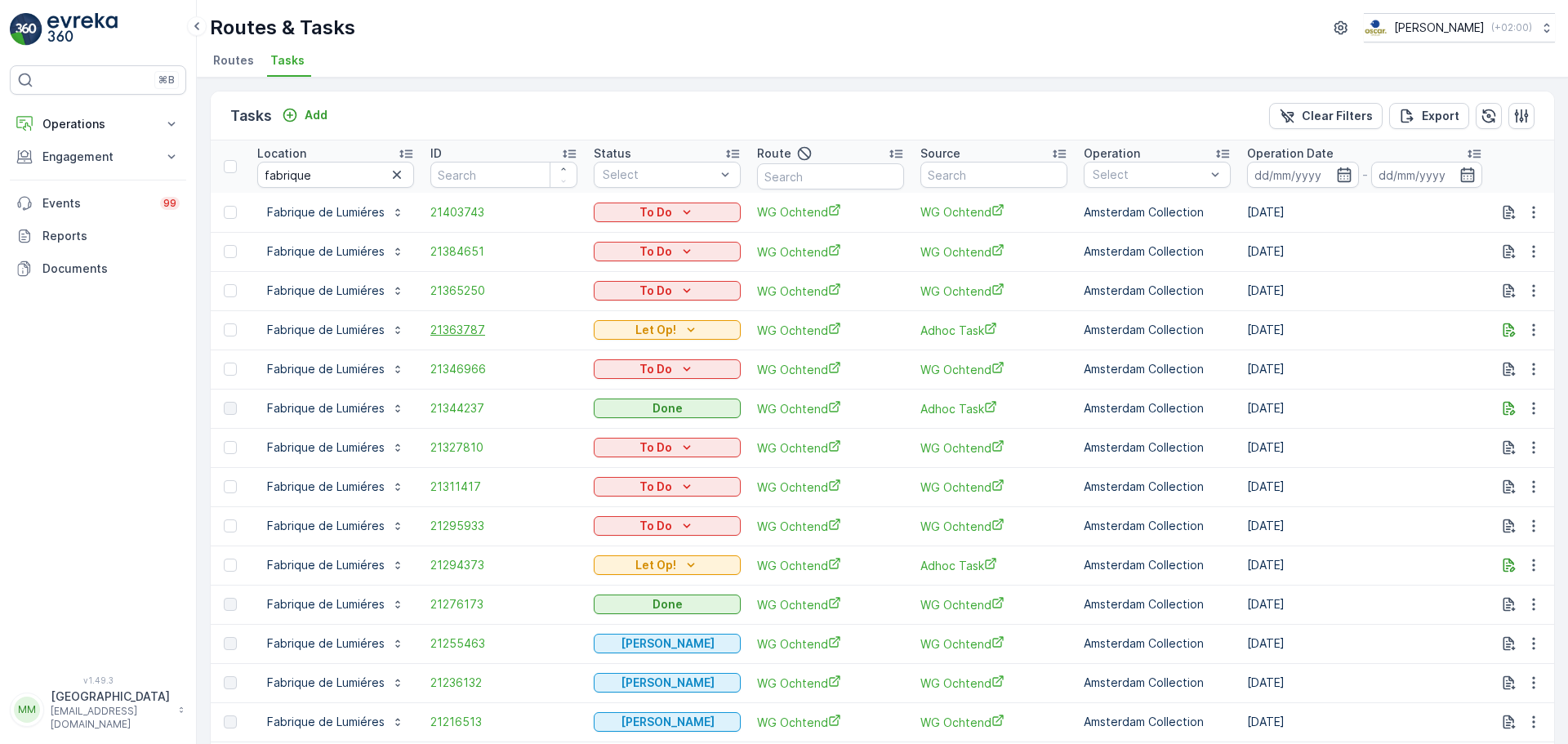
click at [461, 332] on span "21363787" at bounding box center [504, 329] width 147 height 16
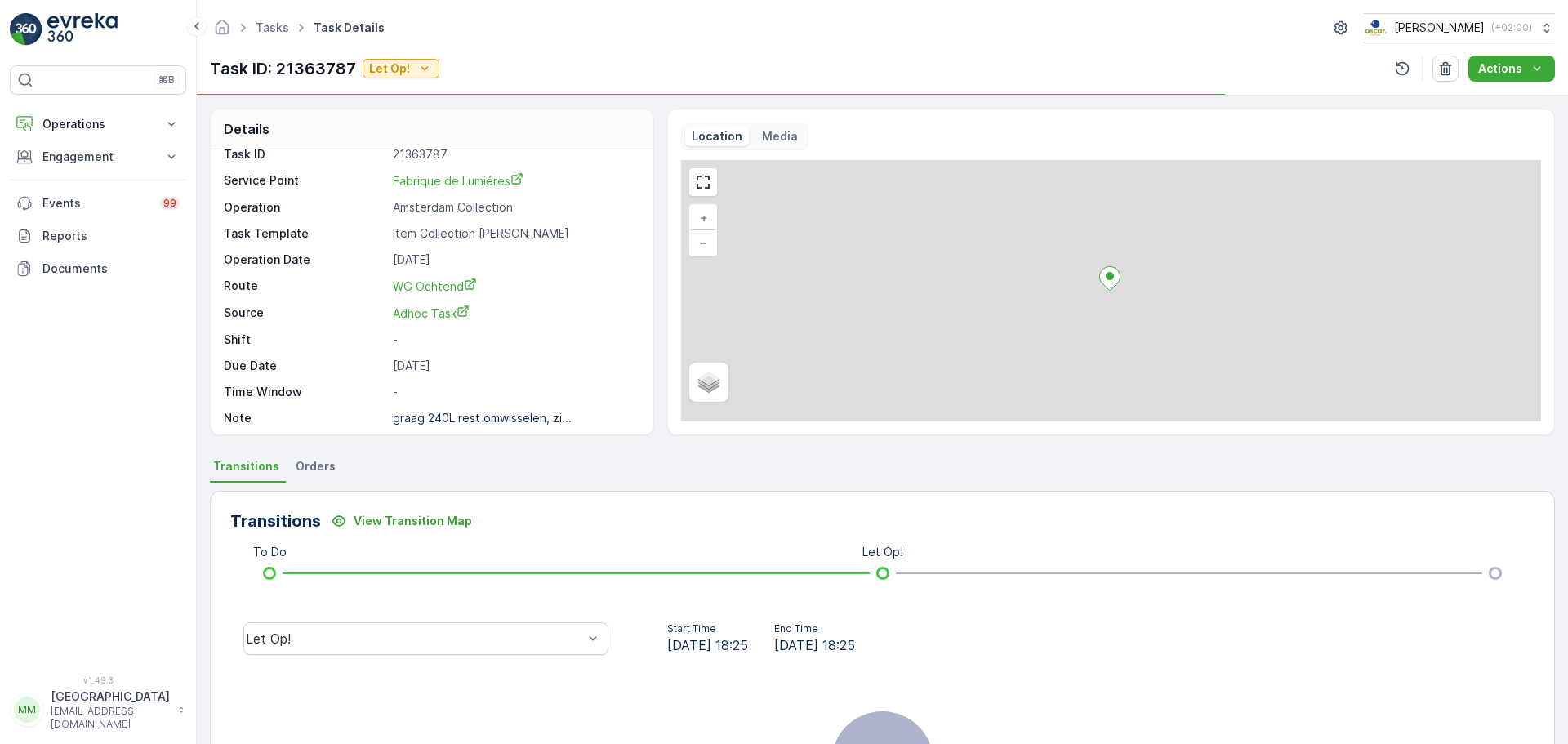
scroll to position [21, 0]
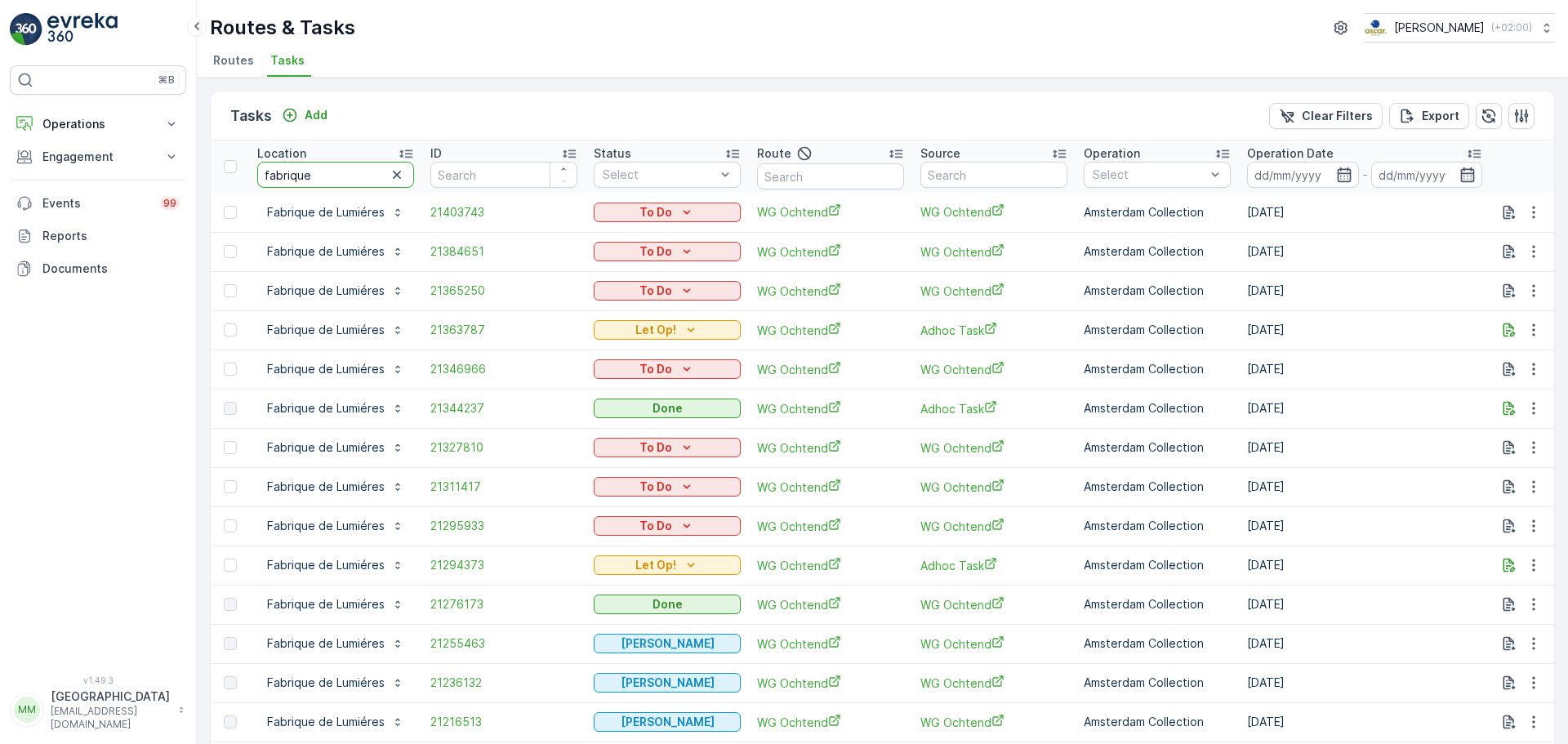
drag, startPoint x: 309, startPoint y: 176, endPoint x: 227, endPoint y: 173, distance: 82.1
click at [226, 173] on tr "Location fabrique ID Status Select Route Source Operation Select Operation Date…" at bounding box center [1475, 166] width 2529 height 52
type input "george"
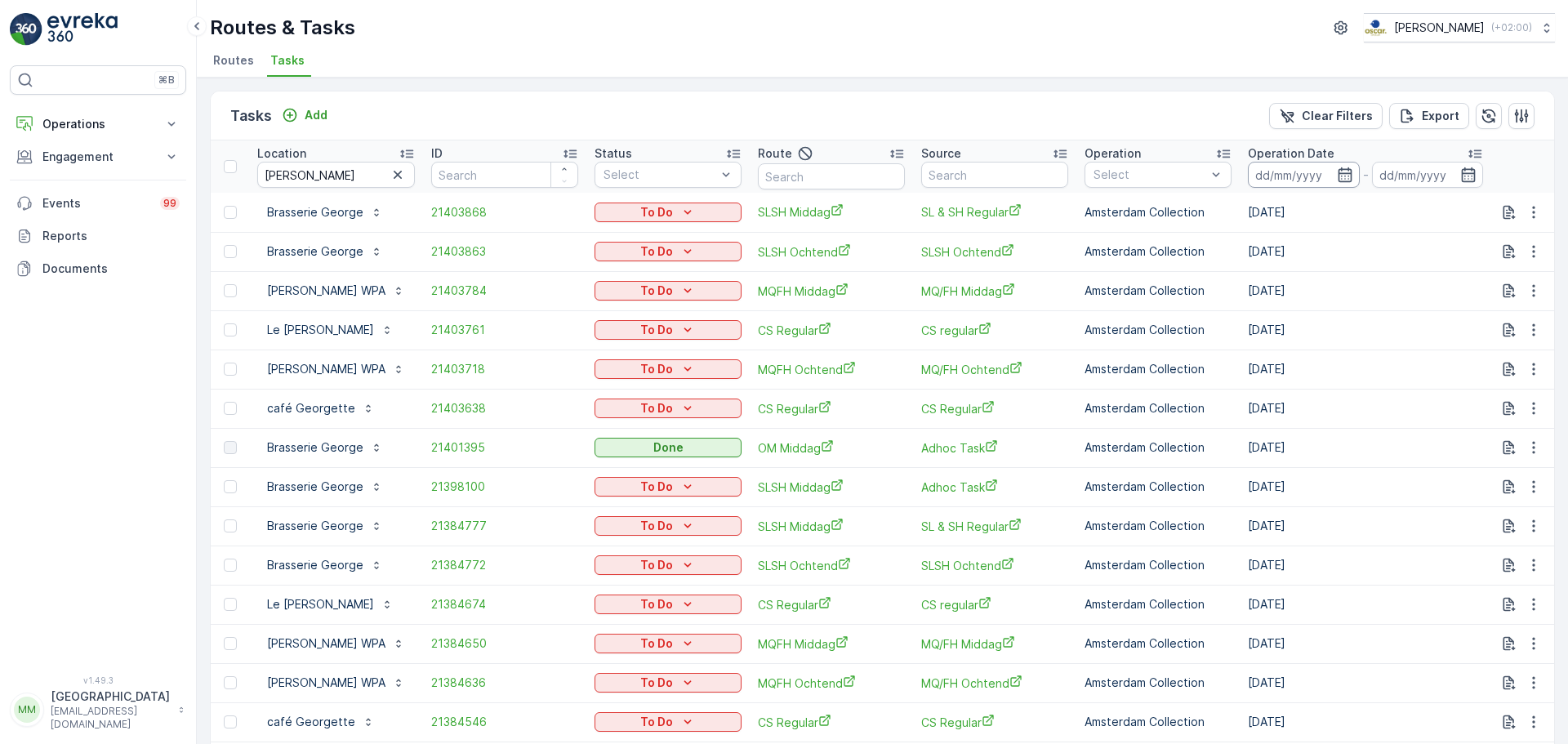
drag, startPoint x: 1270, startPoint y: 165, endPoint x: 1266, endPoint y: 177, distance: 12.6
click at [1271, 168] on input at bounding box center [1303, 174] width 112 height 27
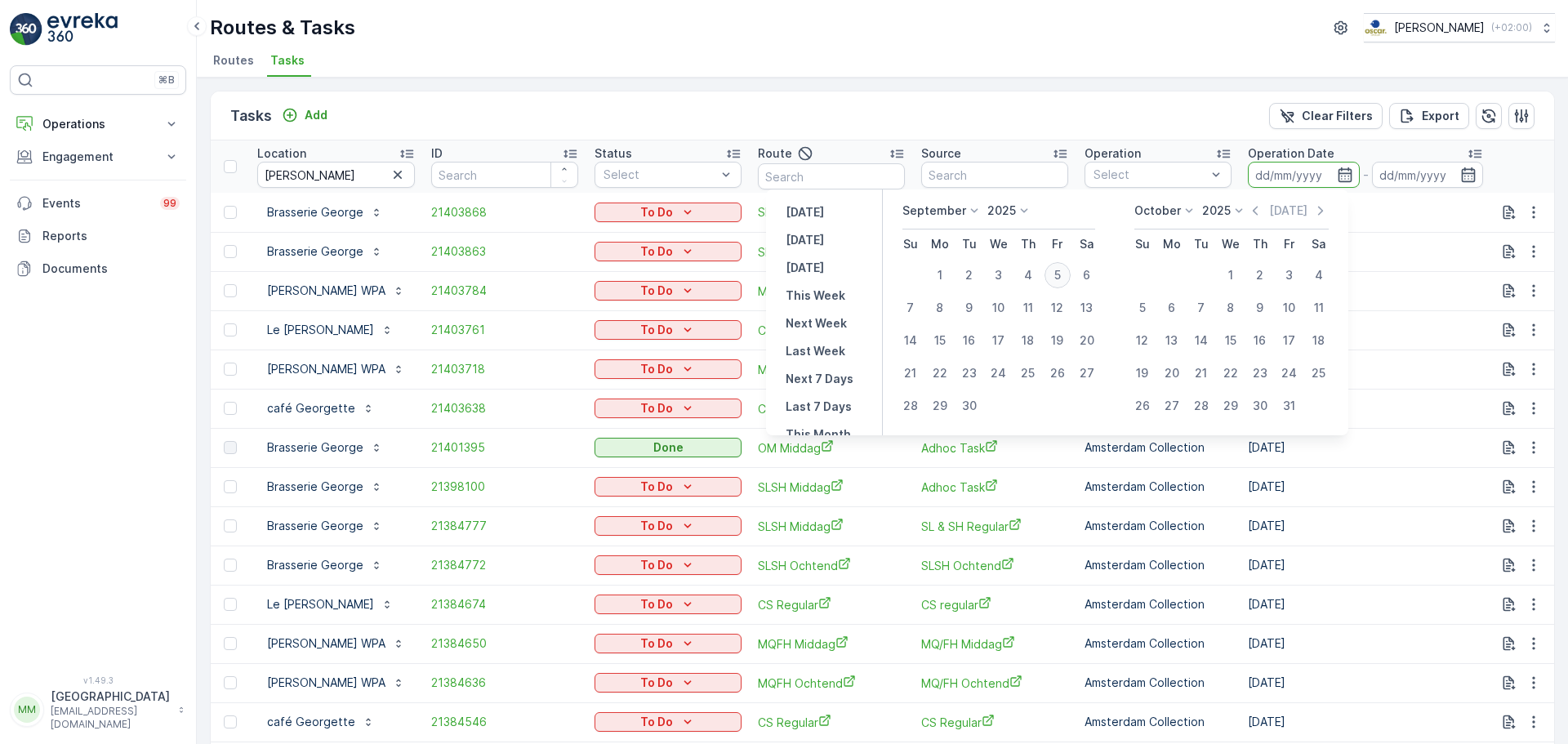
click at [1060, 268] on div "5" at bounding box center [1058, 275] width 27 height 27
type input "[DATE]"
click at [1060, 268] on div "5" at bounding box center [1058, 275] width 27 height 27
type input "[DATE]"
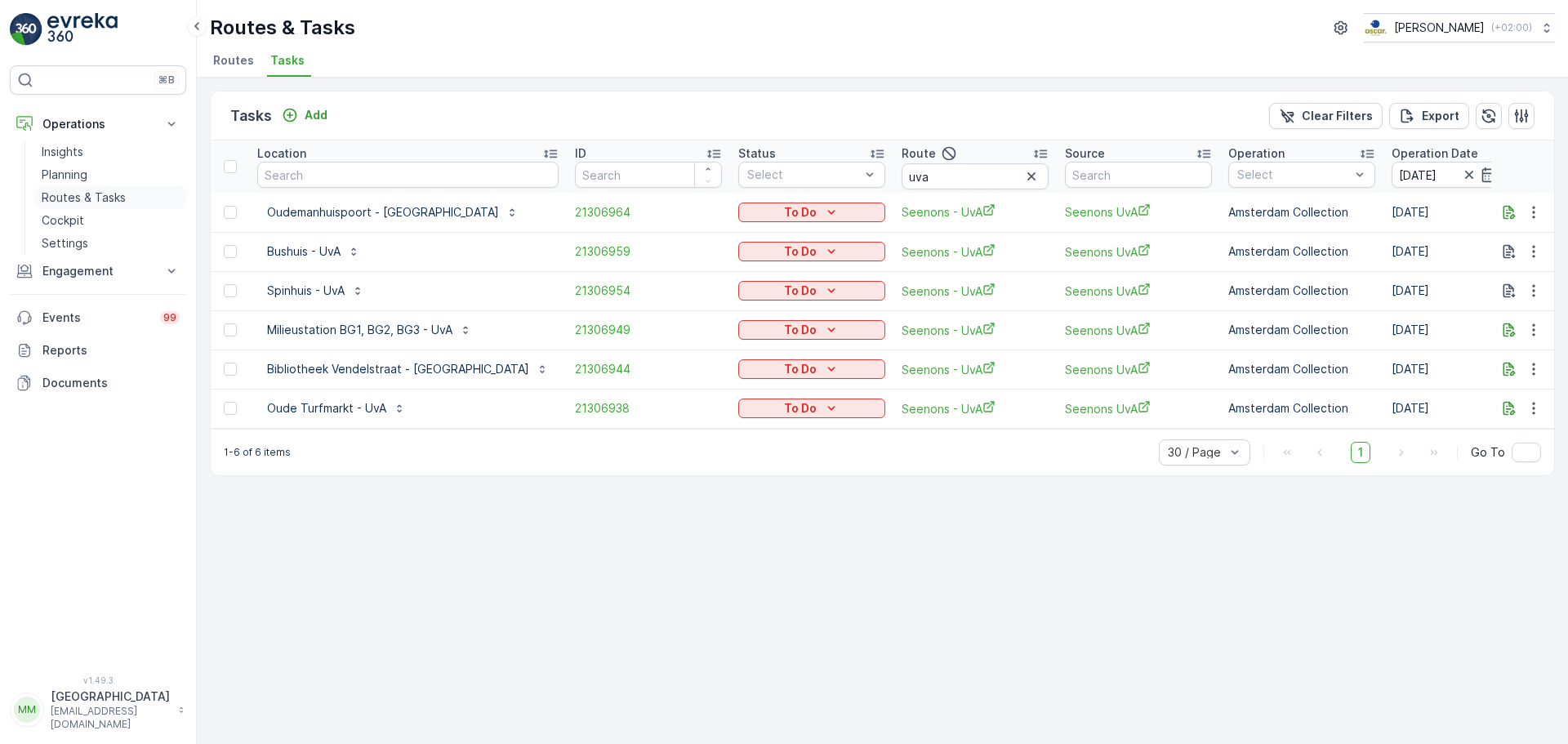
click at [128, 197] on link "Routes & Tasks" at bounding box center [110, 198] width 151 height 23
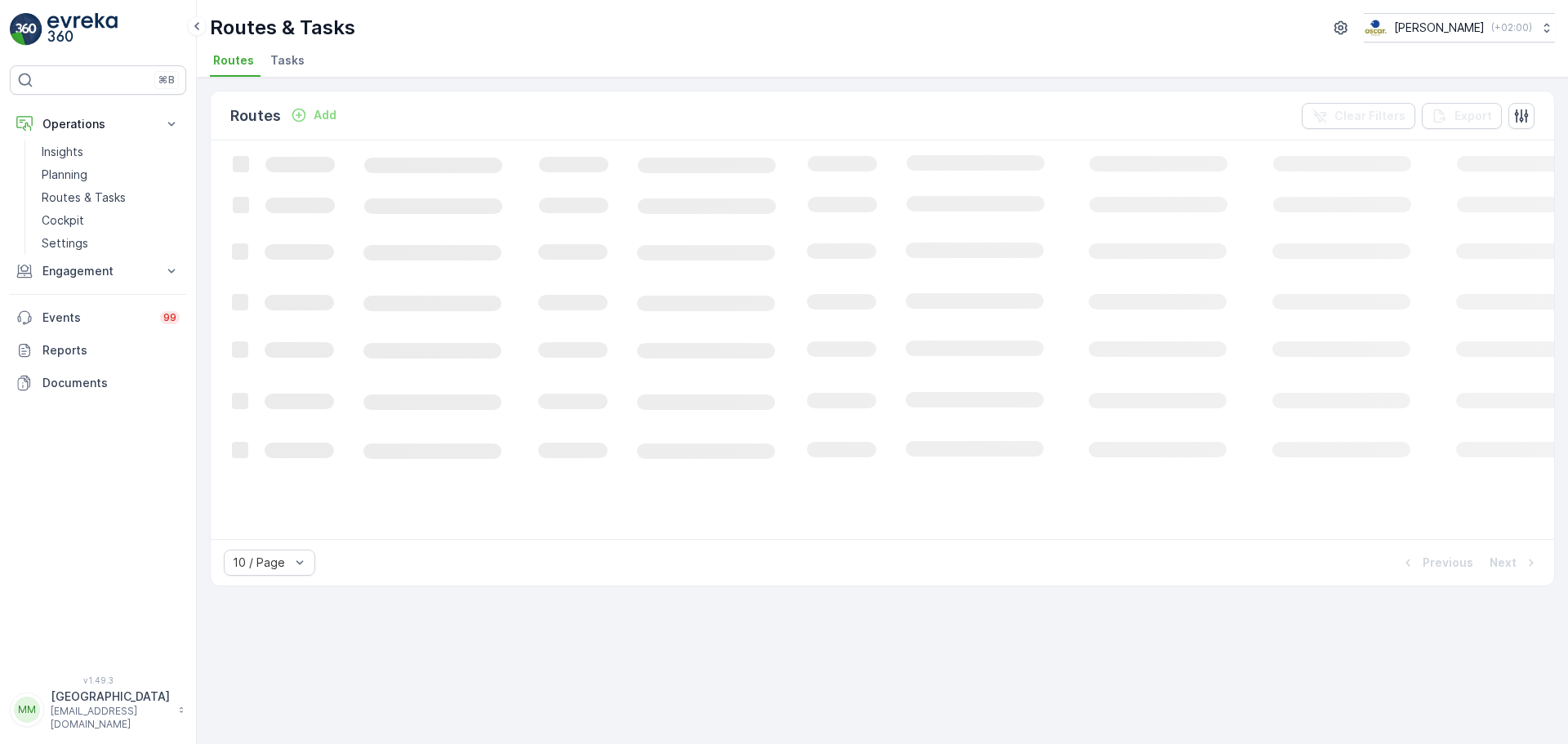
click at [283, 54] on span "Tasks" at bounding box center [287, 60] width 34 height 16
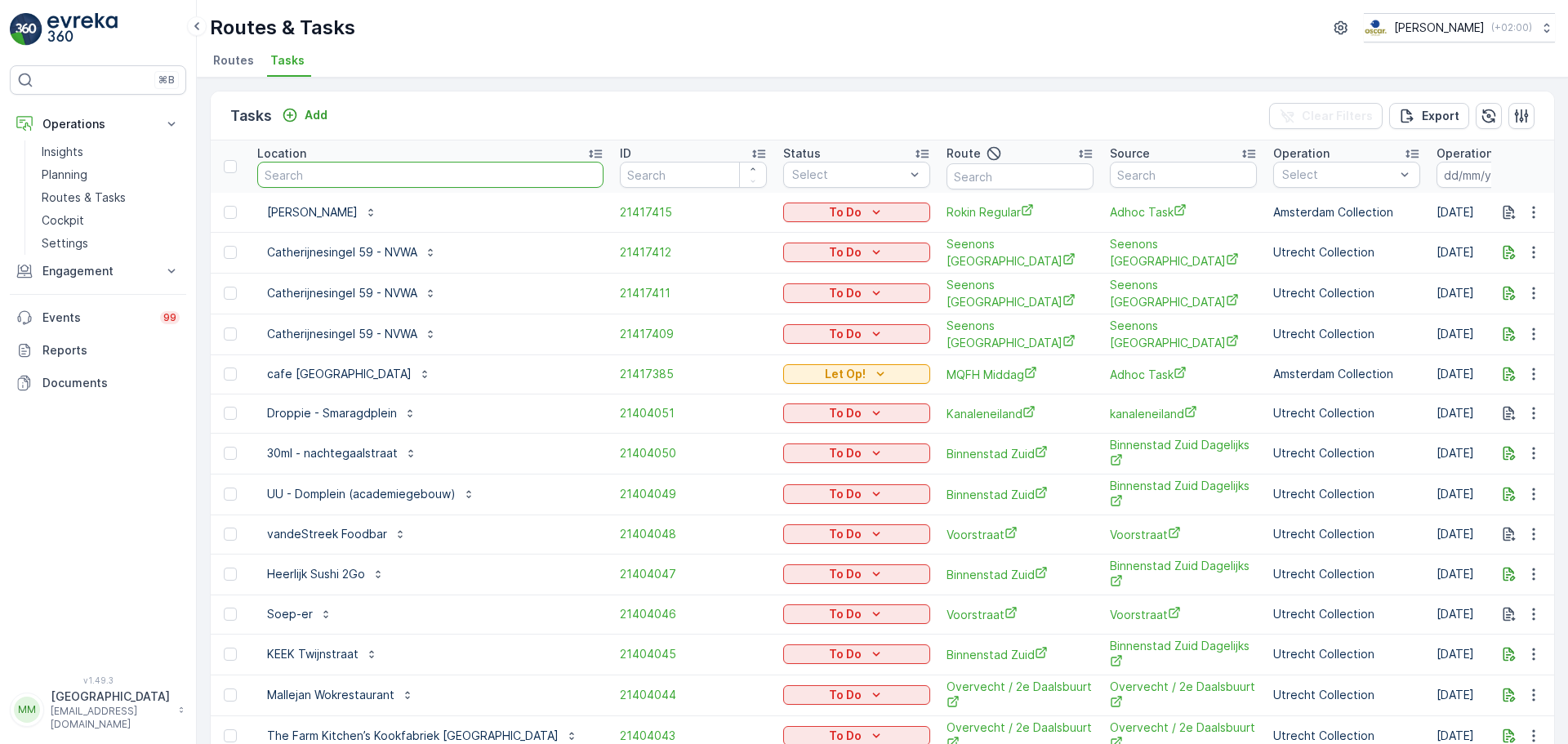
click at [332, 174] on input "text" at bounding box center [430, 174] width 346 height 27
type input "kazerne"
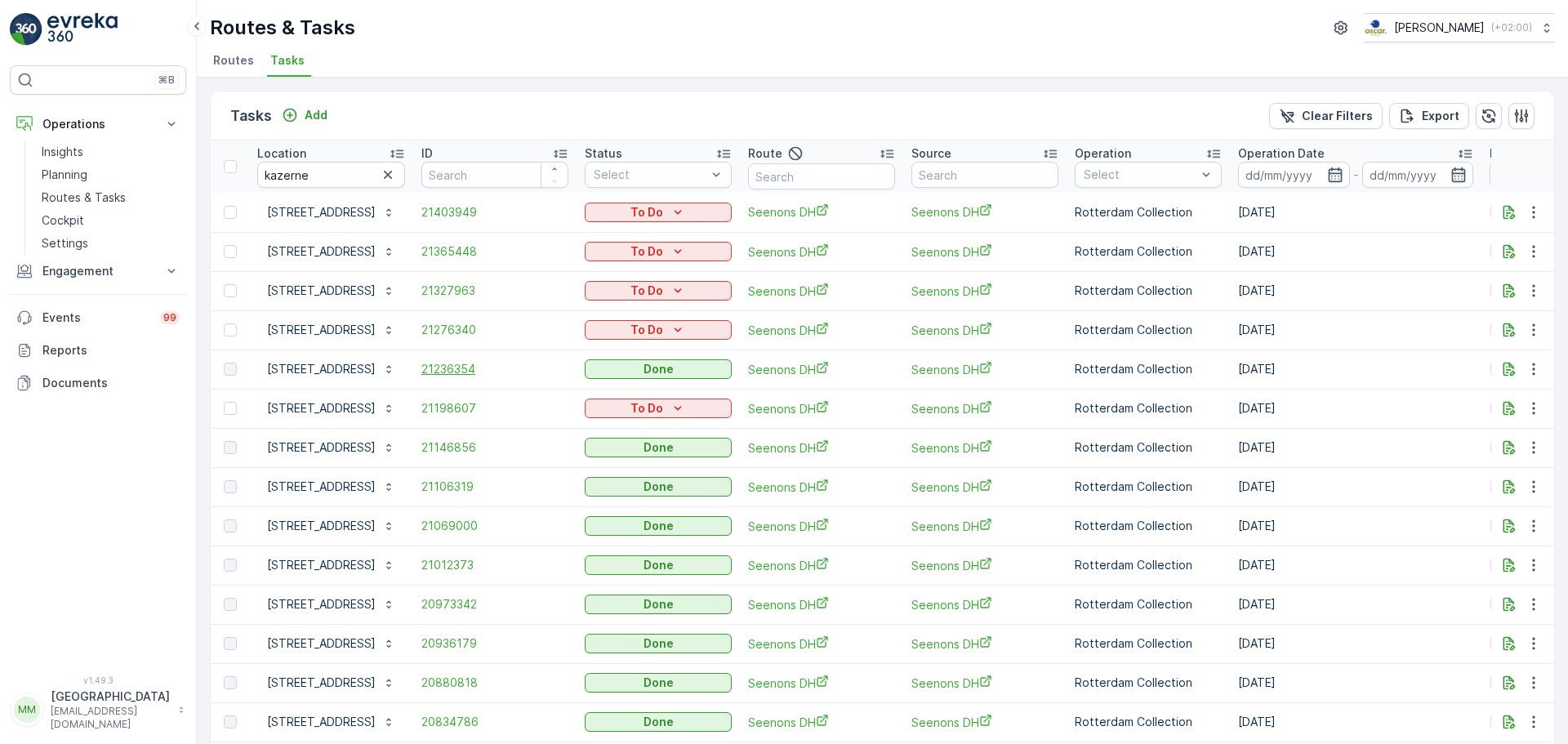
click at [466, 365] on span "21236354" at bounding box center [495, 369] width 147 height 16
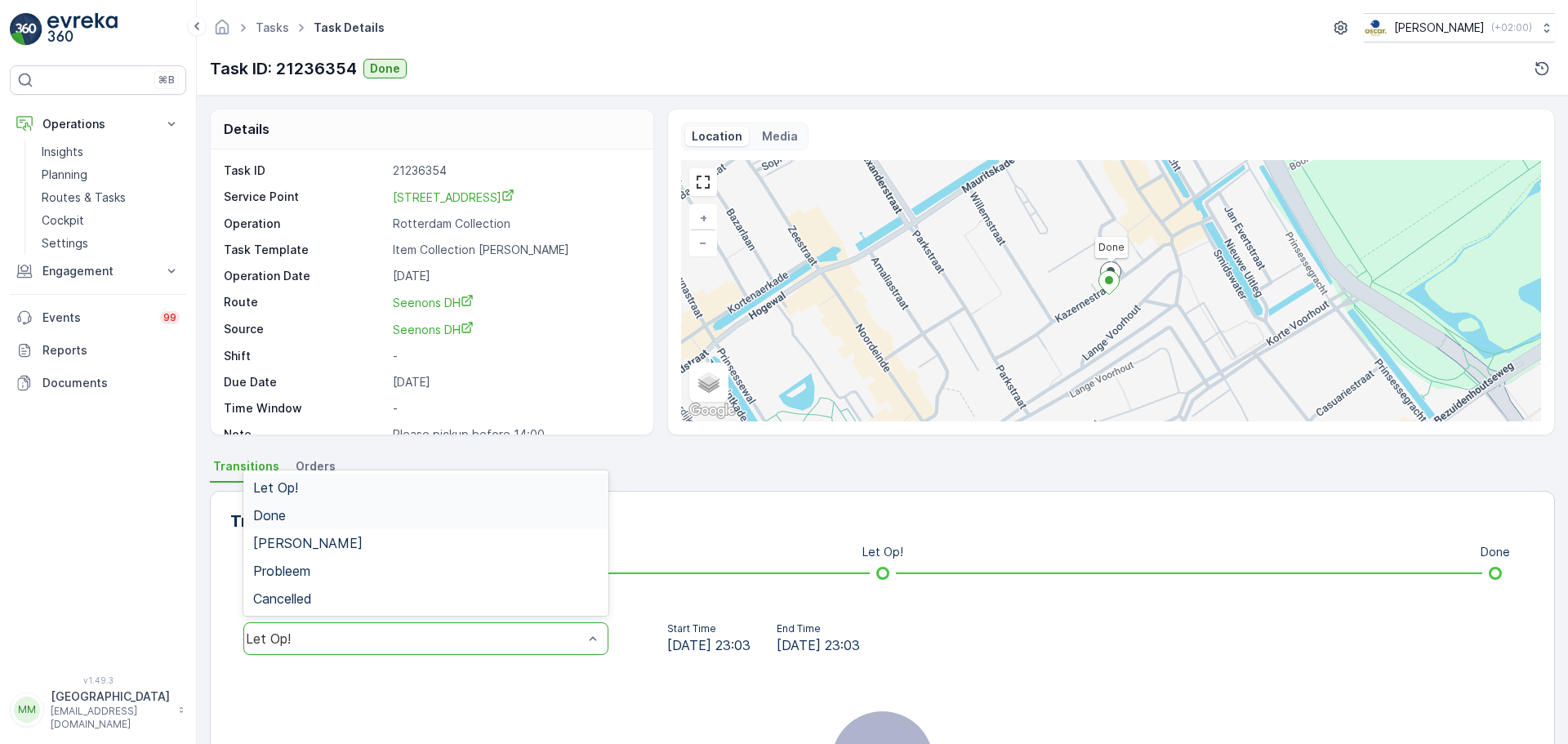
click at [318, 521] on div "Done" at bounding box center [426, 515] width 345 height 15
